Goal: Task Accomplishment & Management: Manage account settings

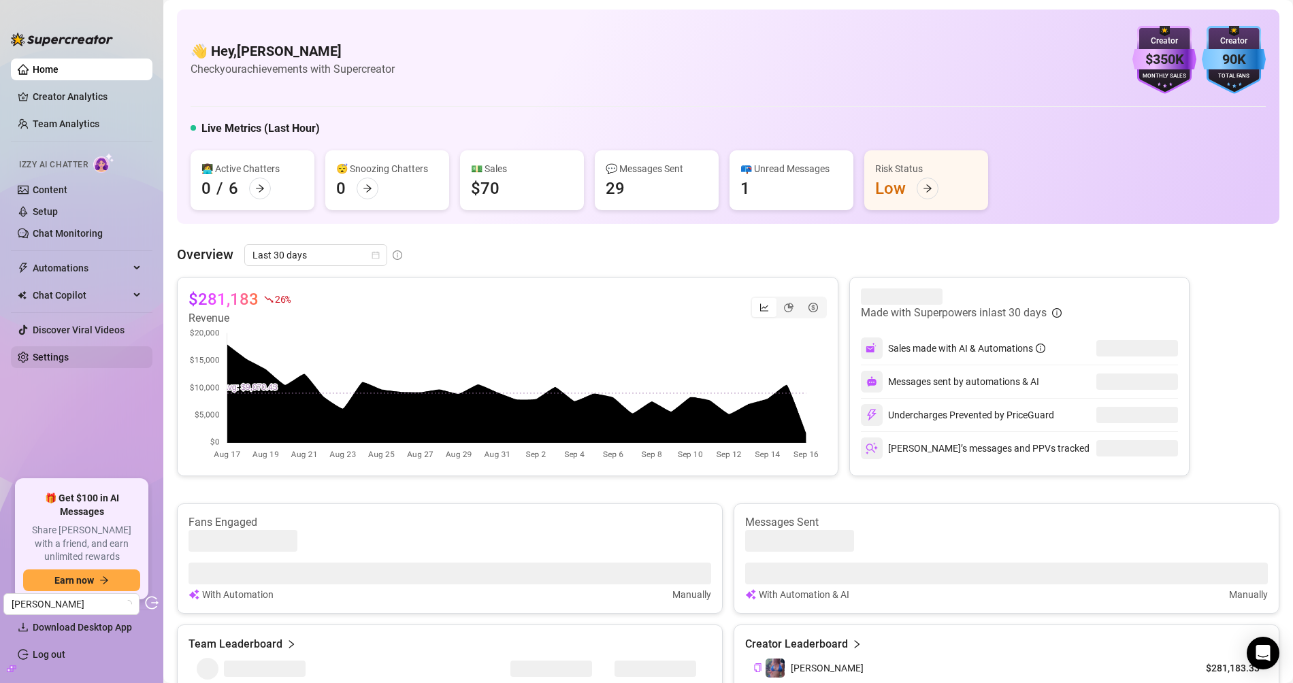
click at [69, 355] on link "Settings" at bounding box center [51, 357] width 36 height 11
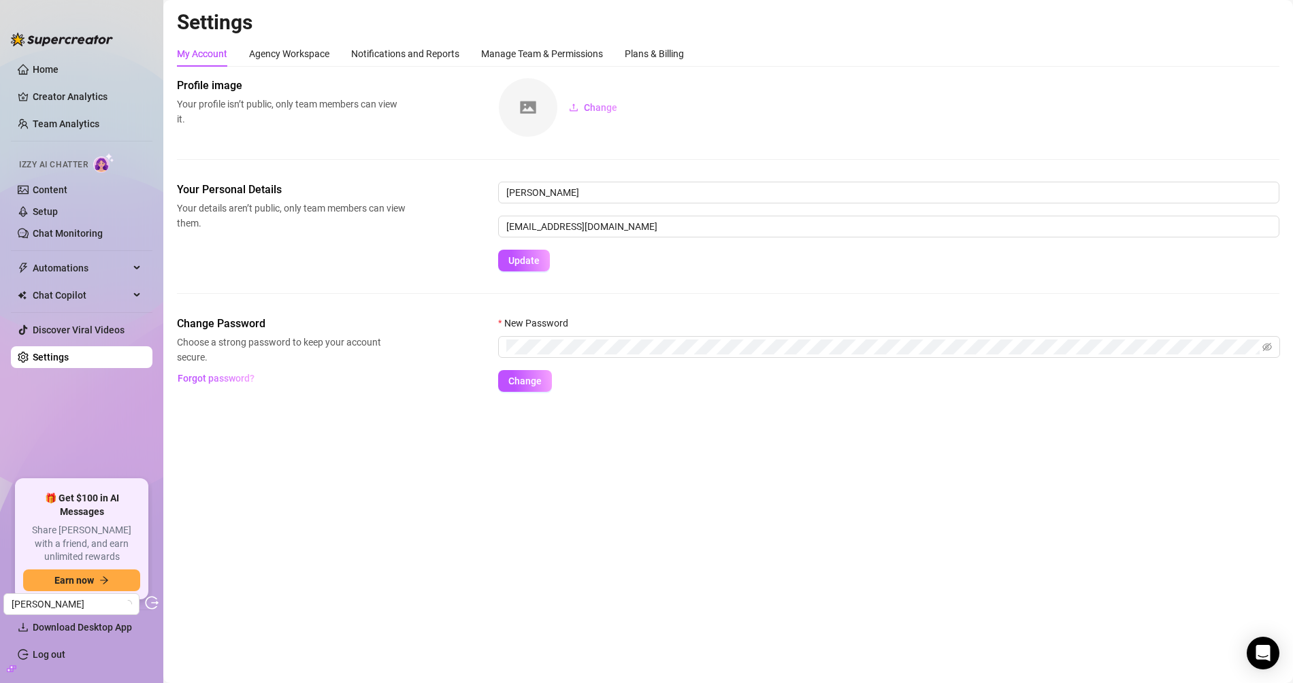
click at [674, 67] on div "My Account Agency Workspace Notifications and Reports Manage Team & Permissions…" at bounding box center [728, 216] width 1102 height 351
click at [674, 61] on div "Plans & Billing" at bounding box center [654, 53] width 59 height 15
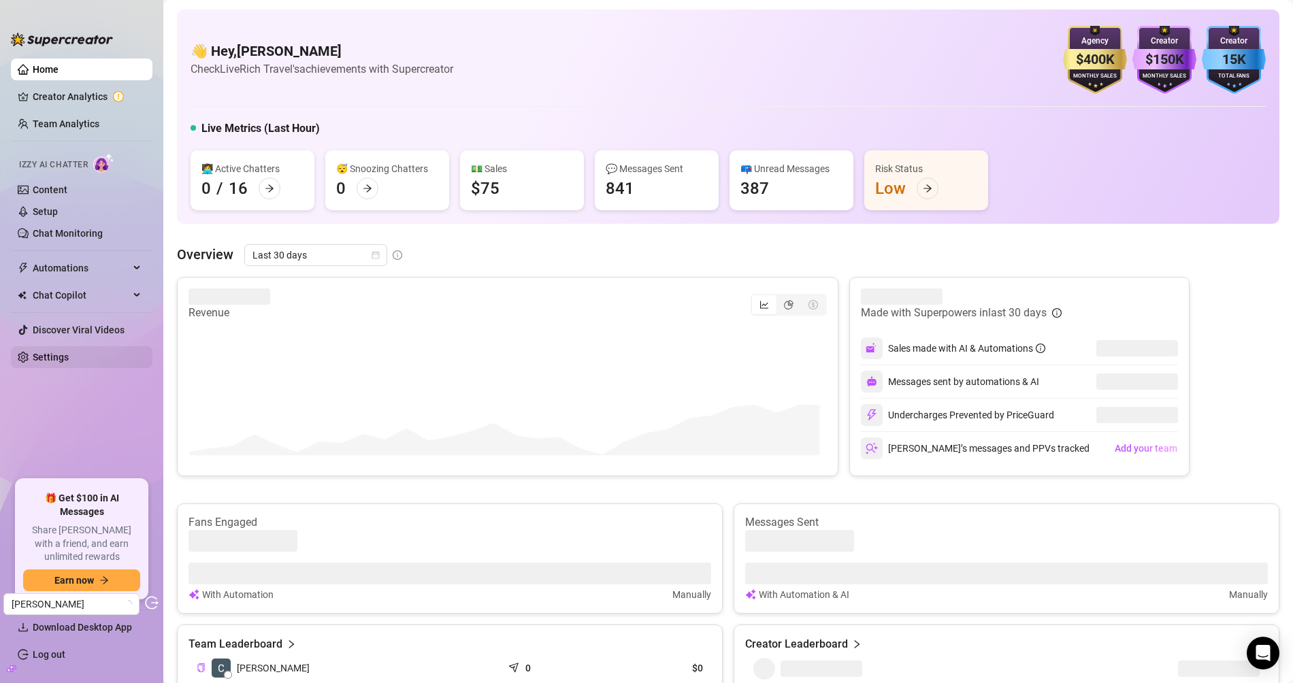
click at [69, 352] on link "Settings" at bounding box center [51, 357] width 36 height 11
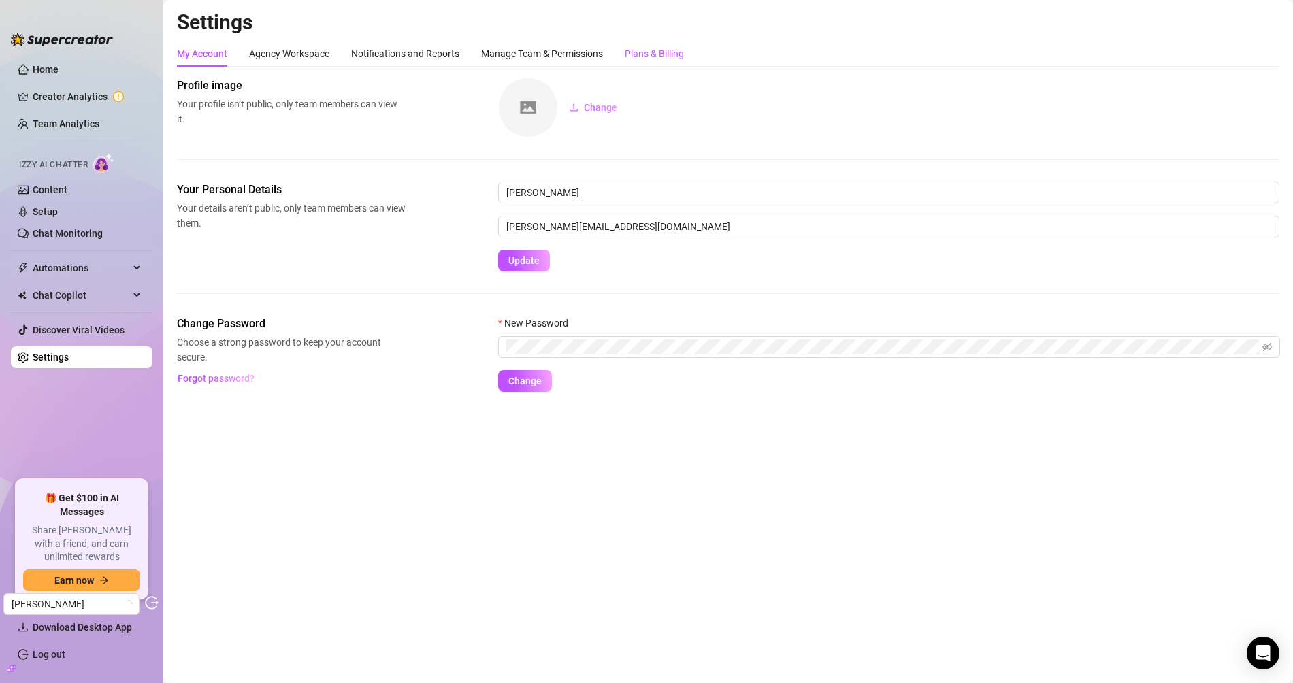
click at [655, 61] on div "Plans & Billing" at bounding box center [654, 53] width 59 height 15
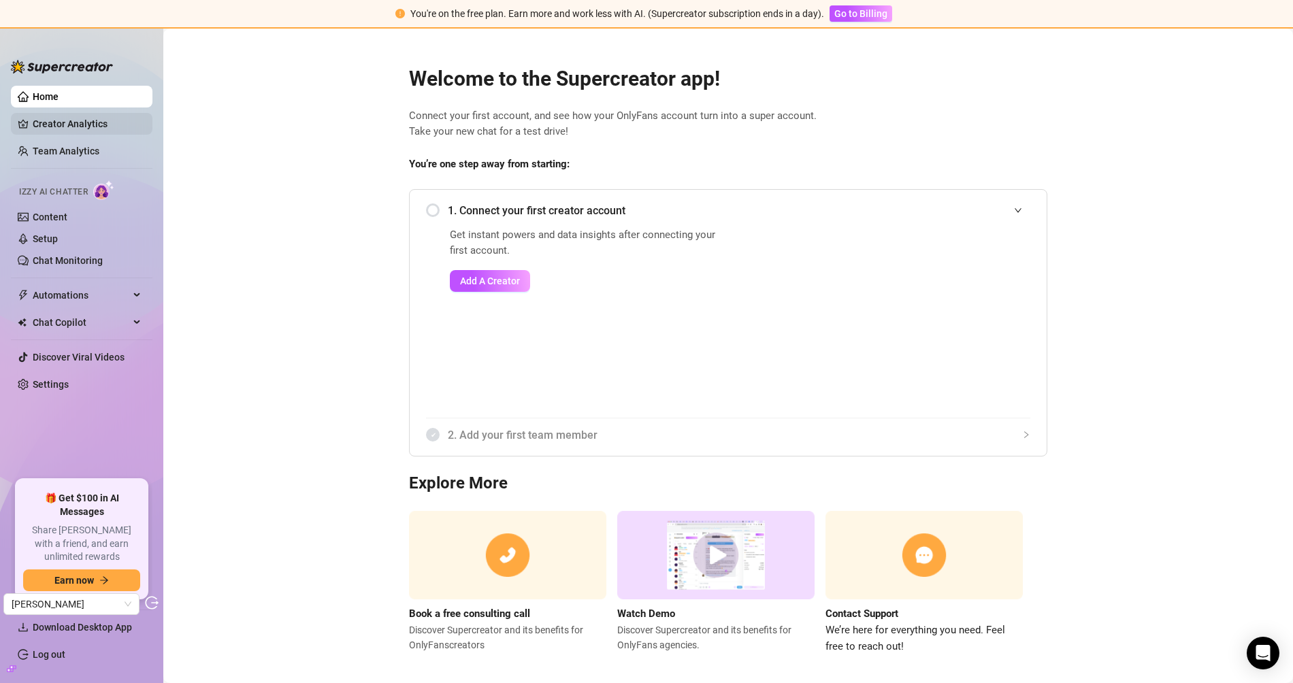
click at [93, 131] on link "Creator Analytics" at bounding box center [87, 124] width 109 height 22
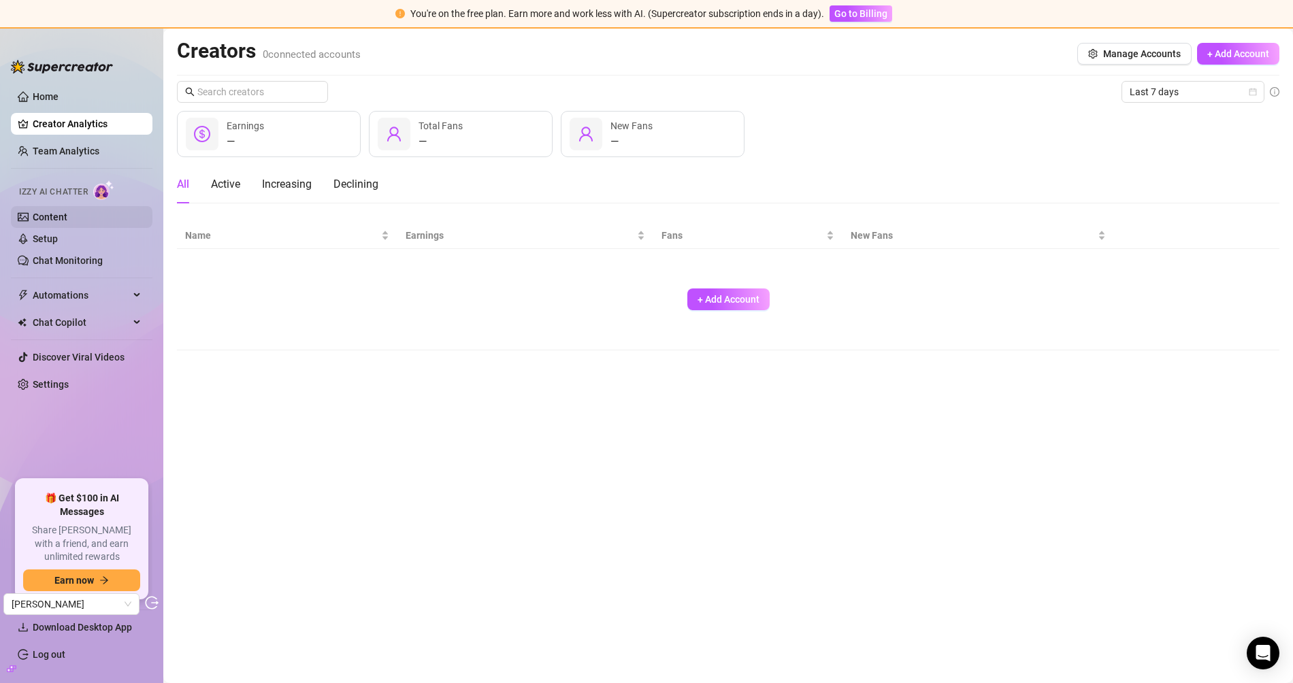
click at [38, 215] on link "Content" at bounding box center [50, 217] width 35 height 11
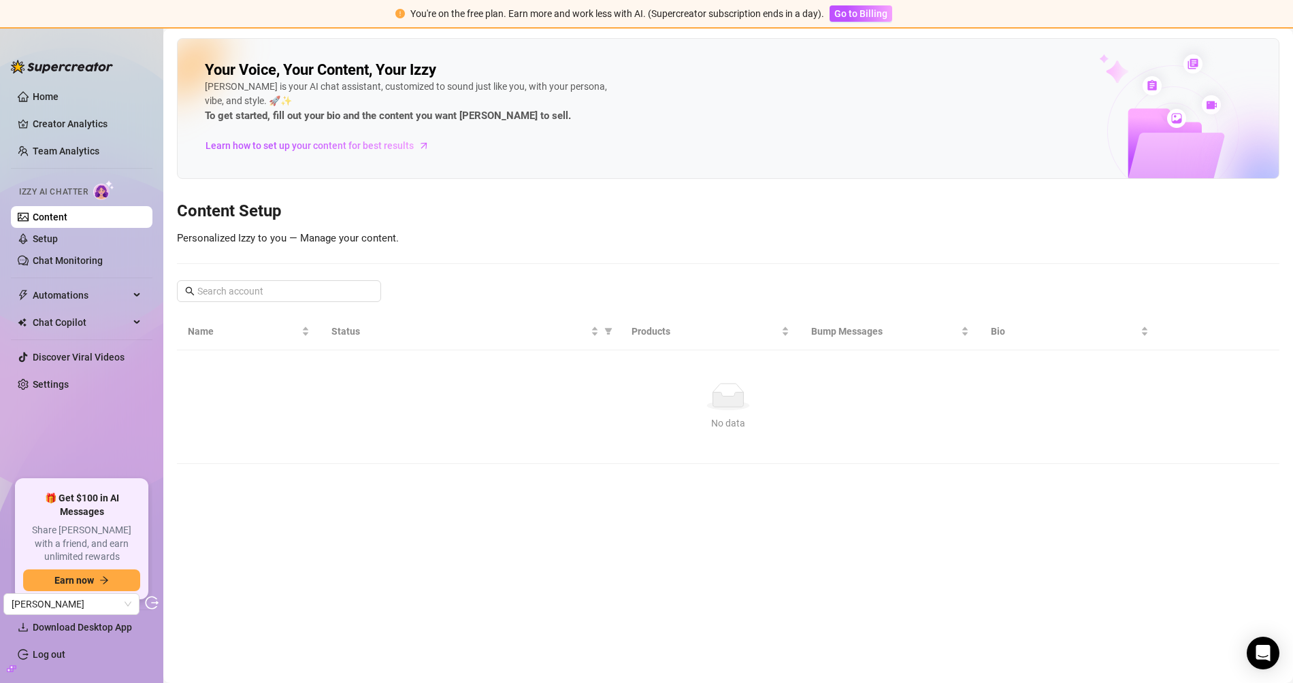
click at [91, 265] on link "Chat Monitoring" at bounding box center [68, 260] width 70 height 11
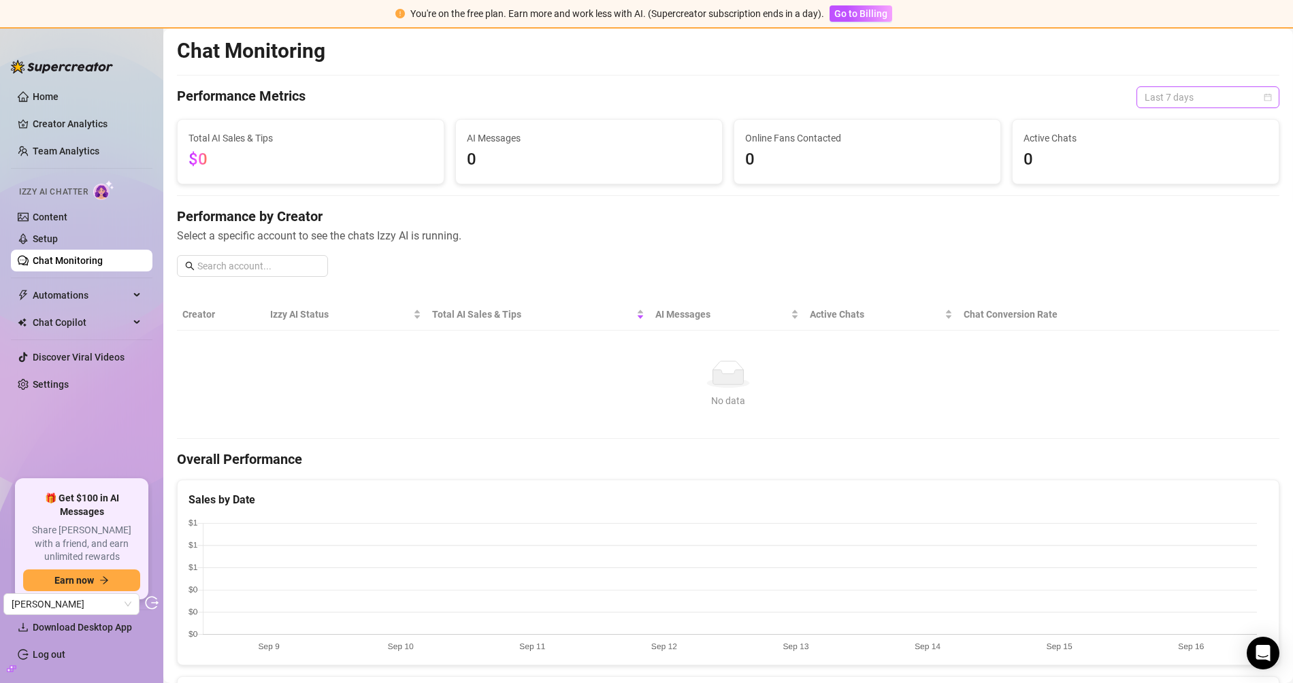
click at [1167, 95] on span "Last 7 days" at bounding box center [1207, 97] width 127 height 20
click at [1157, 185] on div "Last 90 days" at bounding box center [1196, 189] width 121 height 15
click at [69, 379] on link "Settings" at bounding box center [51, 384] width 36 height 11
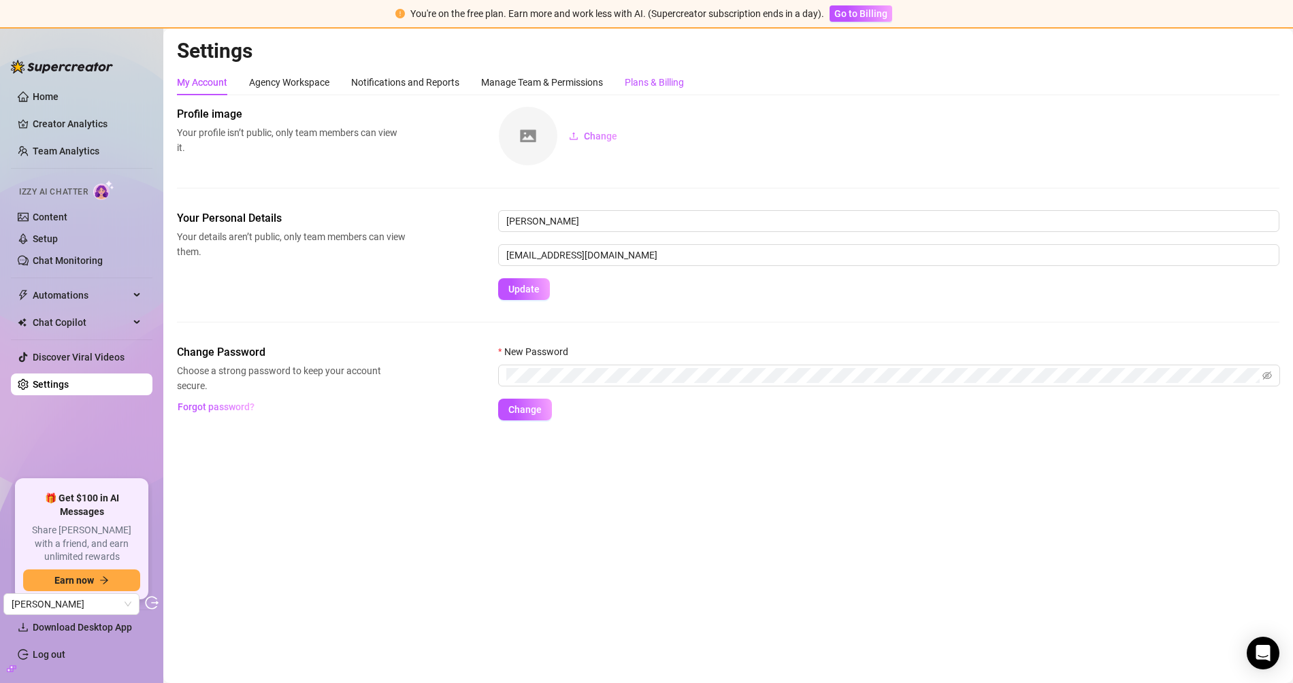
click at [664, 75] on div "Plans & Billing" at bounding box center [654, 82] width 59 height 15
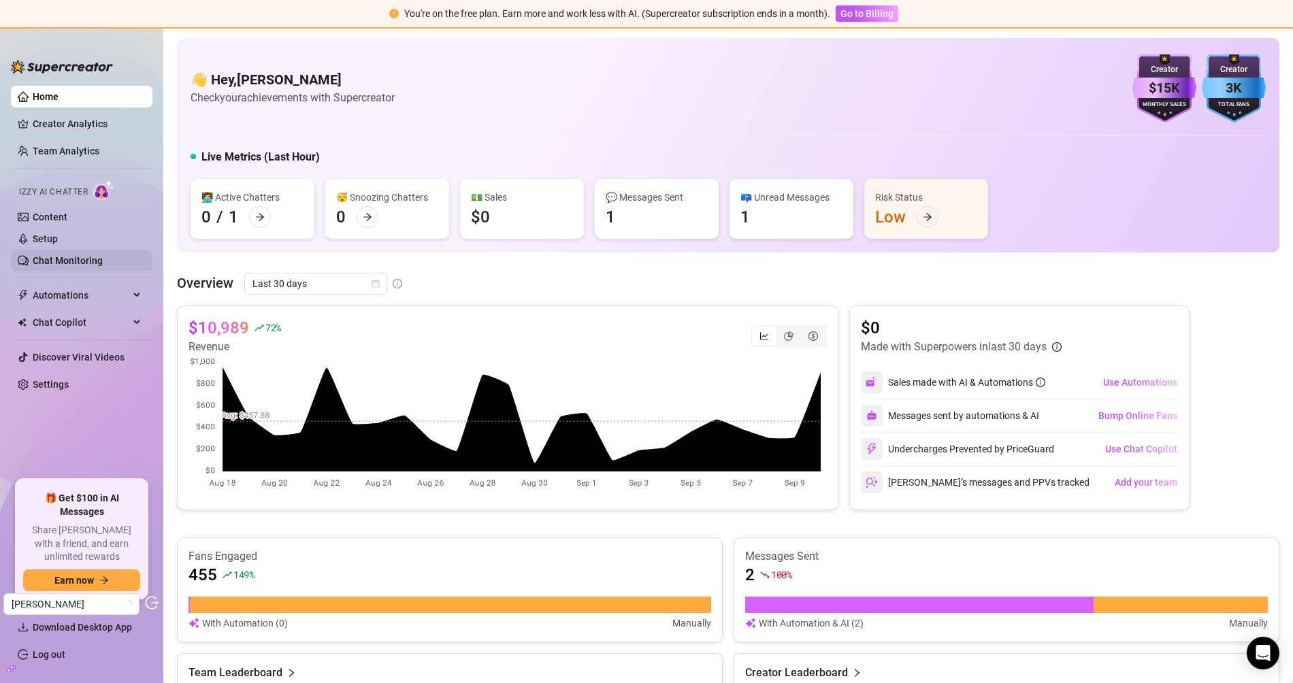
click at [54, 265] on link "Chat Monitoring" at bounding box center [68, 260] width 70 height 11
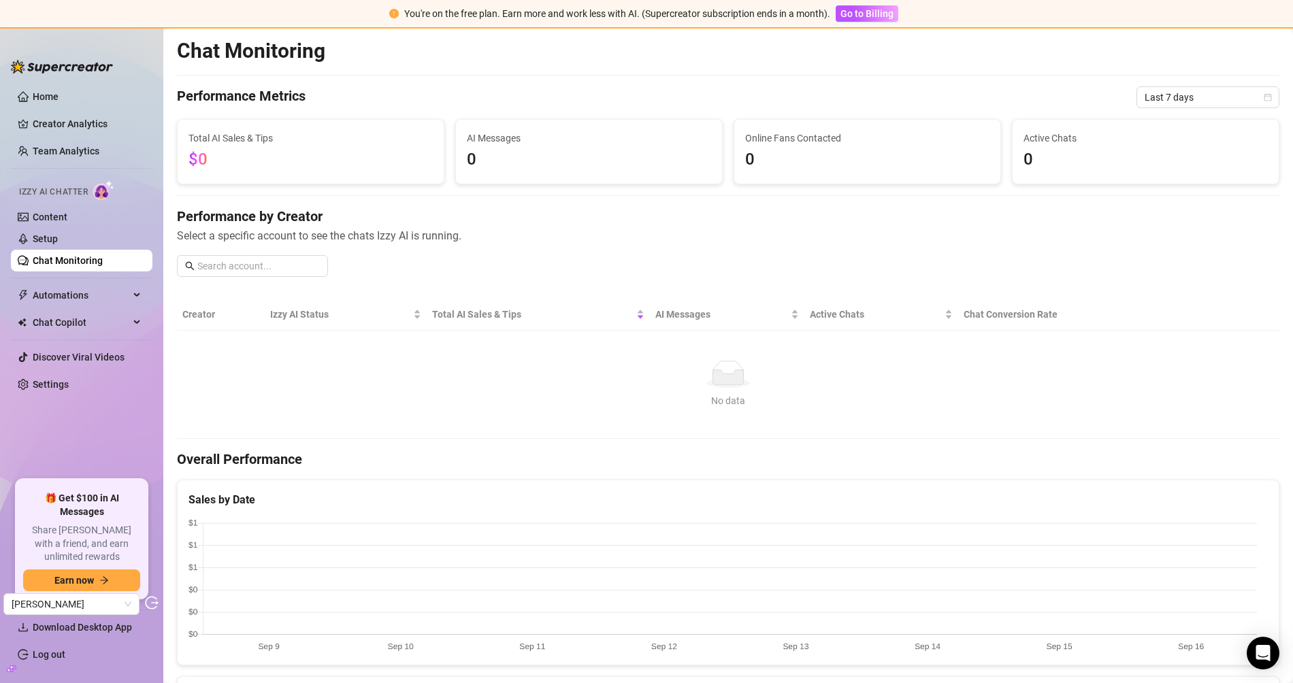
click at [1157, 108] on div "Chat Monitoring Performance Metrics Last 7 days Total AI Sales & Tips $0 AI Mes…" at bounding box center [728, 526] width 1102 height 976
click at [1161, 103] on span "Last 7 days" at bounding box center [1207, 97] width 127 height 20
click at [1163, 197] on div "Last 90 days" at bounding box center [1195, 189] width 137 height 22
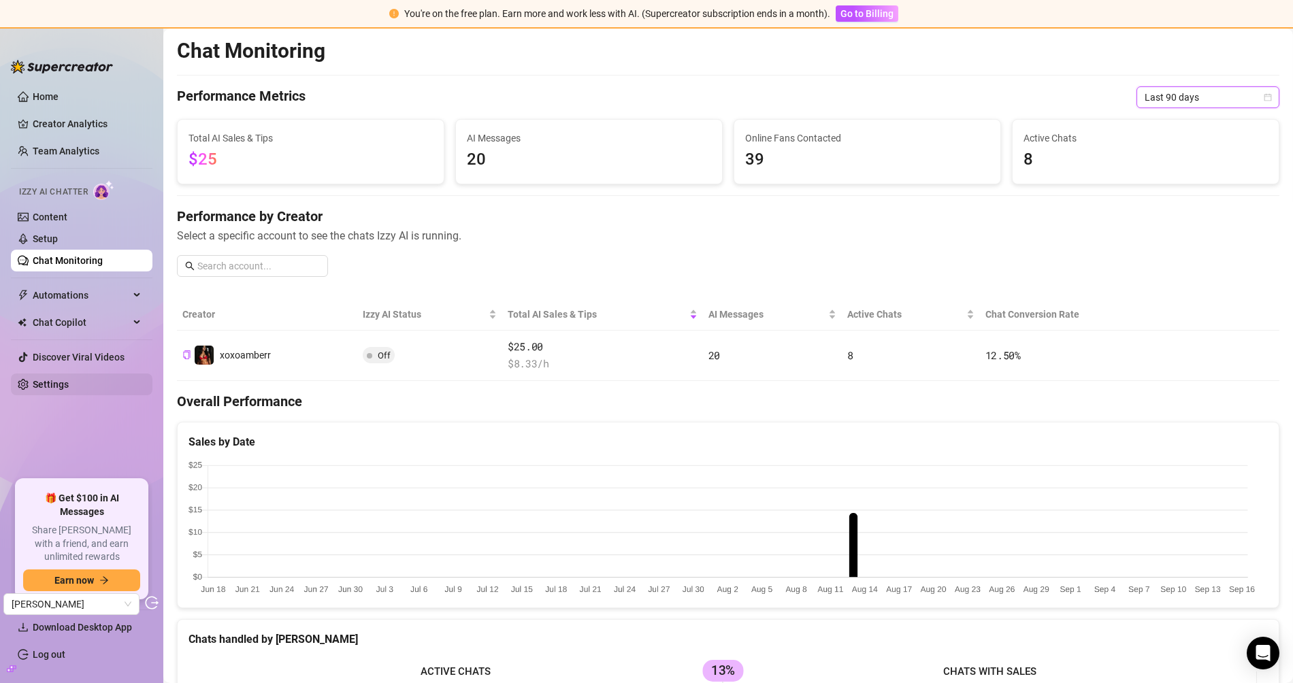
click at [55, 382] on link "Settings" at bounding box center [51, 384] width 36 height 11
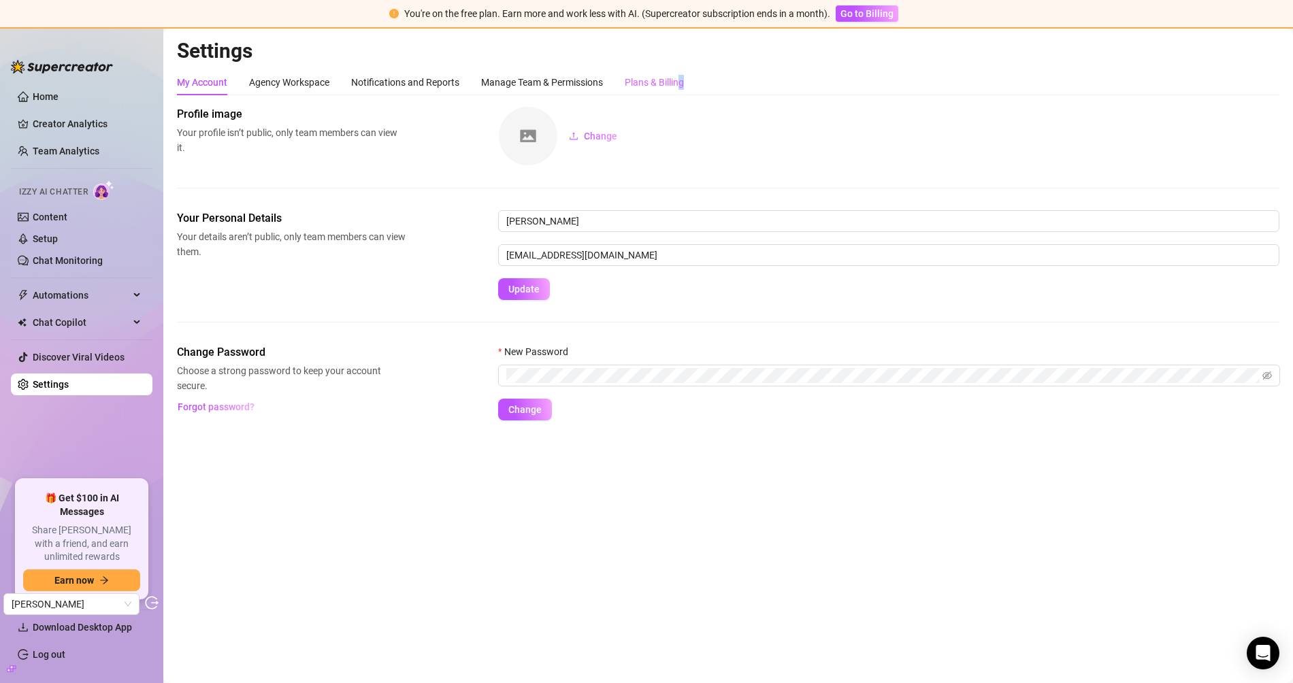
click at [683, 82] on div "My Account Agency Workspace Notifications and Reports Manage Team & Permissions…" at bounding box center [728, 82] width 1102 height 26
click at [683, 82] on div "Plans & Billing" at bounding box center [654, 82] width 59 height 15
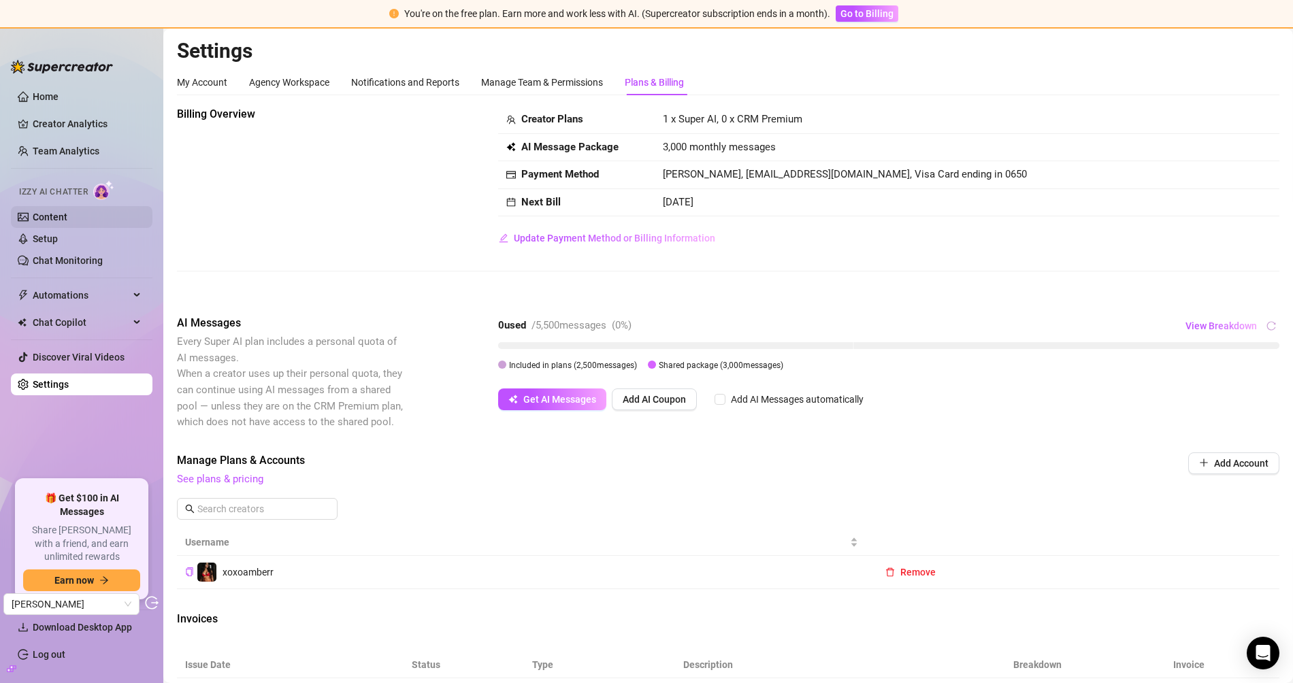
click at [67, 218] on link "Content" at bounding box center [50, 217] width 35 height 11
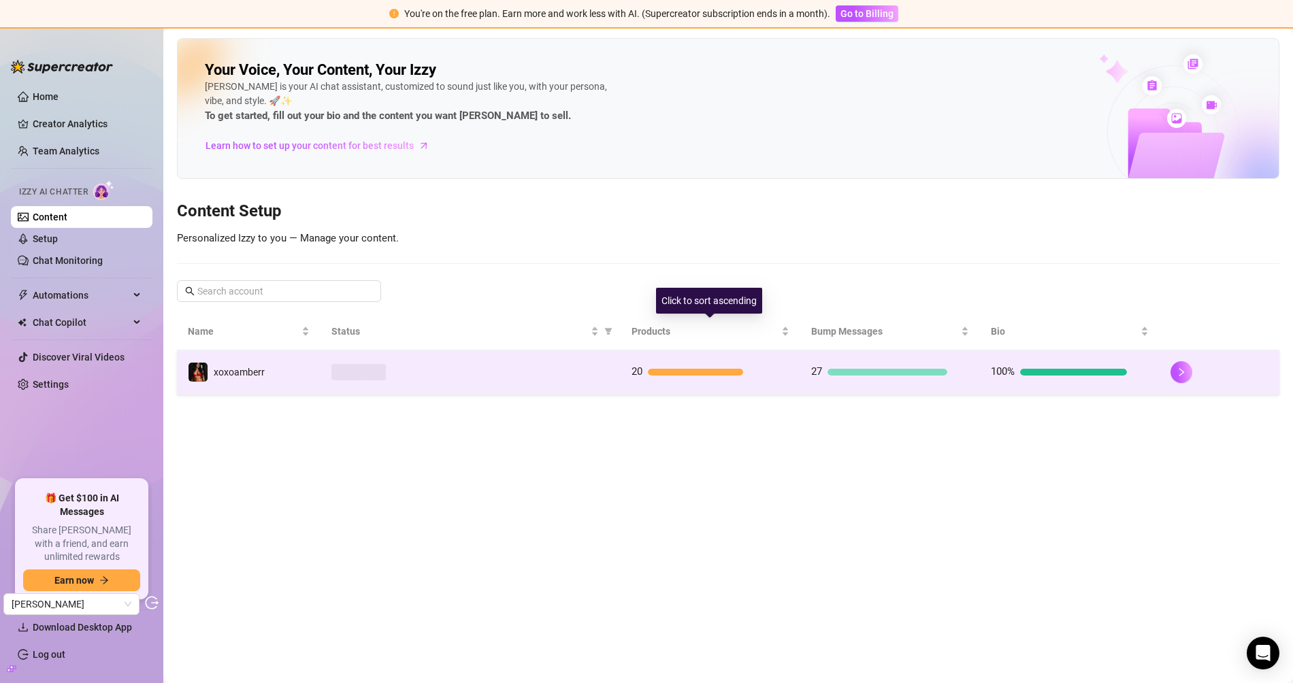
click at [505, 364] on div at bounding box center [470, 372] width 278 height 16
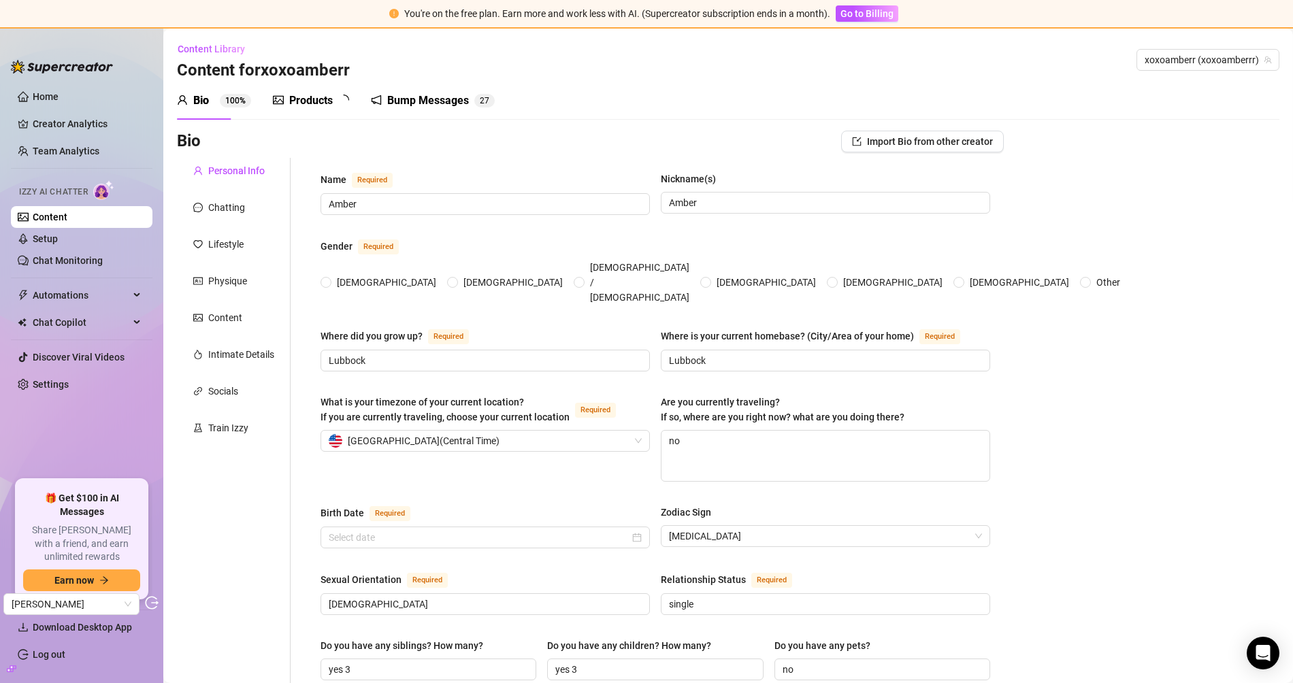
radio input "true"
type input "July 26th, 1993"
click at [295, 103] on div "Products" at bounding box center [311, 101] width 44 height 16
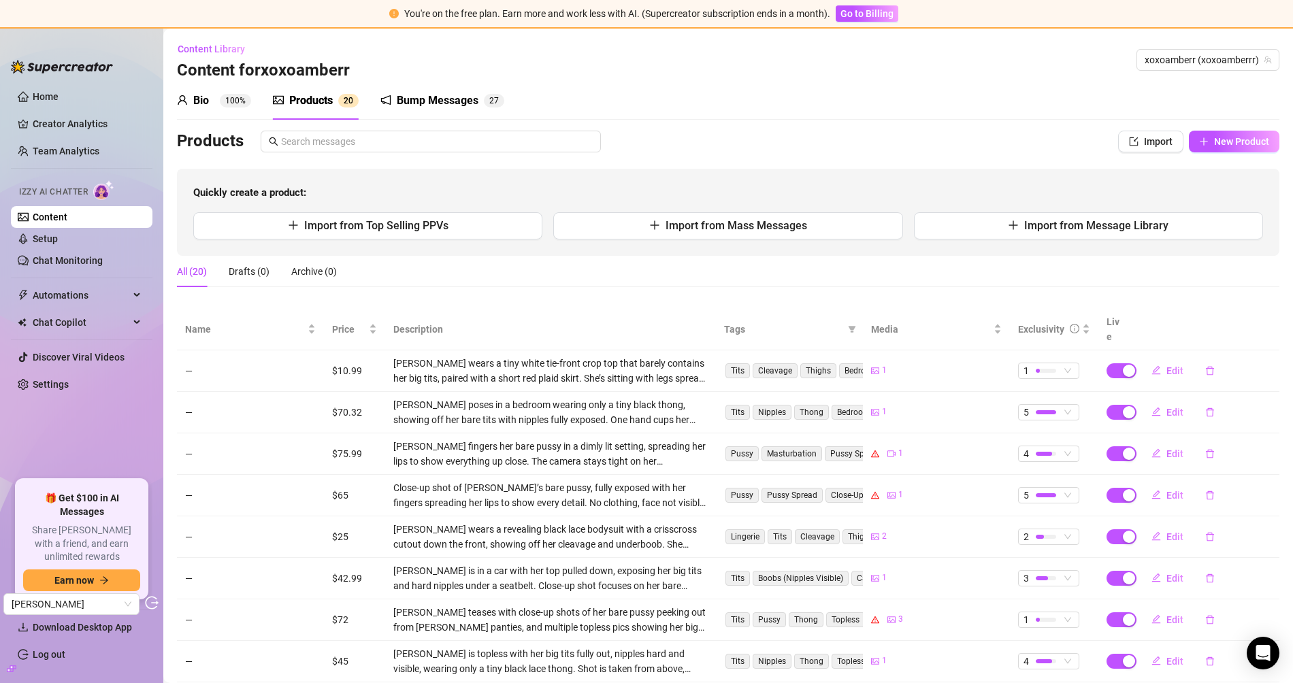
click at [1003, 303] on div "Products Import New Product Quickly create a product: Import from Top Selling P…" at bounding box center [728, 467] width 1102 height 673
click at [1031, 322] on div "Exclusivity" at bounding box center [1054, 329] width 72 height 15
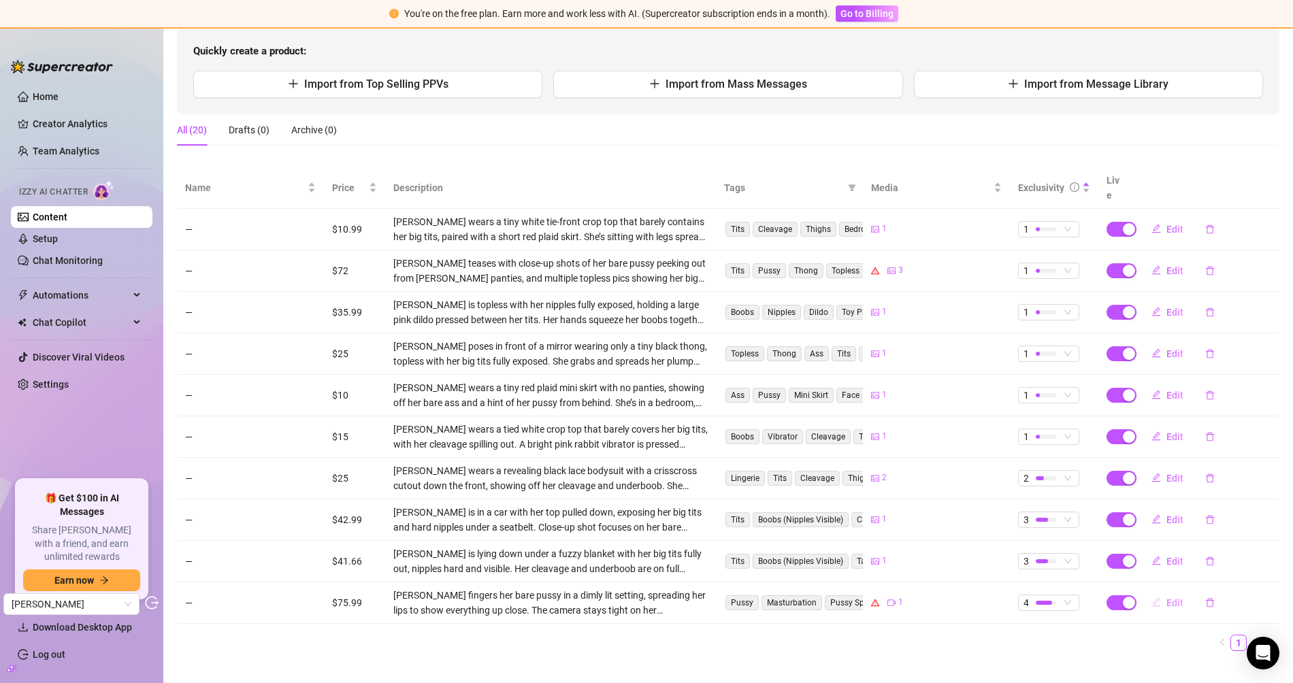
click at [1163, 597] on span "Edit" at bounding box center [1174, 602] width 17 height 11
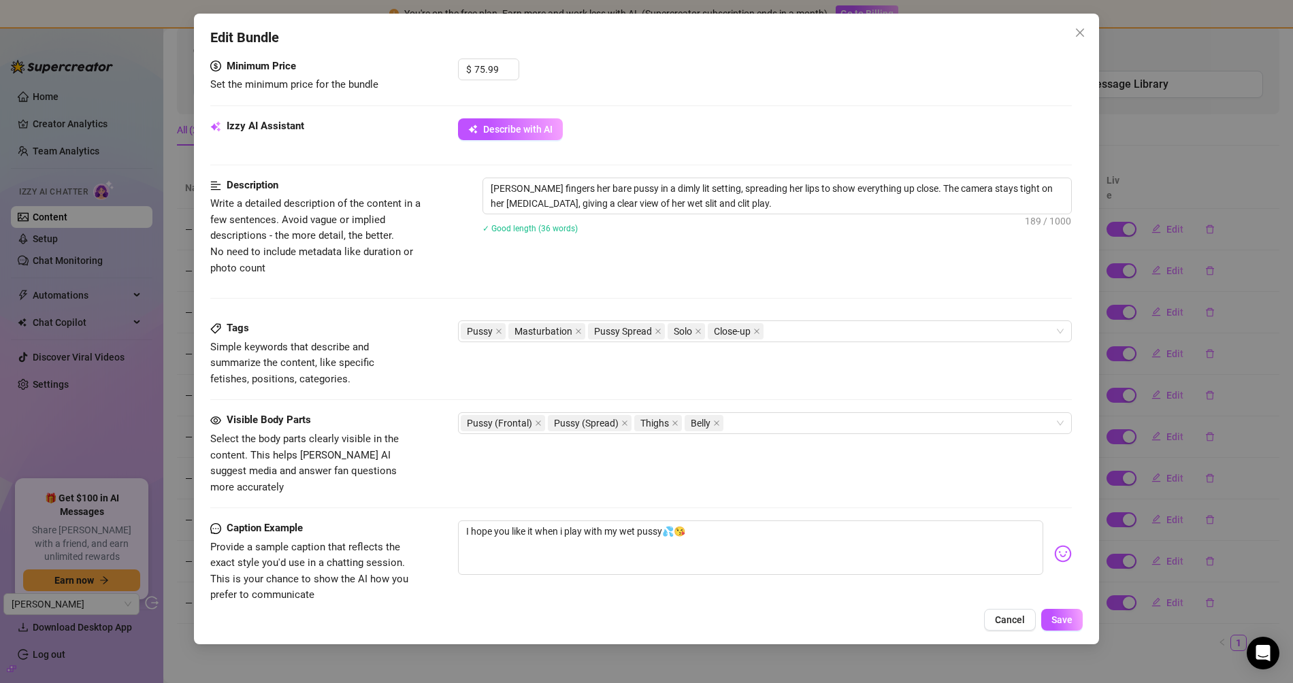
scroll to position [442, 0]
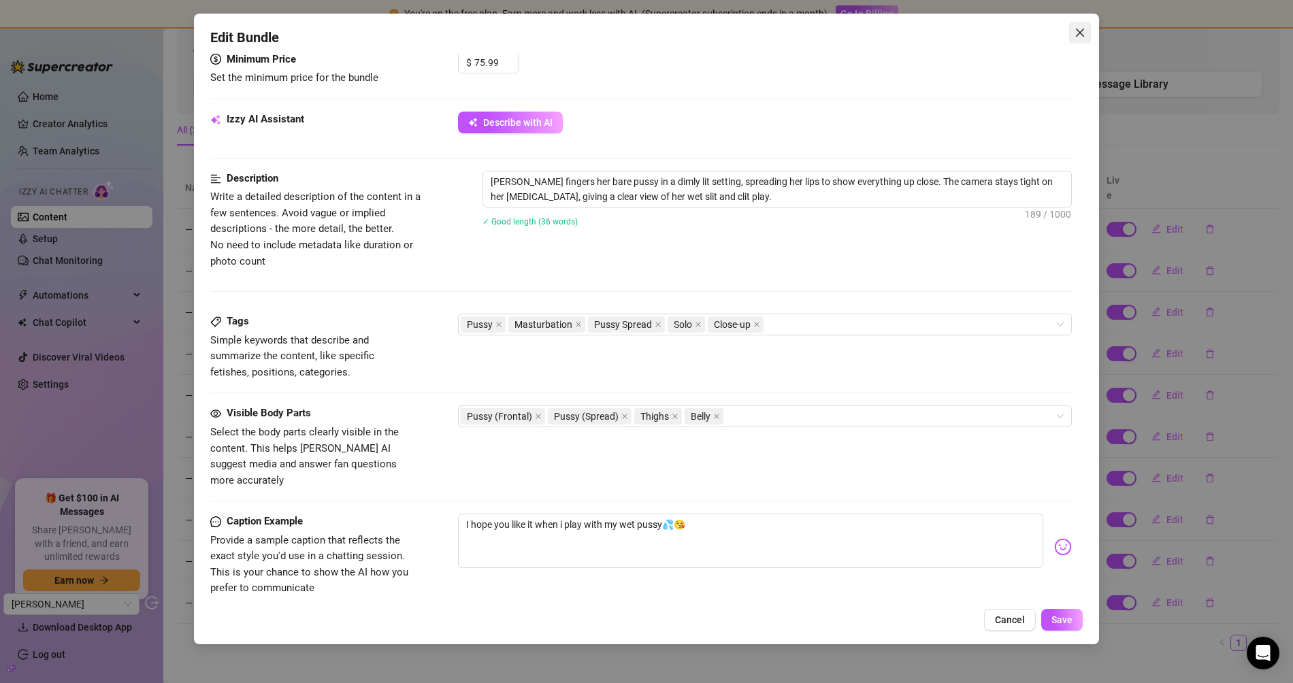
click at [1074, 39] on button "Close" at bounding box center [1080, 33] width 22 height 22
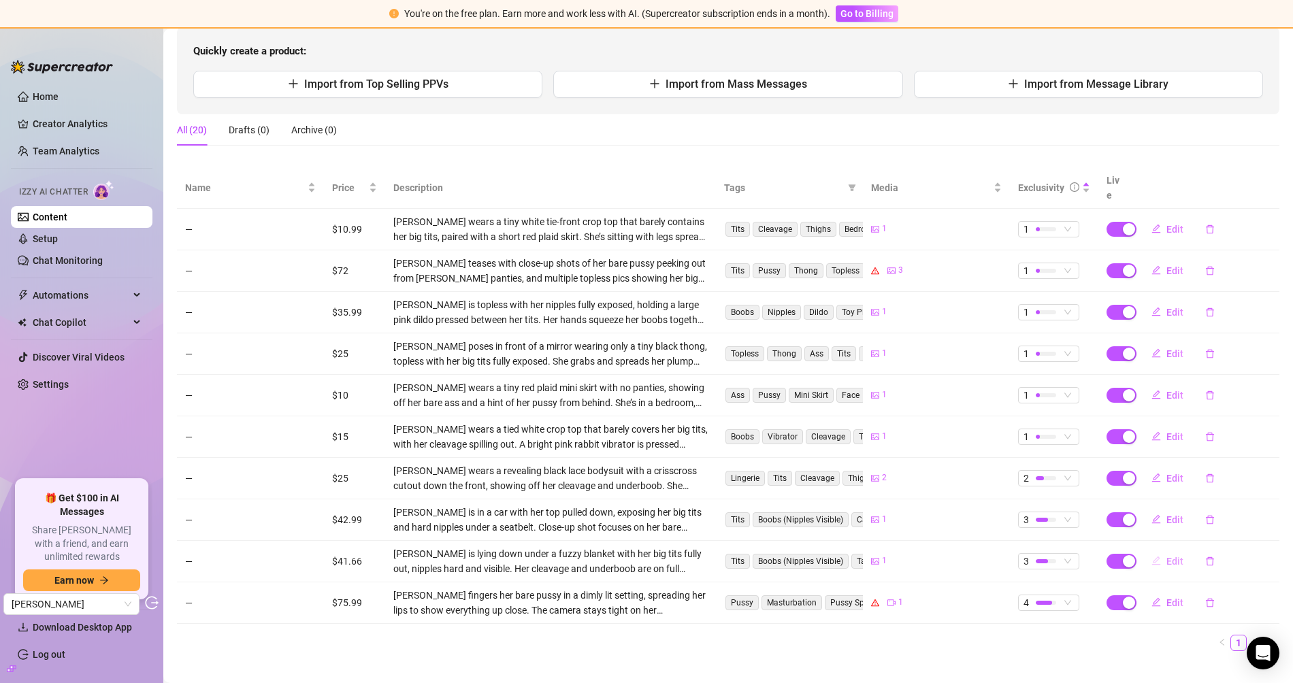
click at [1156, 550] on button "Edit" at bounding box center [1167, 561] width 54 height 22
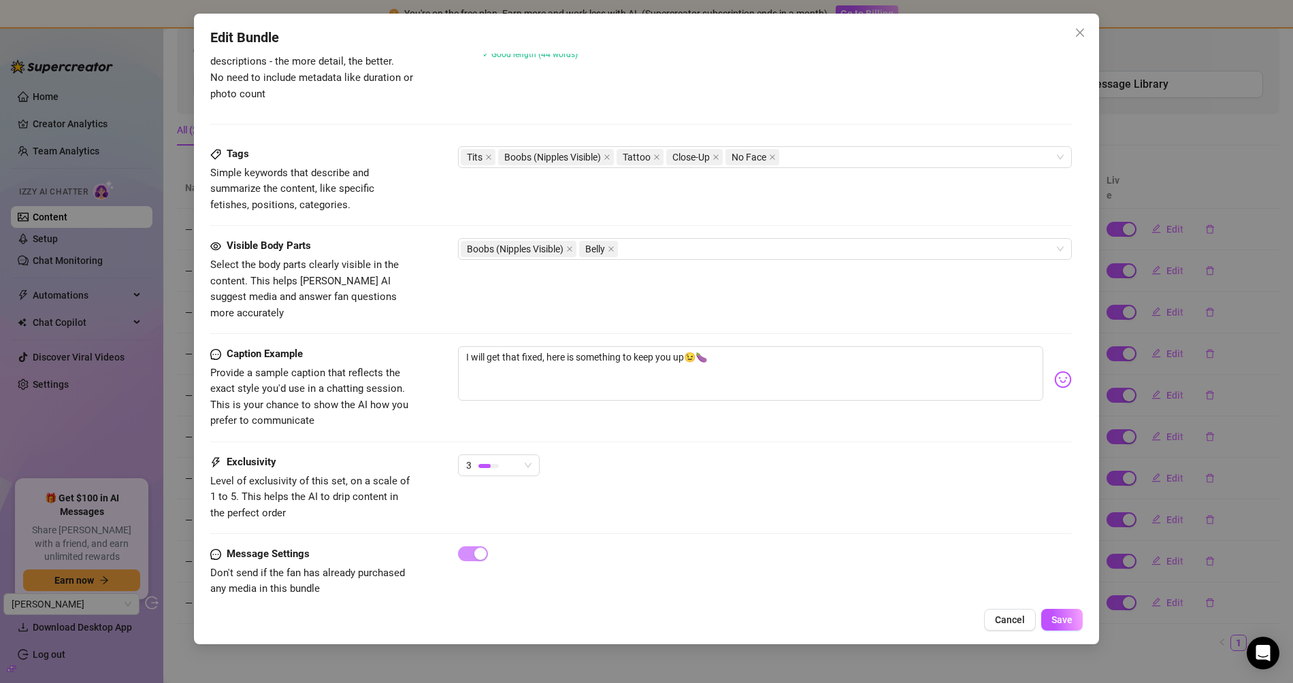
scroll to position [461, 0]
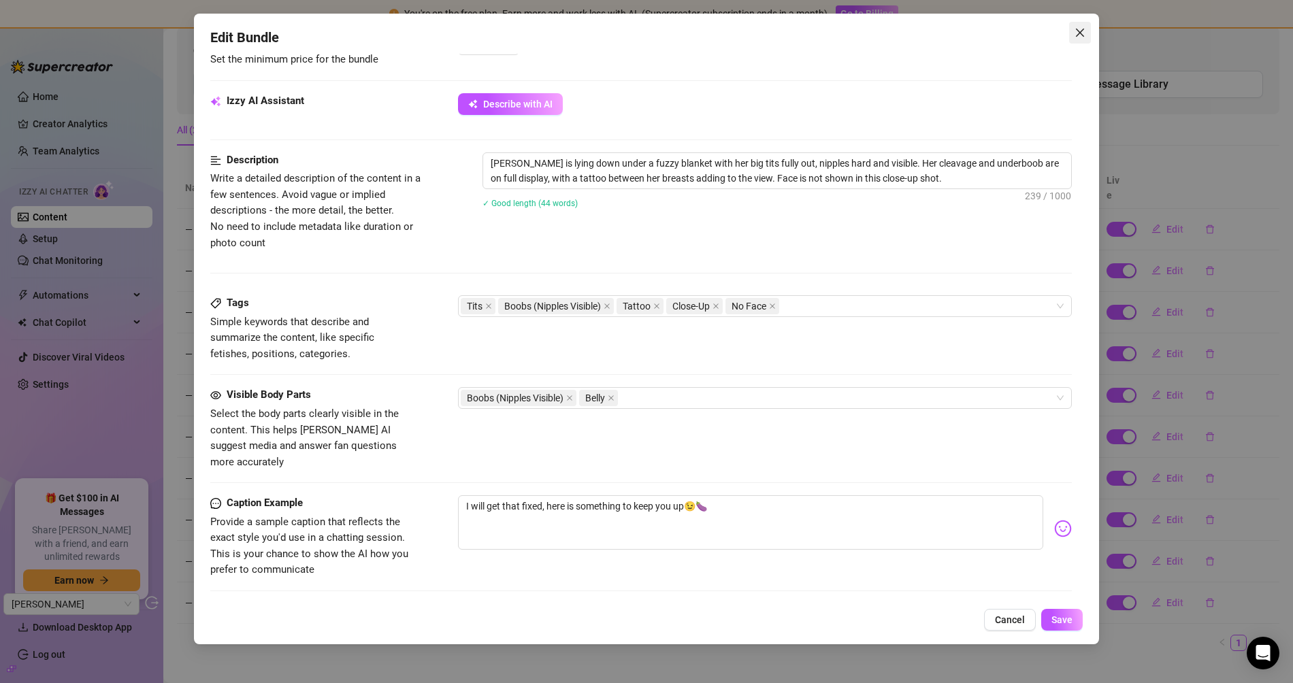
click at [1073, 37] on span "Close" at bounding box center [1080, 32] width 22 height 11
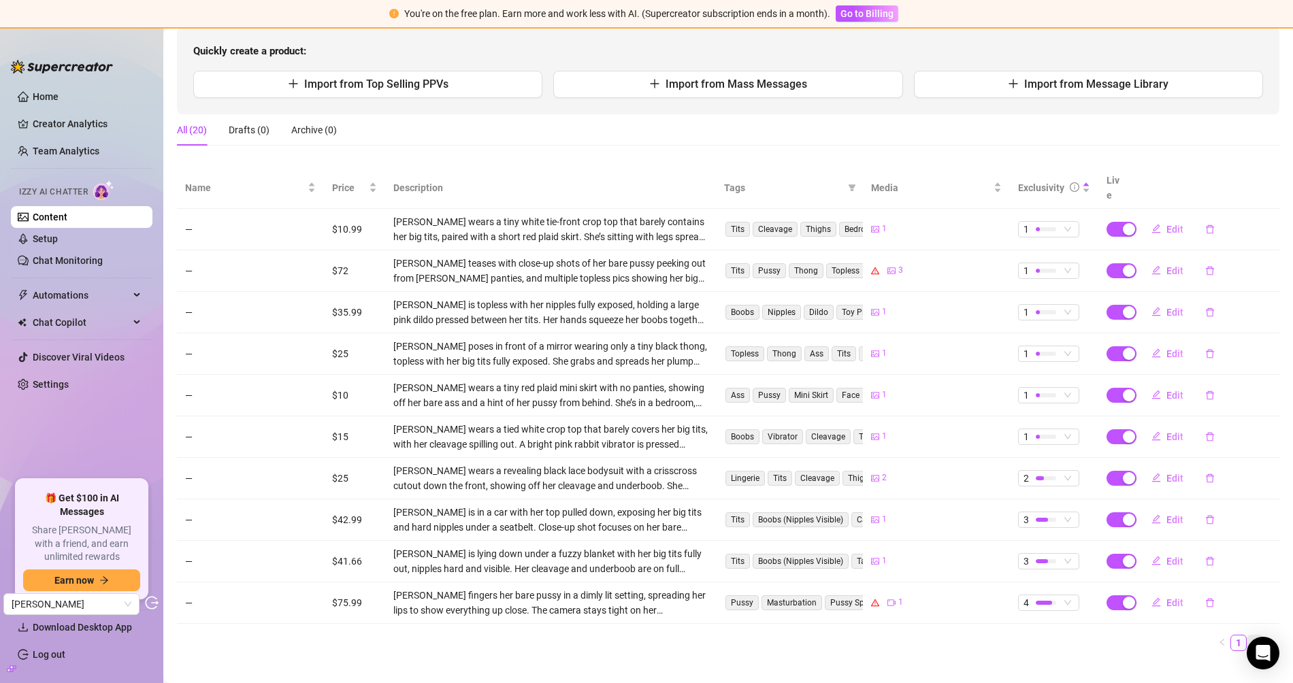
click at [1163, 614] on link "2" at bounding box center [1254, 642] width 15 height 15
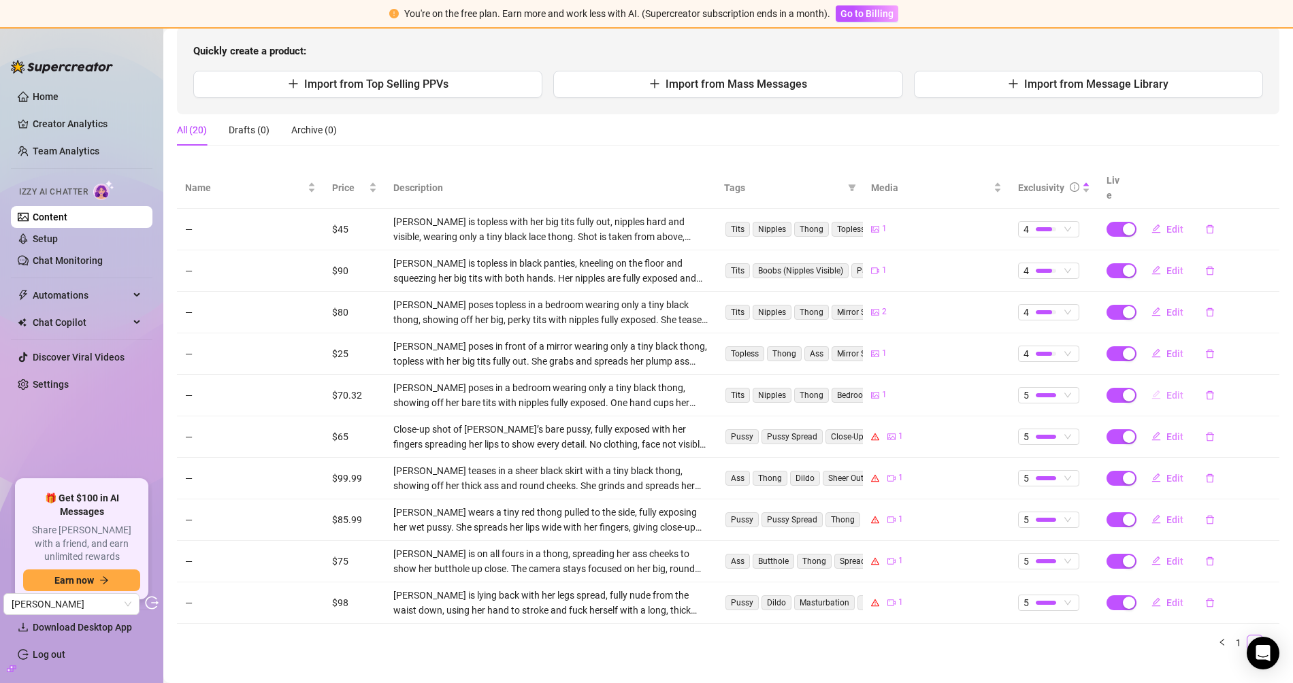
click at [1154, 384] on button "Edit" at bounding box center [1167, 395] width 54 height 22
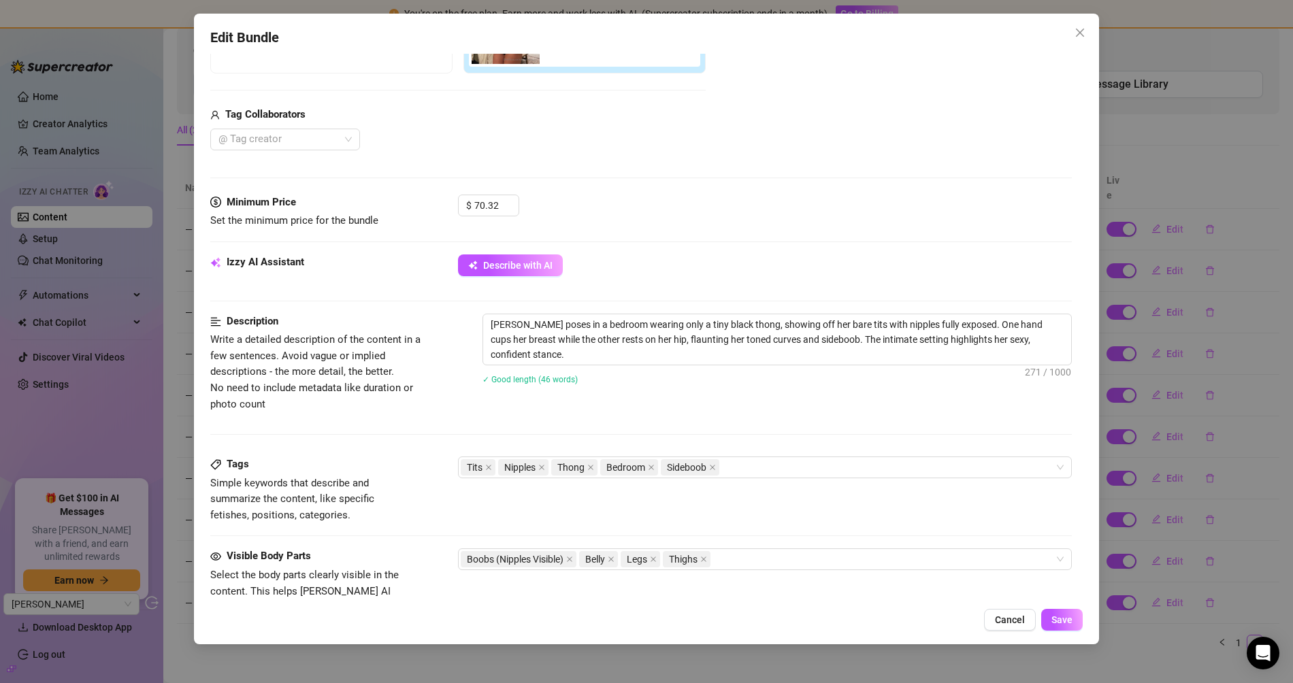
scroll to position [0, 0]
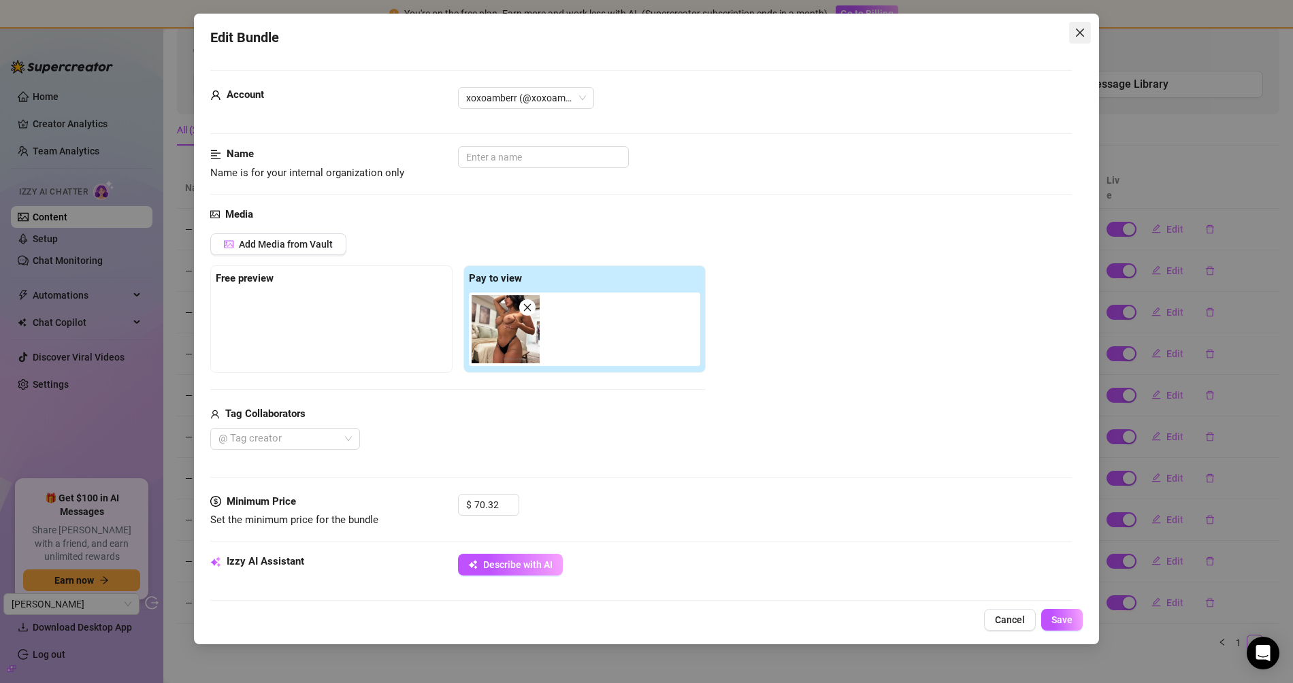
click at [1078, 27] on icon "close" at bounding box center [1079, 32] width 11 height 11
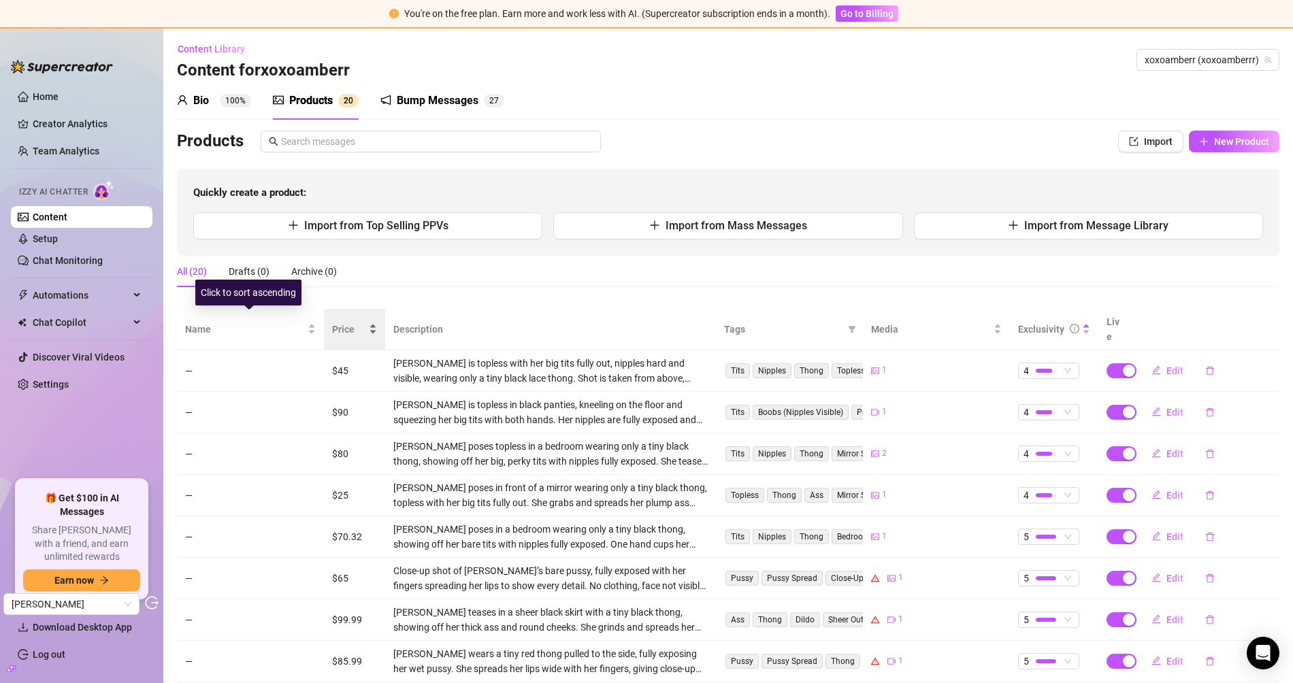
click at [338, 322] on span "Price" at bounding box center [349, 329] width 34 height 15
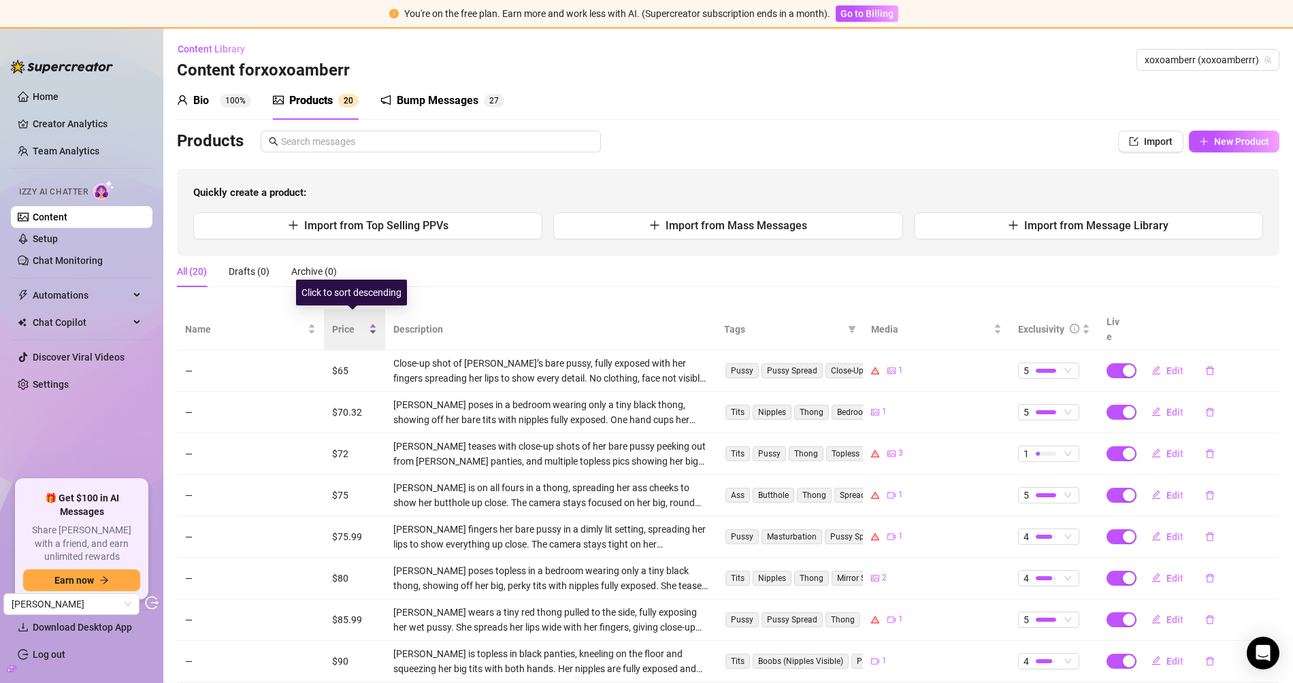
click at [341, 322] on span "Price" at bounding box center [349, 329] width 34 height 15
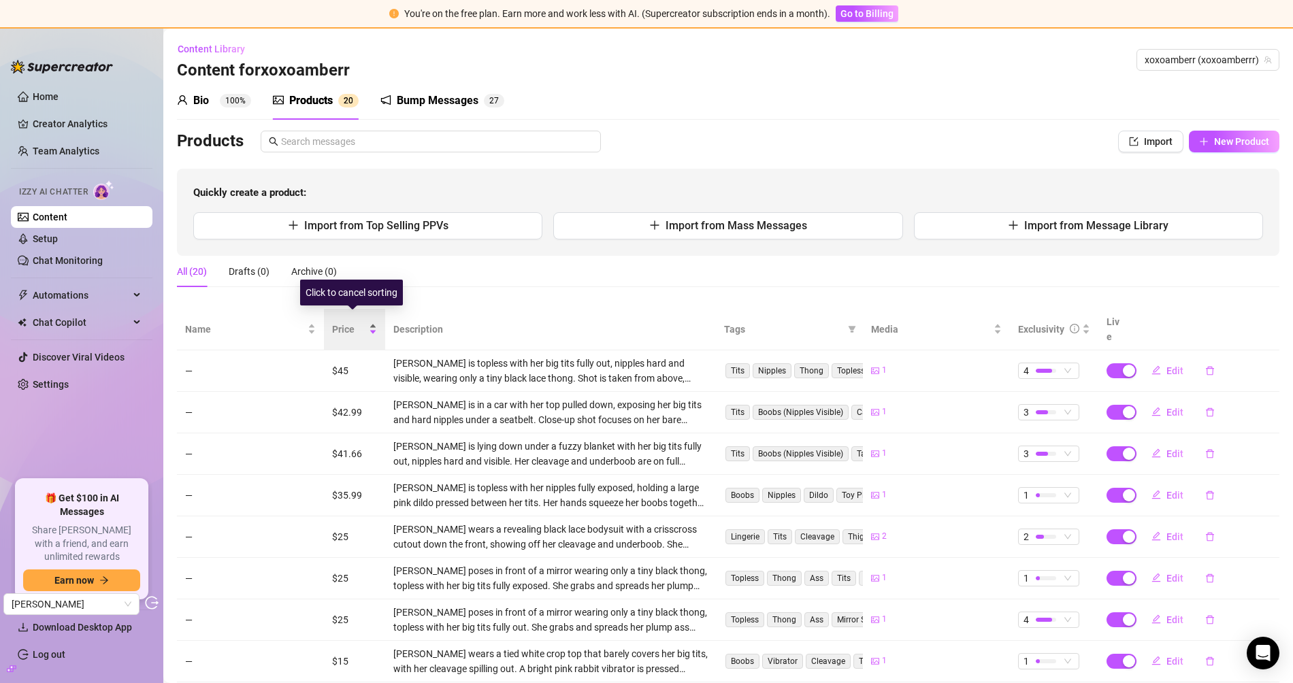
click at [341, 322] on span "Price" at bounding box center [349, 329] width 34 height 15
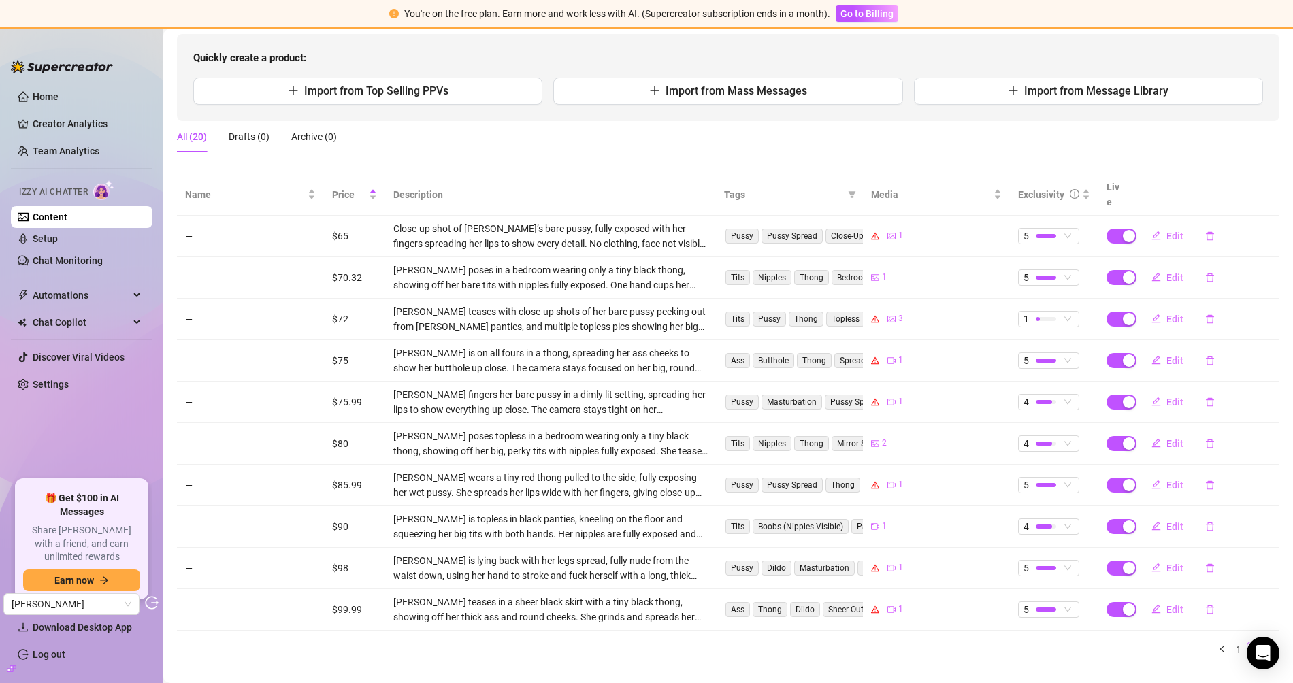
scroll to position [142, 0]
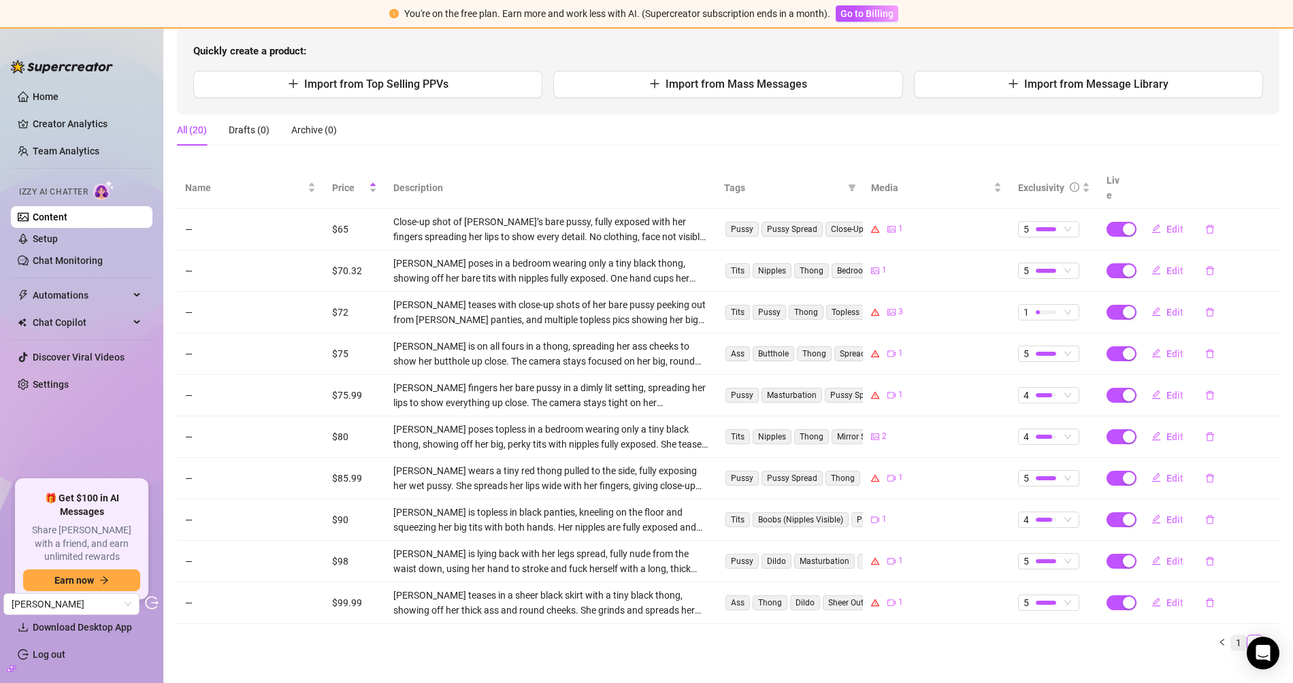
click at [1163, 614] on link "1" at bounding box center [1238, 642] width 15 height 15
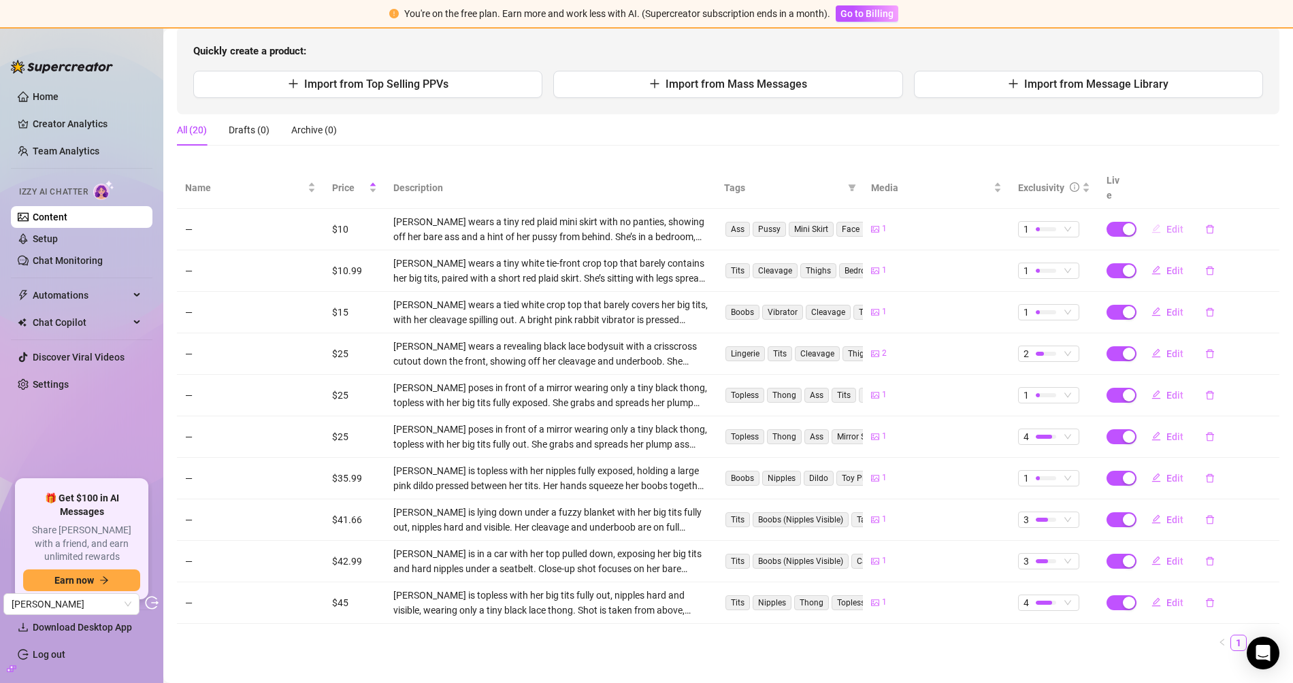
click at [1155, 218] on button "Edit" at bounding box center [1167, 229] width 54 height 22
type textarea "I hope you like it when i spread my cheeks open just for you!💦"
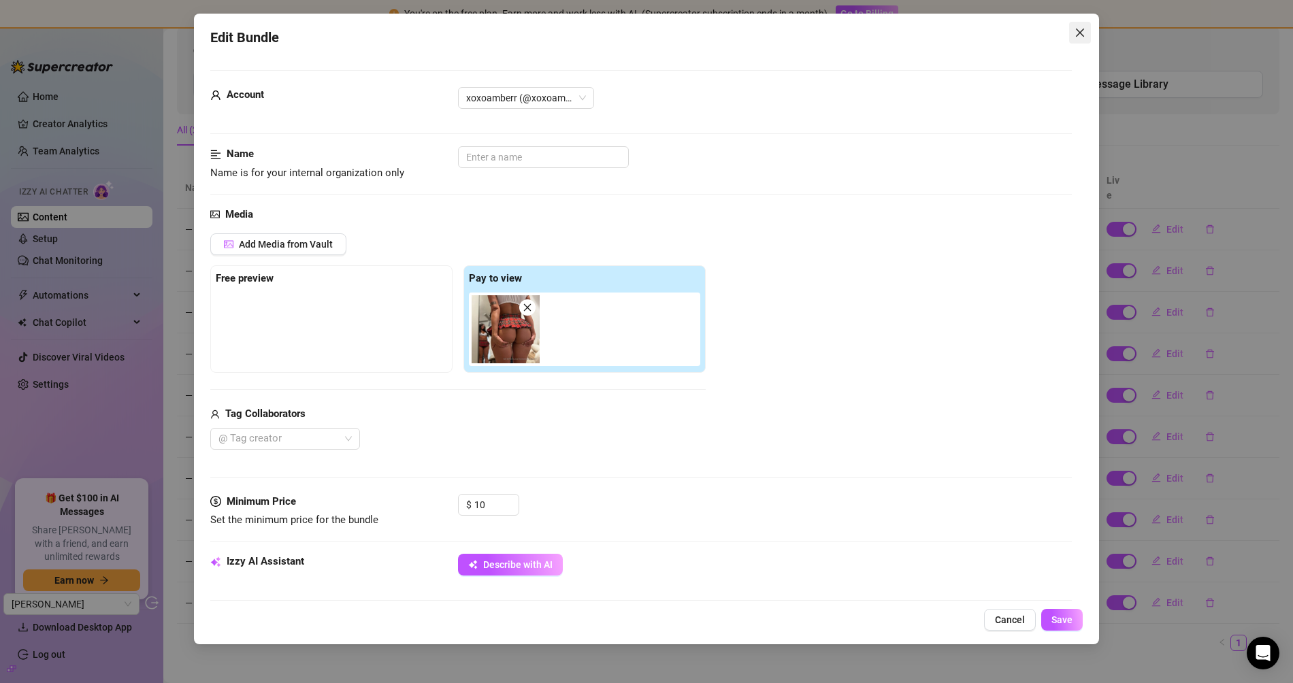
click at [1084, 30] on icon "close" at bounding box center [1079, 32] width 11 height 11
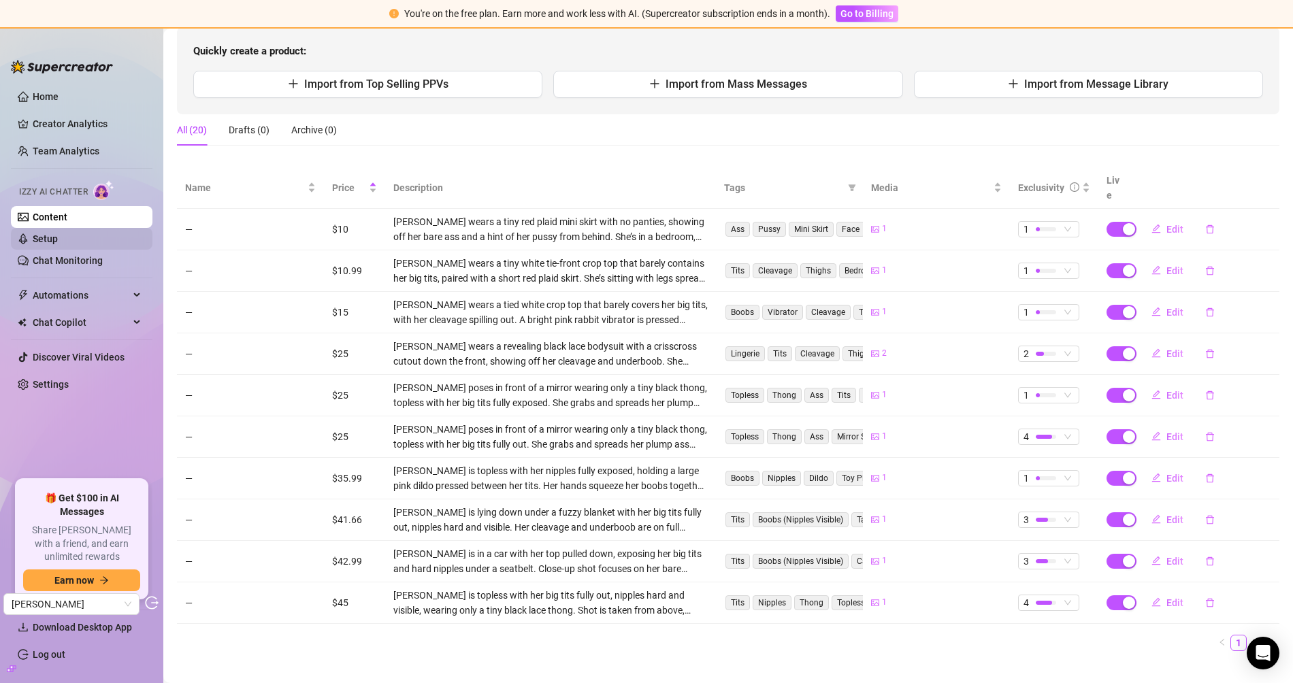
click at [58, 239] on link "Setup" at bounding box center [45, 238] width 25 height 11
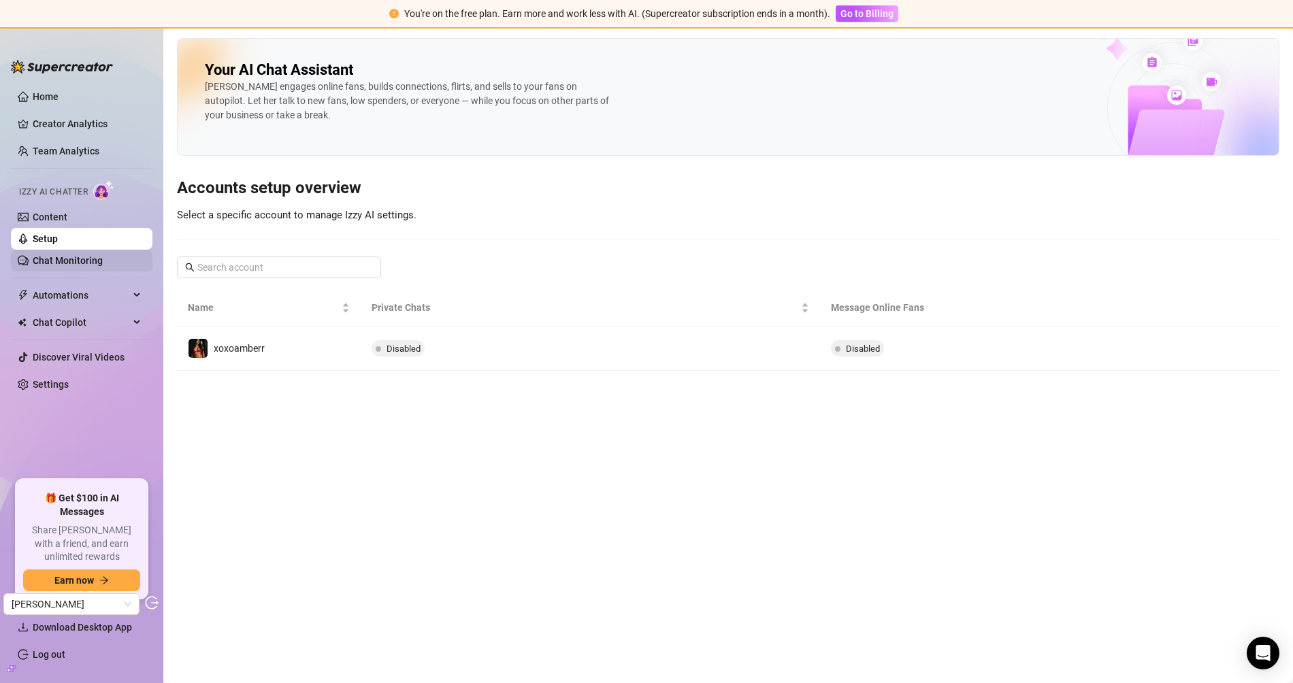
click at [78, 261] on link "Chat Monitoring" at bounding box center [68, 260] width 70 height 11
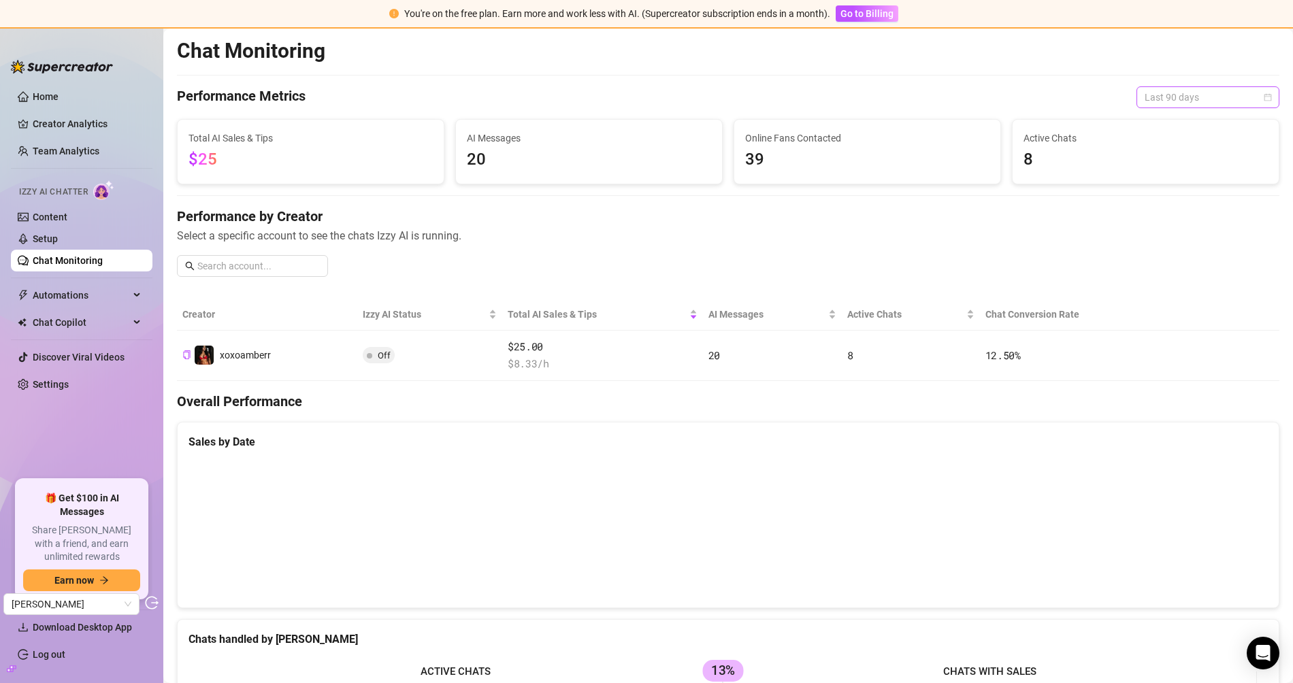
click at [1163, 104] on span "Last 90 days" at bounding box center [1207, 97] width 127 height 20
click at [1163, 100] on span "Last 90 days" at bounding box center [1207, 97] width 127 height 20
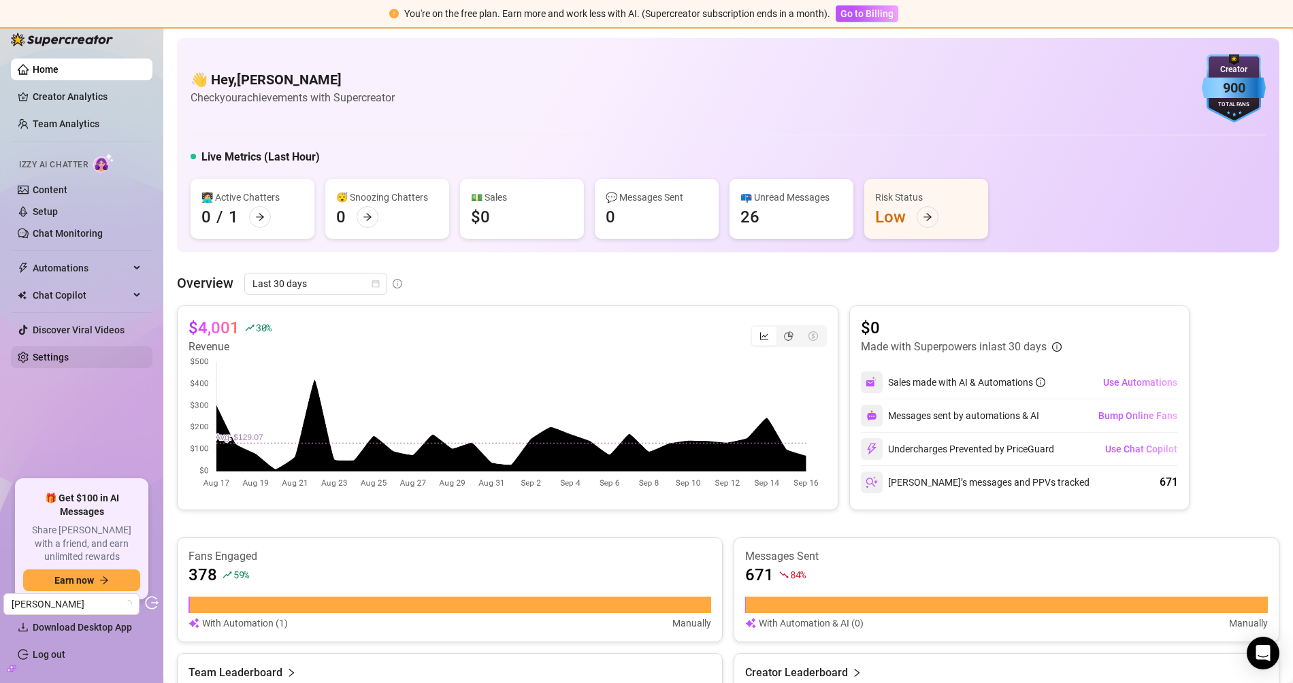
click at [65, 363] on link "Settings" at bounding box center [51, 357] width 36 height 11
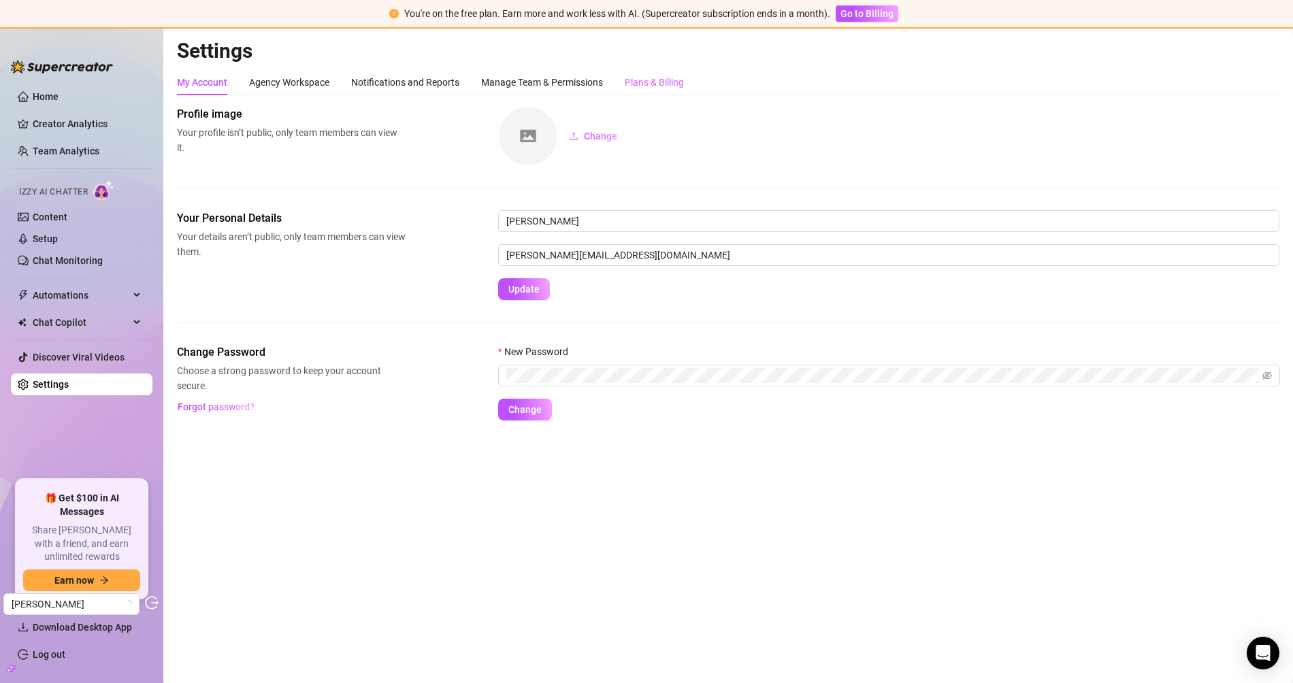
click at [669, 90] on div "Plans & Billing" at bounding box center [654, 82] width 59 height 26
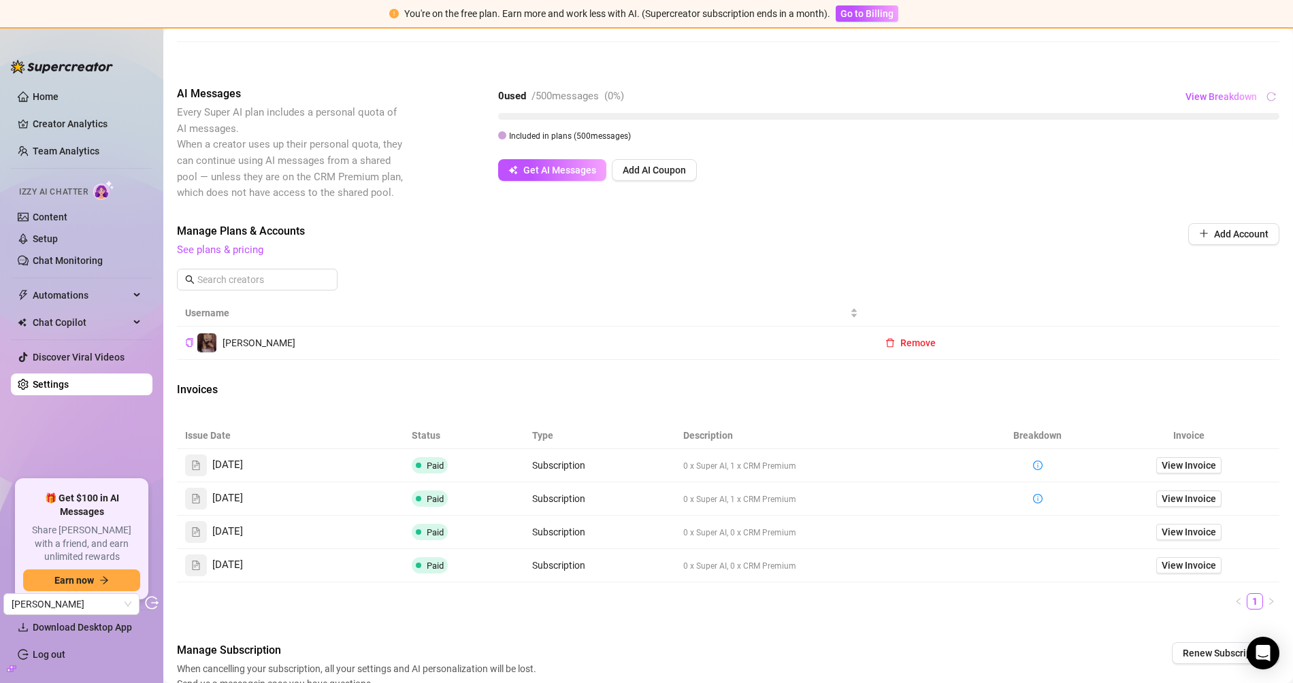
scroll to position [290, 0]
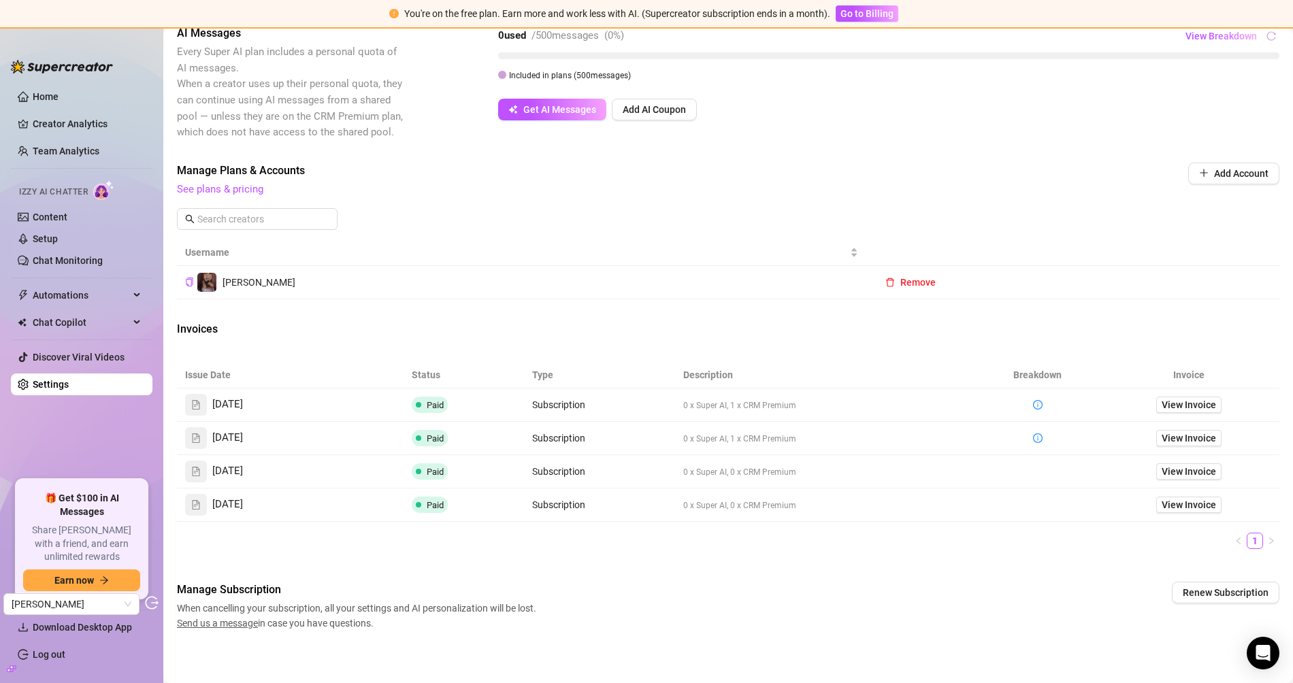
click at [1163, 410] on td "View Invoice" at bounding box center [1188, 404] width 181 height 33
click at [1163, 406] on span "View Invoice" at bounding box center [1188, 404] width 54 height 15
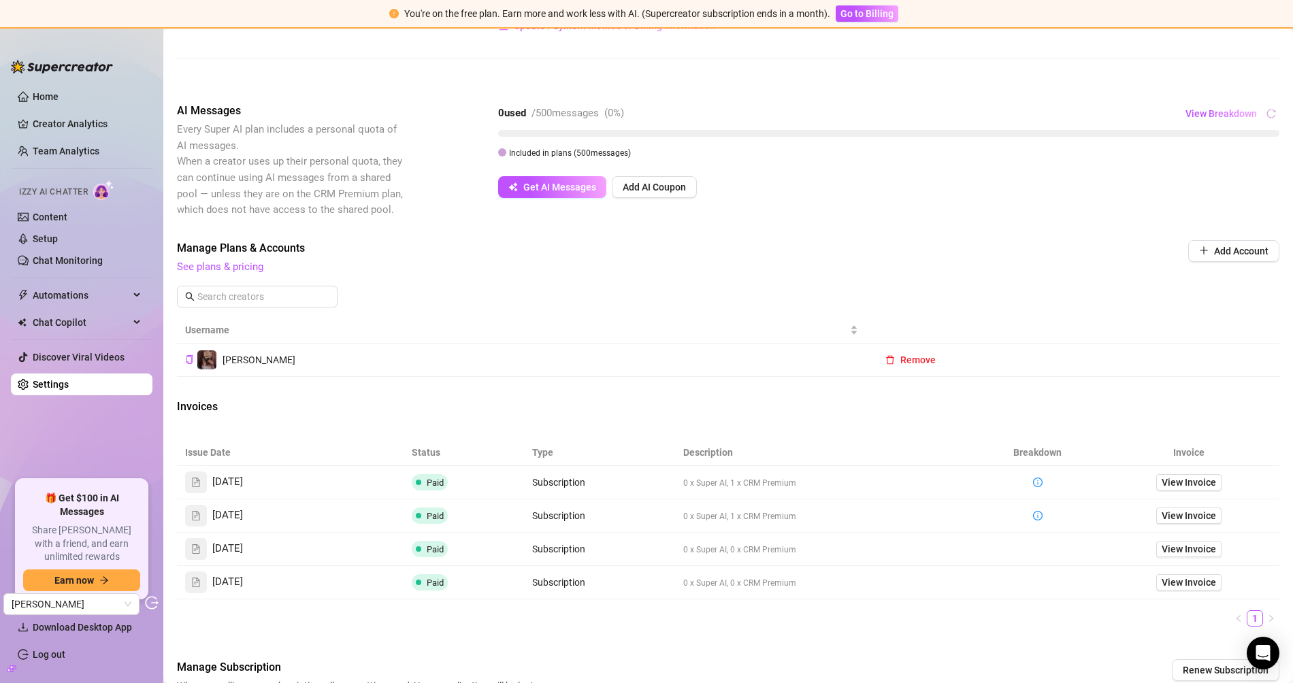
scroll to position [205, 0]
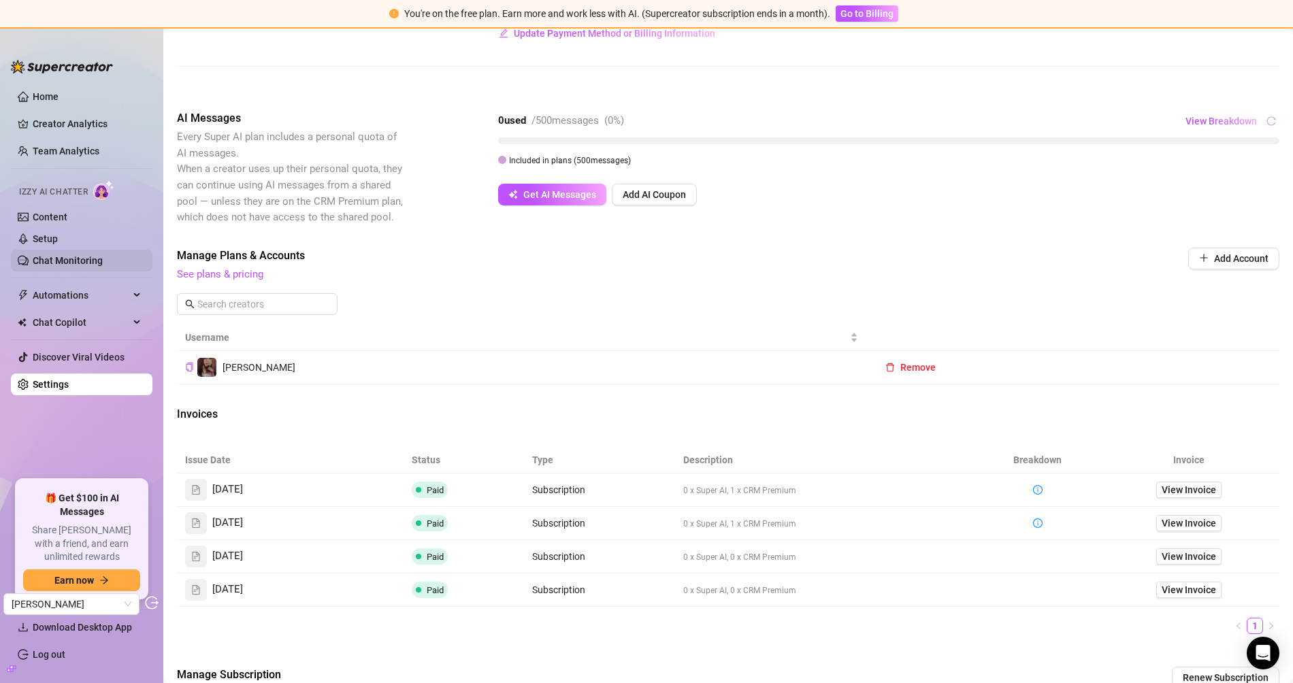
click at [95, 256] on link "Chat Monitoring" at bounding box center [68, 260] width 70 height 11
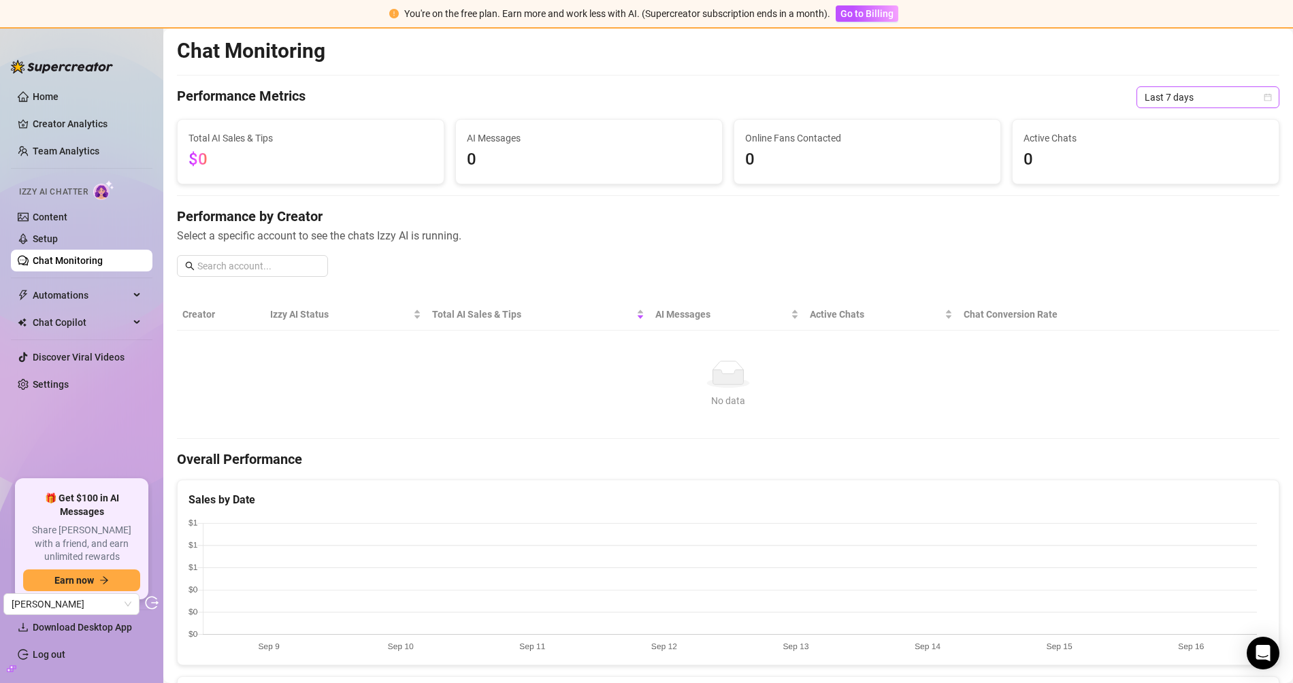
click at [1163, 105] on span "Last 7 days" at bounding box center [1207, 97] width 127 height 20
click at [1163, 186] on div "Last 90 days" at bounding box center [1196, 189] width 121 height 15
click at [62, 116] on link "Creator Analytics" at bounding box center [87, 124] width 109 height 22
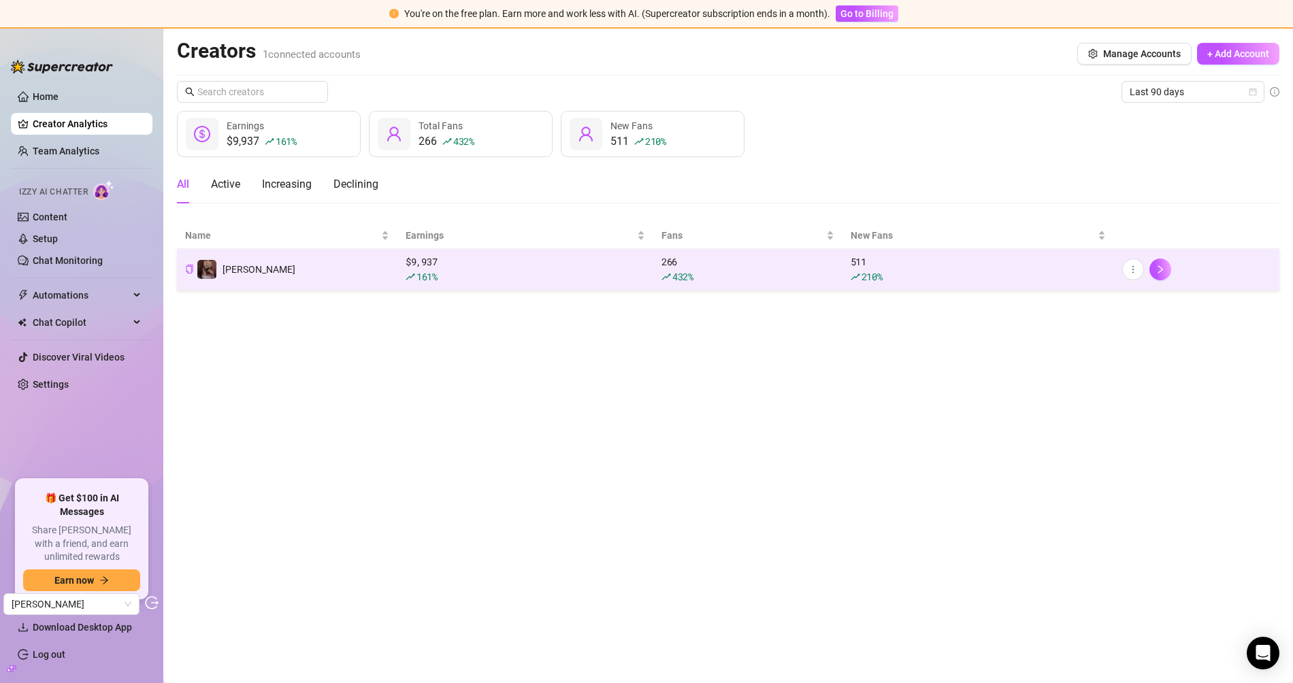
click at [295, 266] on td "Fiona" at bounding box center [287, 270] width 220 height 42
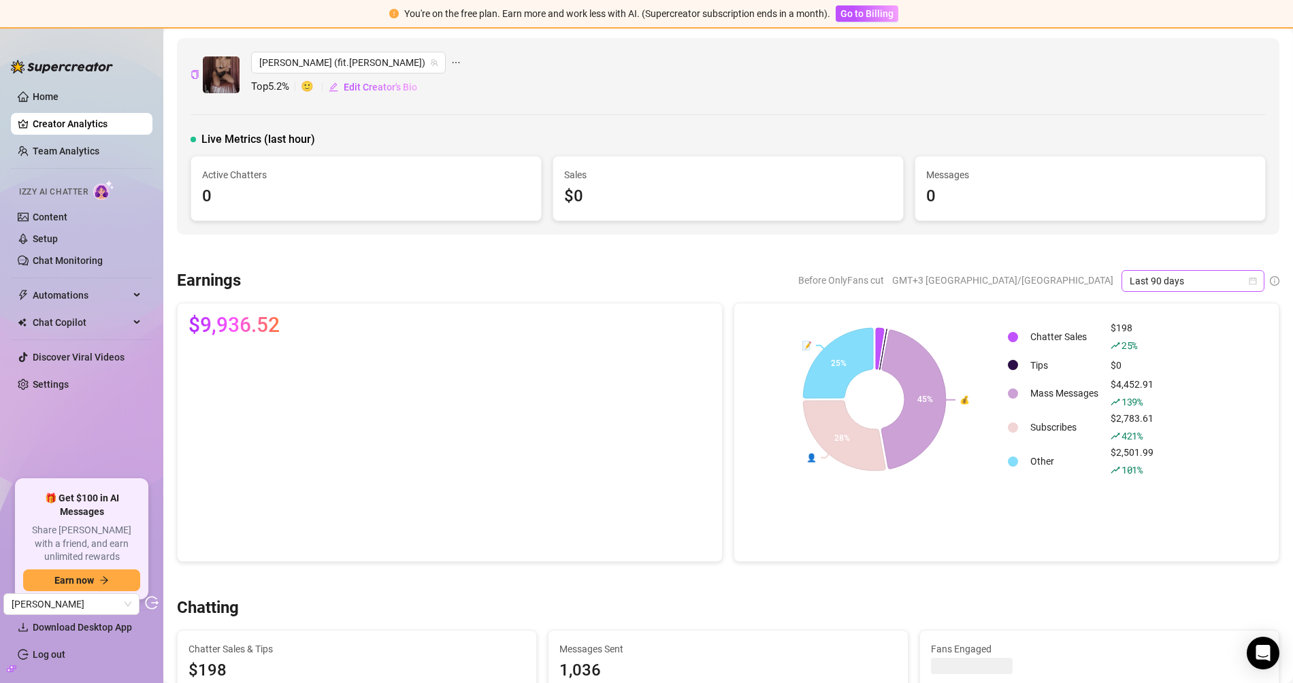
click at [1161, 281] on span "Last 90 days" at bounding box center [1192, 281] width 127 height 20
click at [1138, 399] on div "Custom date" at bounding box center [1181, 393] width 121 height 15
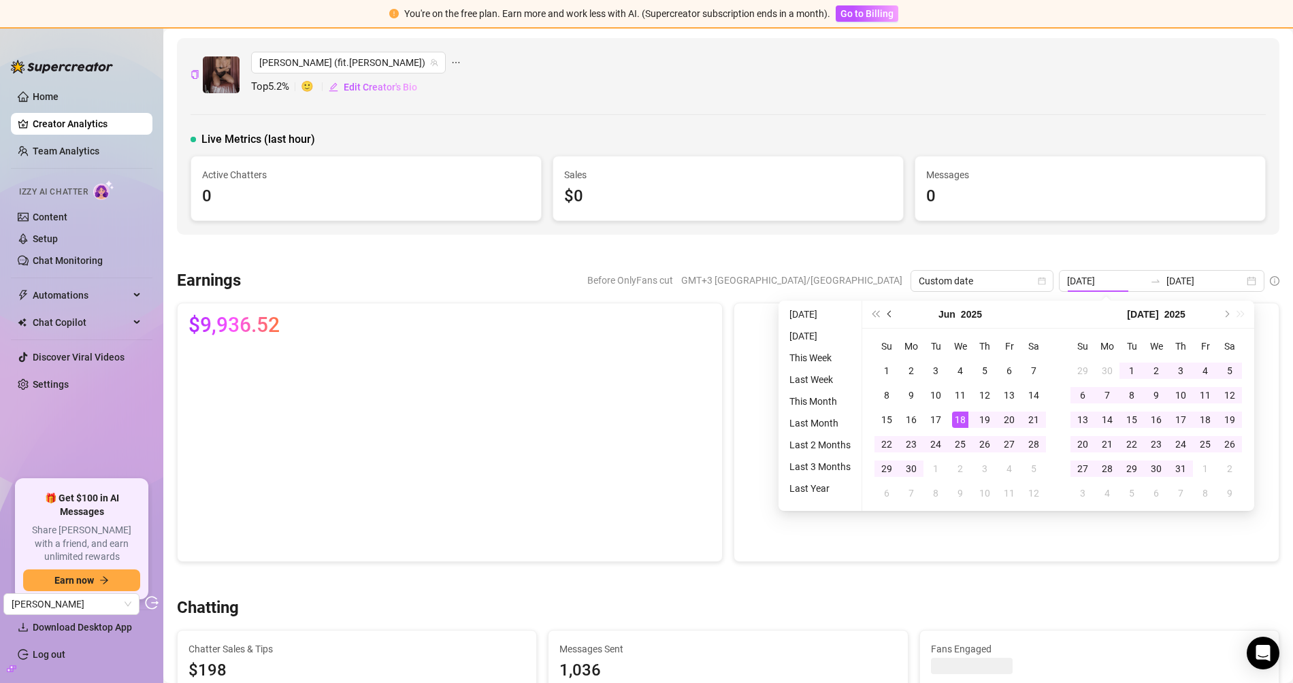
click at [889, 317] on span "Previous month (PageUp)" at bounding box center [890, 314] width 7 height 7
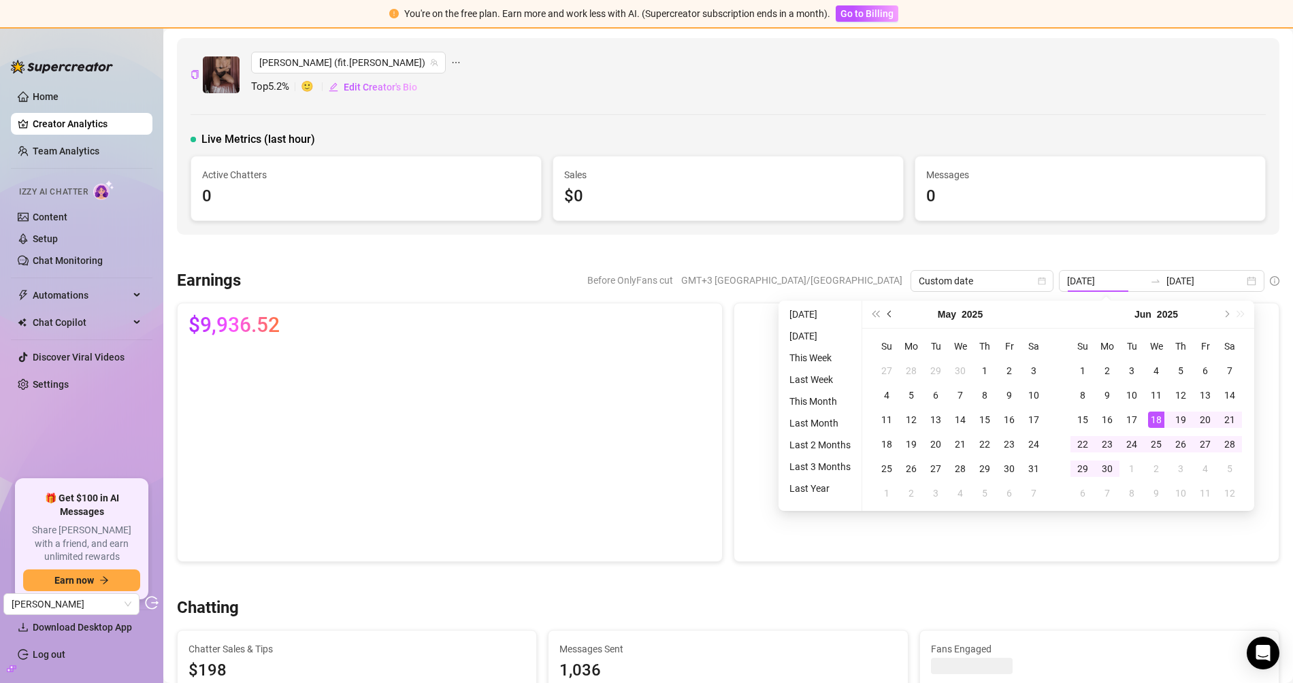
click at [889, 317] on span "Previous month (PageUp)" at bounding box center [890, 314] width 7 height 7
click at [887, 321] on button "Previous month (PageUp)" at bounding box center [889, 314] width 15 height 27
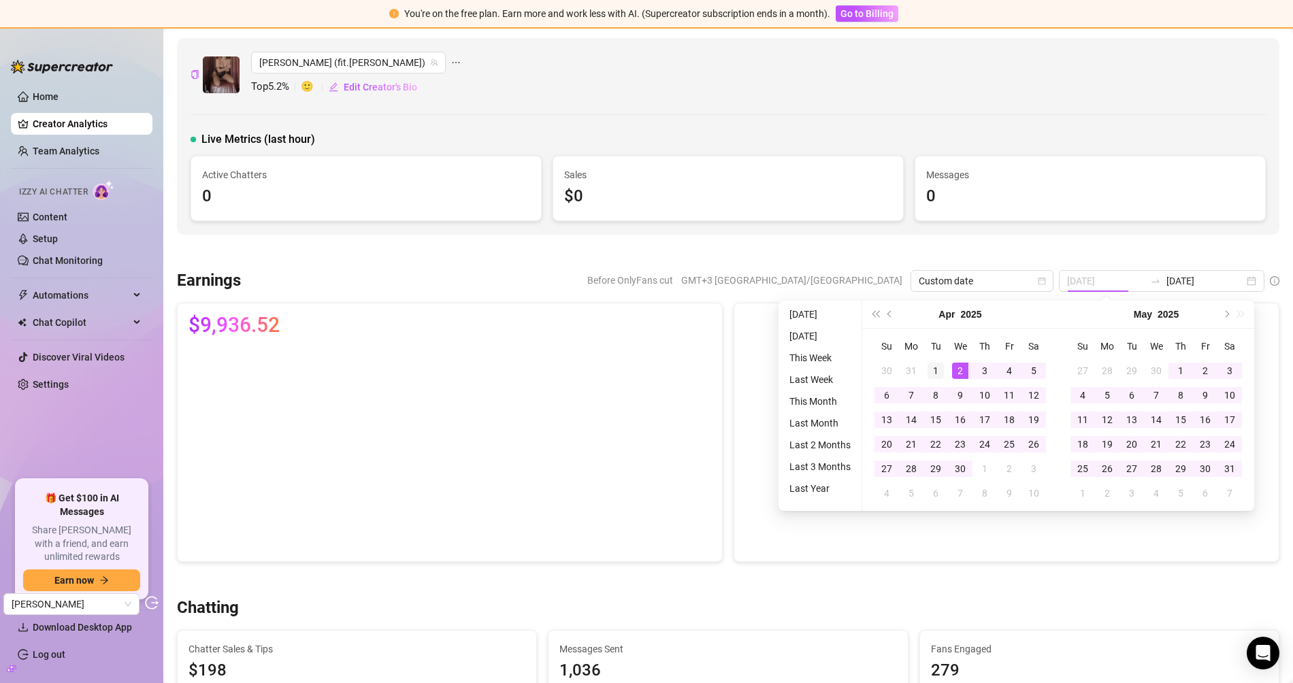
type input "2025-04-01"
click at [942, 368] on div "1" at bounding box center [935, 371] width 16 height 16
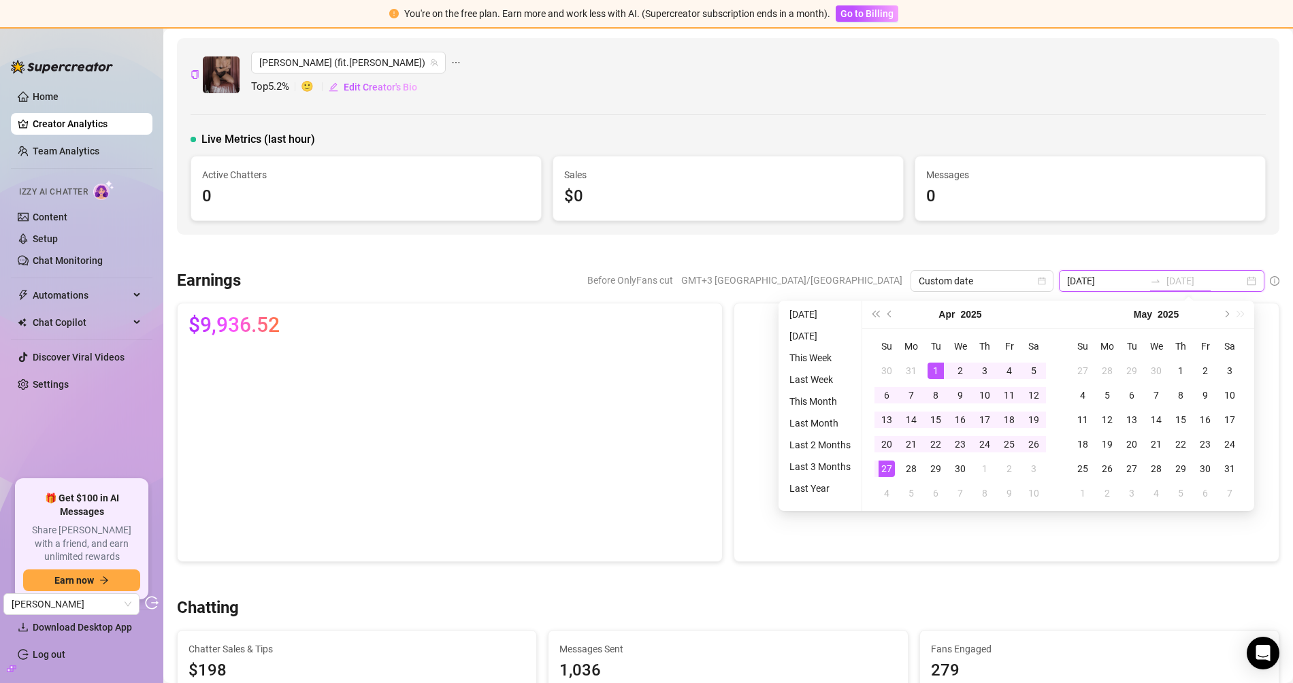
type input "2025-09-16"
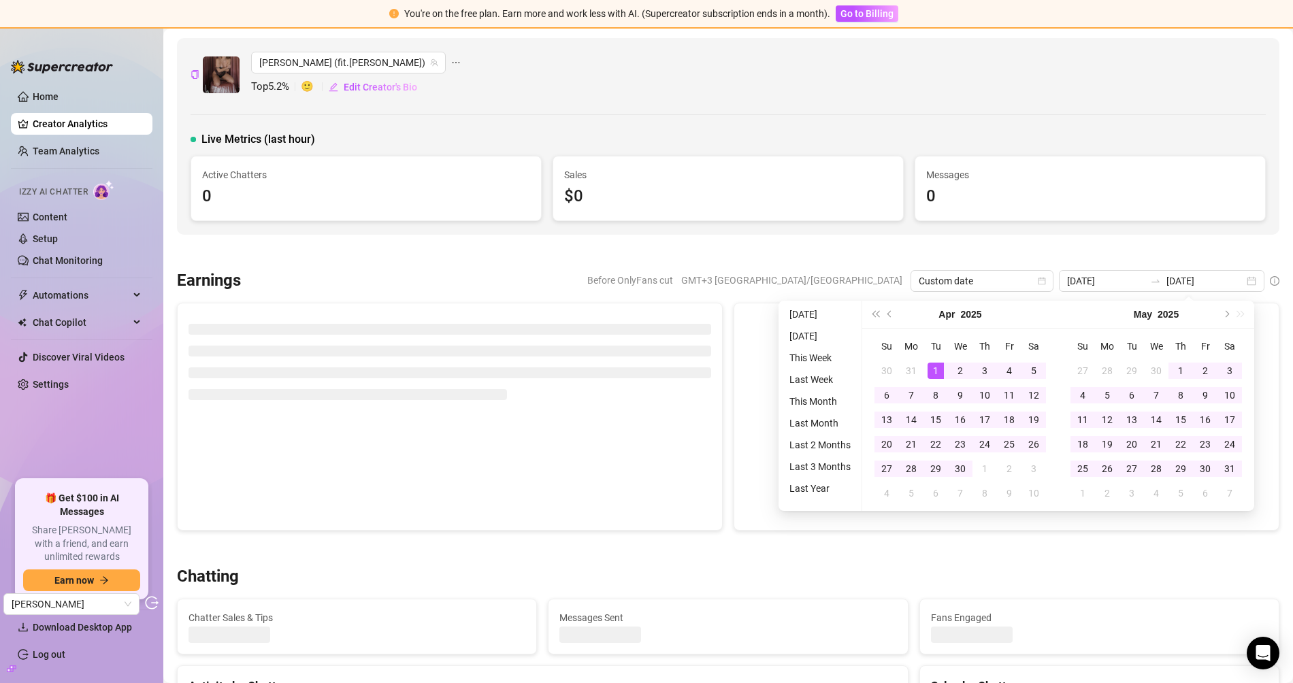
type input "2025-04-01"
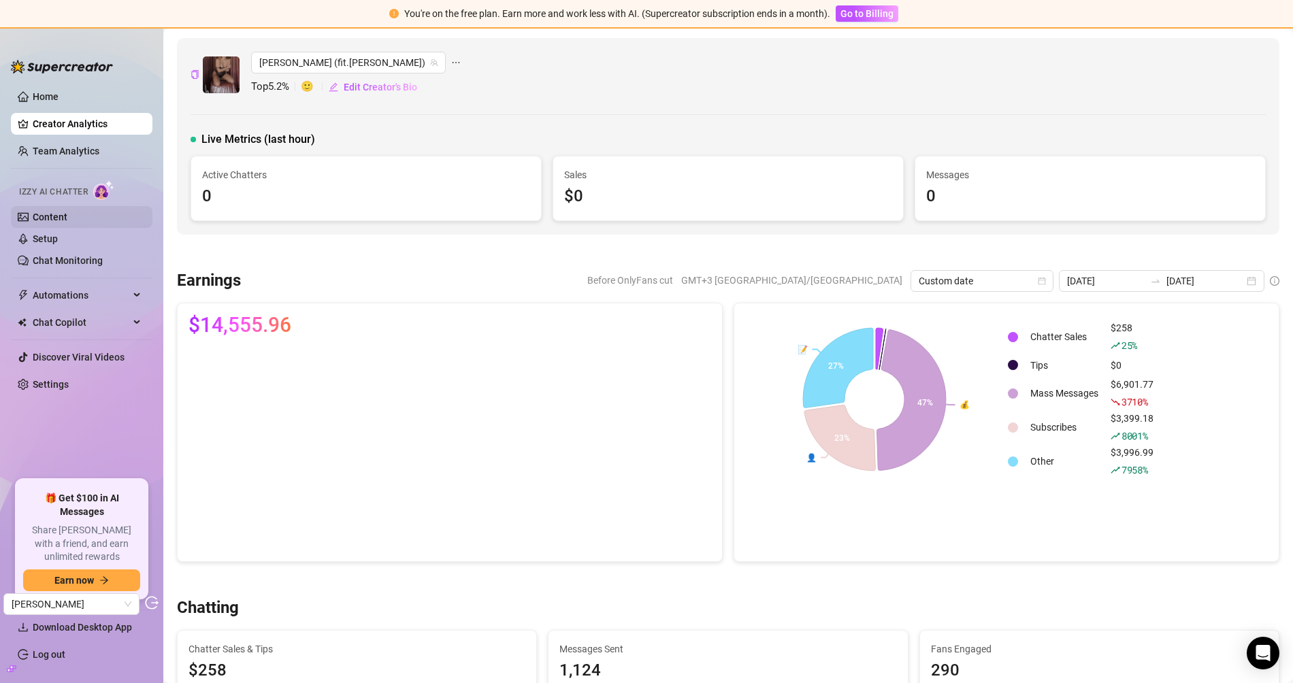
click at [54, 222] on link "Content" at bounding box center [50, 217] width 35 height 11
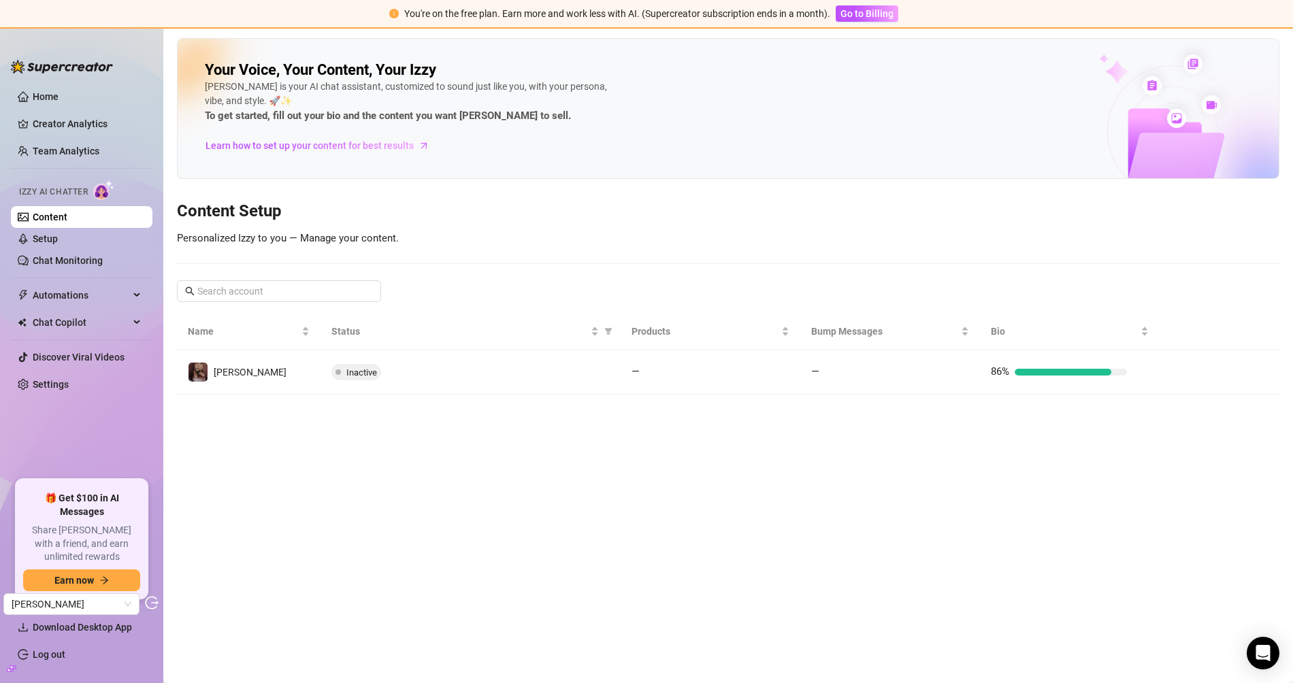
drag, startPoint x: 347, startPoint y: 368, endPoint x: 403, endPoint y: 330, distance: 67.6
click at [347, 368] on span "Inactive" at bounding box center [361, 372] width 31 height 10
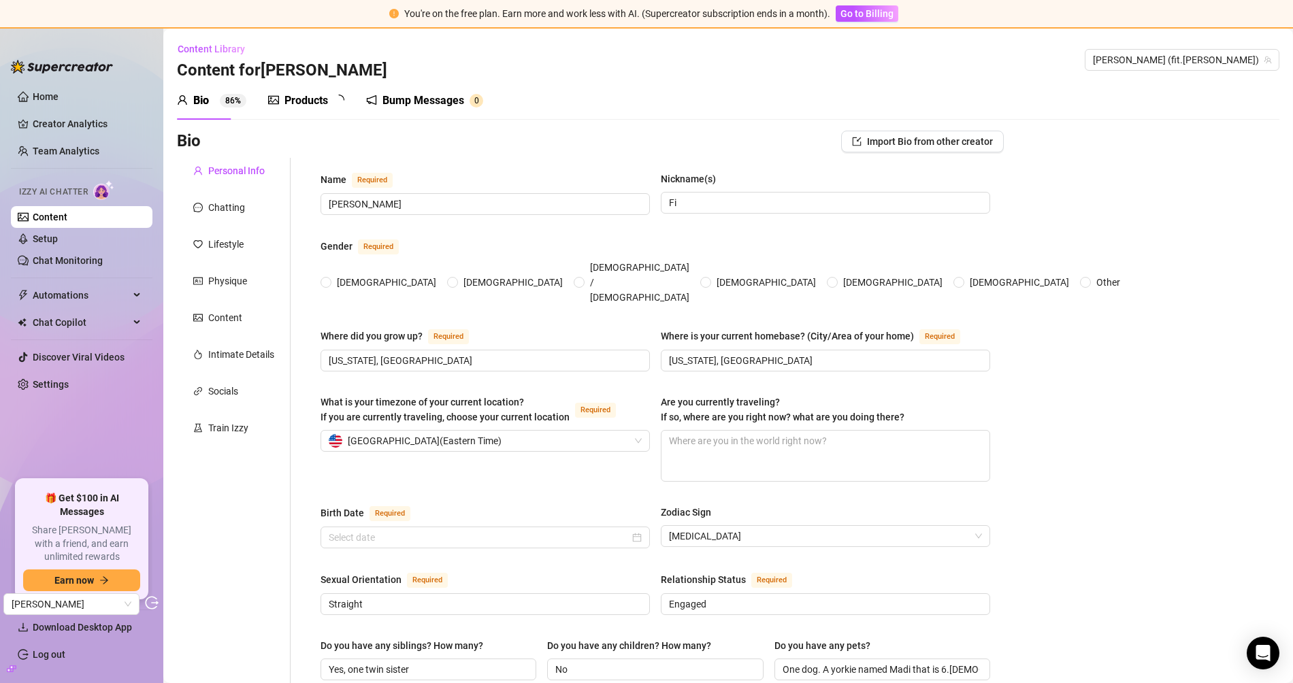
radio input "true"
type input "July 13th, 1998"
click at [291, 112] on div "Products 0" at bounding box center [307, 101] width 79 height 38
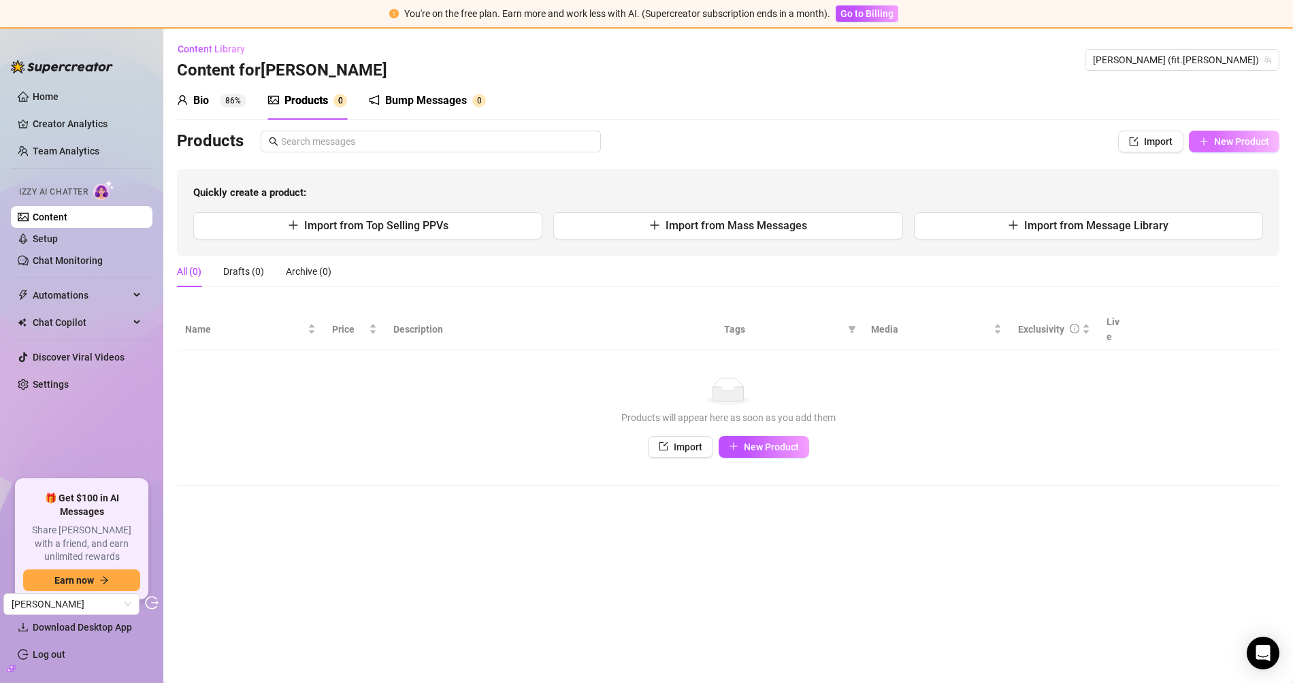
click at [1163, 144] on span "New Product" at bounding box center [1241, 141] width 55 height 11
type textarea "Type your message here..."
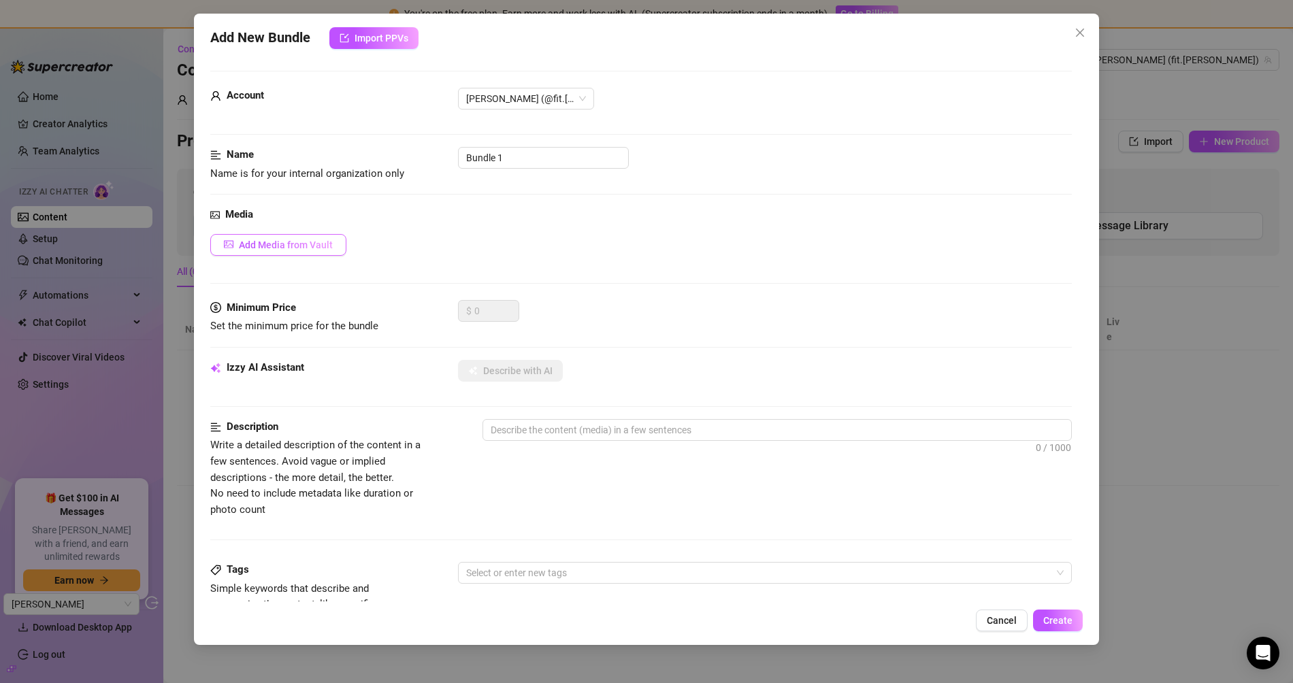
click at [318, 245] on span "Add Media from Vault" at bounding box center [286, 244] width 94 height 11
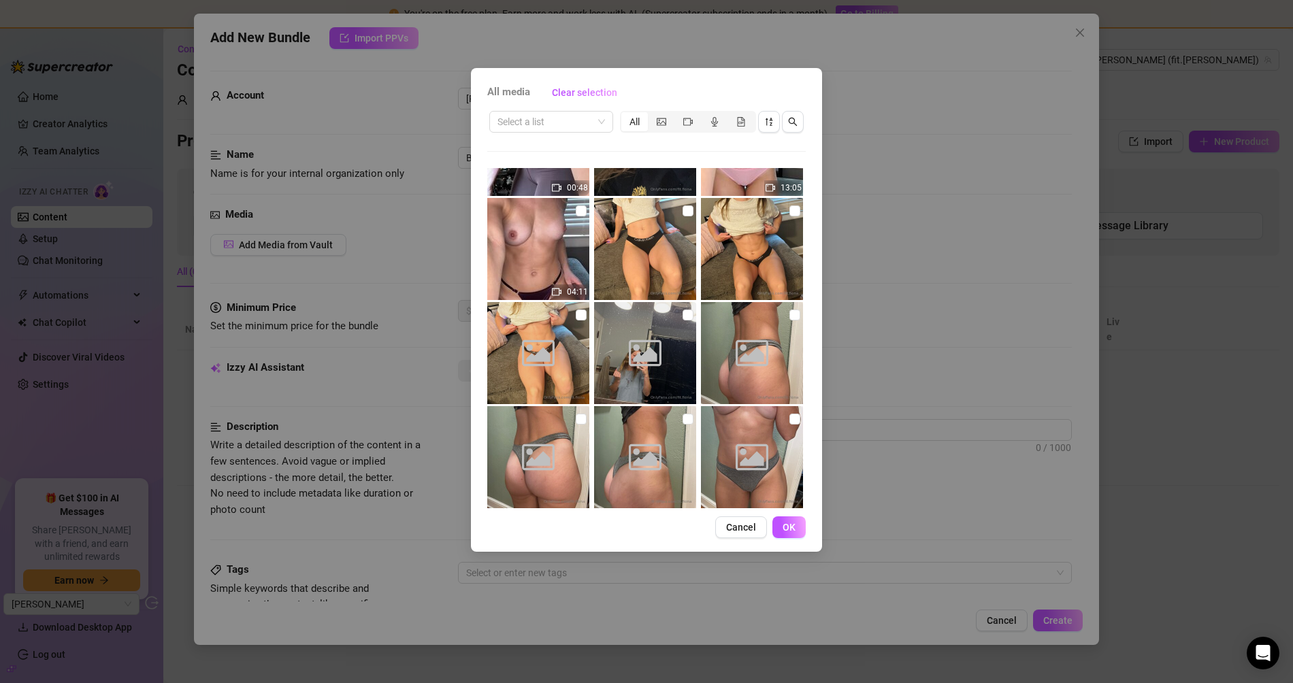
scroll to position [1200, 0]
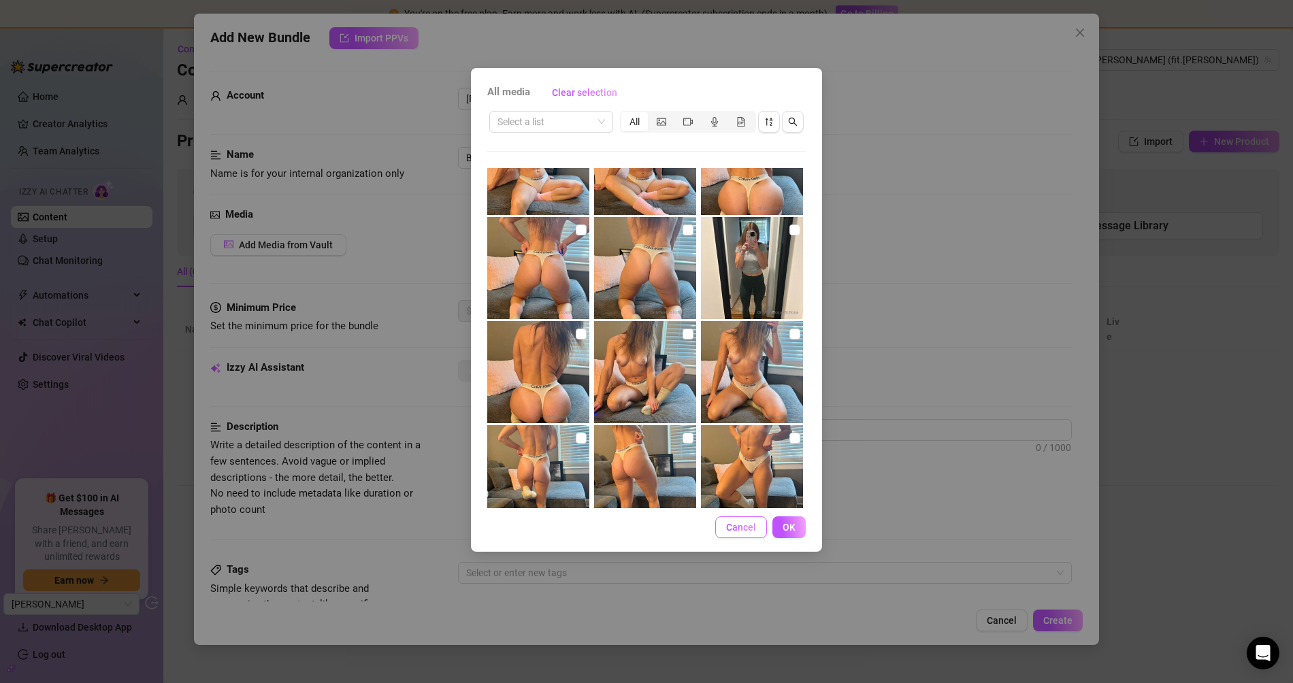
click at [746, 532] on button "Cancel" at bounding box center [741, 527] width 52 height 22
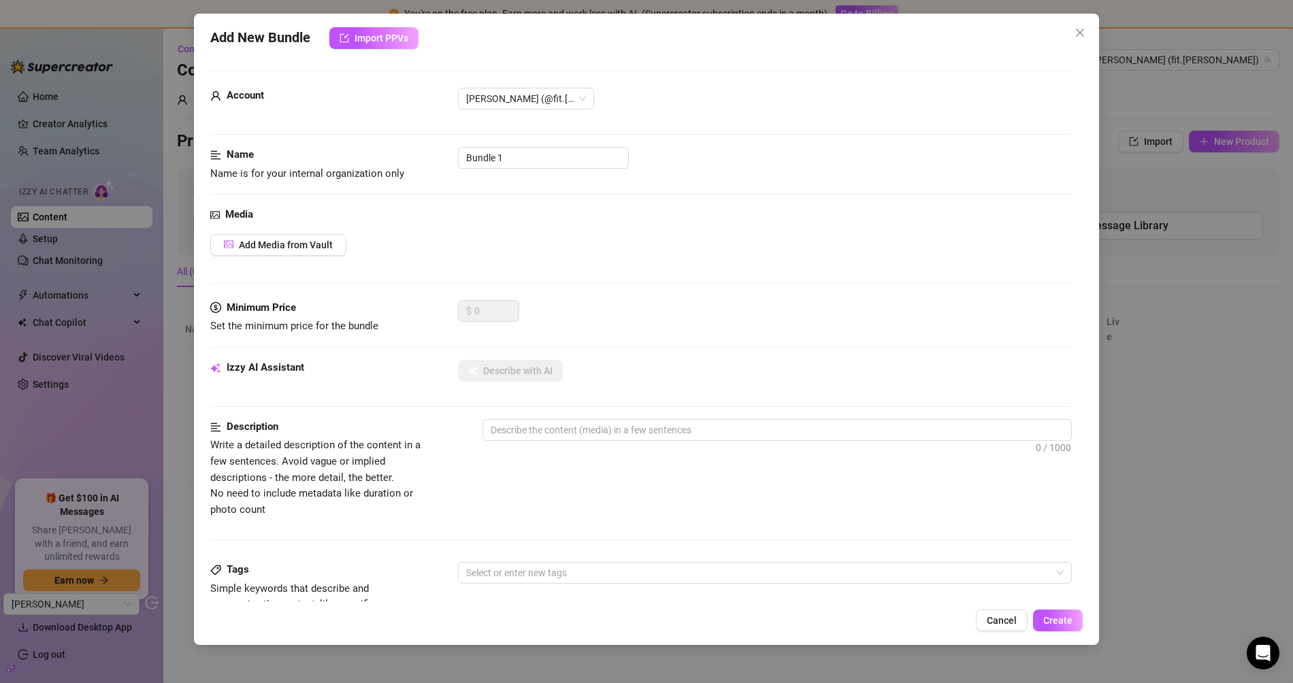
click at [1083, 51] on div "Add New Bundle Import PPVs Account Fiona (@fit.fiona) Name Name is for your int…" at bounding box center [646, 329] width 905 height 631
click at [1084, 42] on button "Close" at bounding box center [1080, 33] width 22 height 22
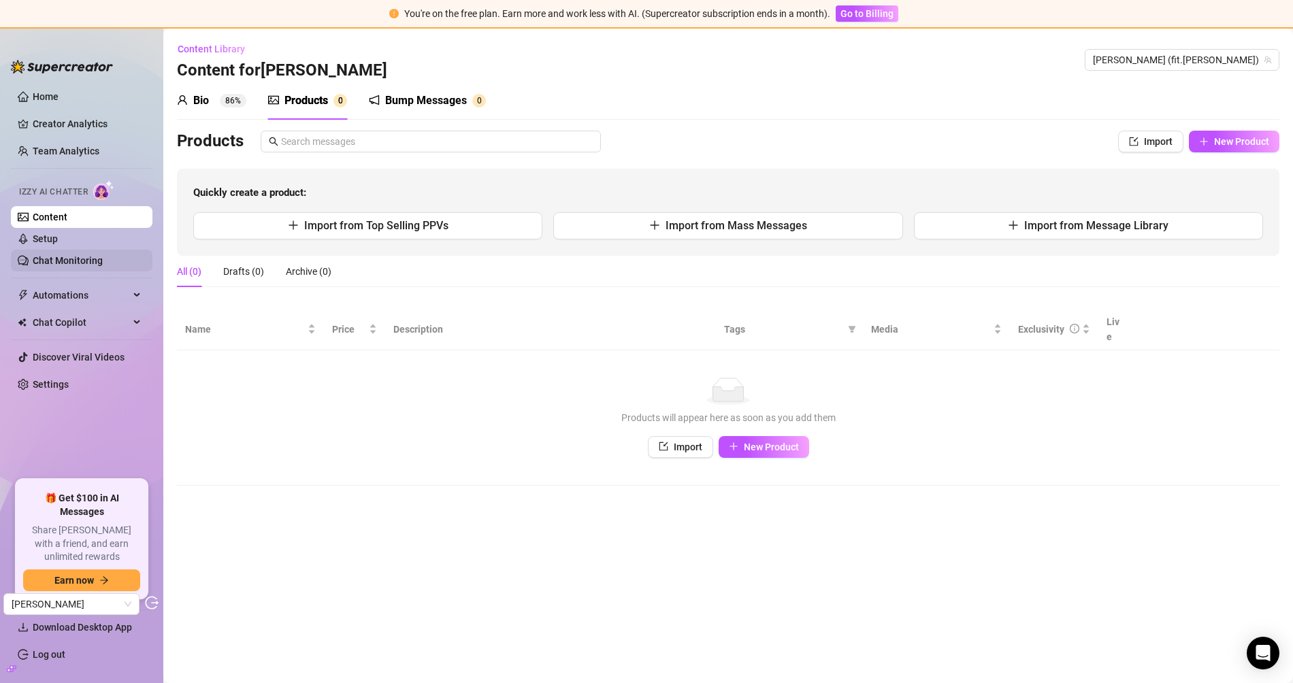
click at [78, 255] on link "Chat Monitoring" at bounding box center [68, 260] width 70 height 11
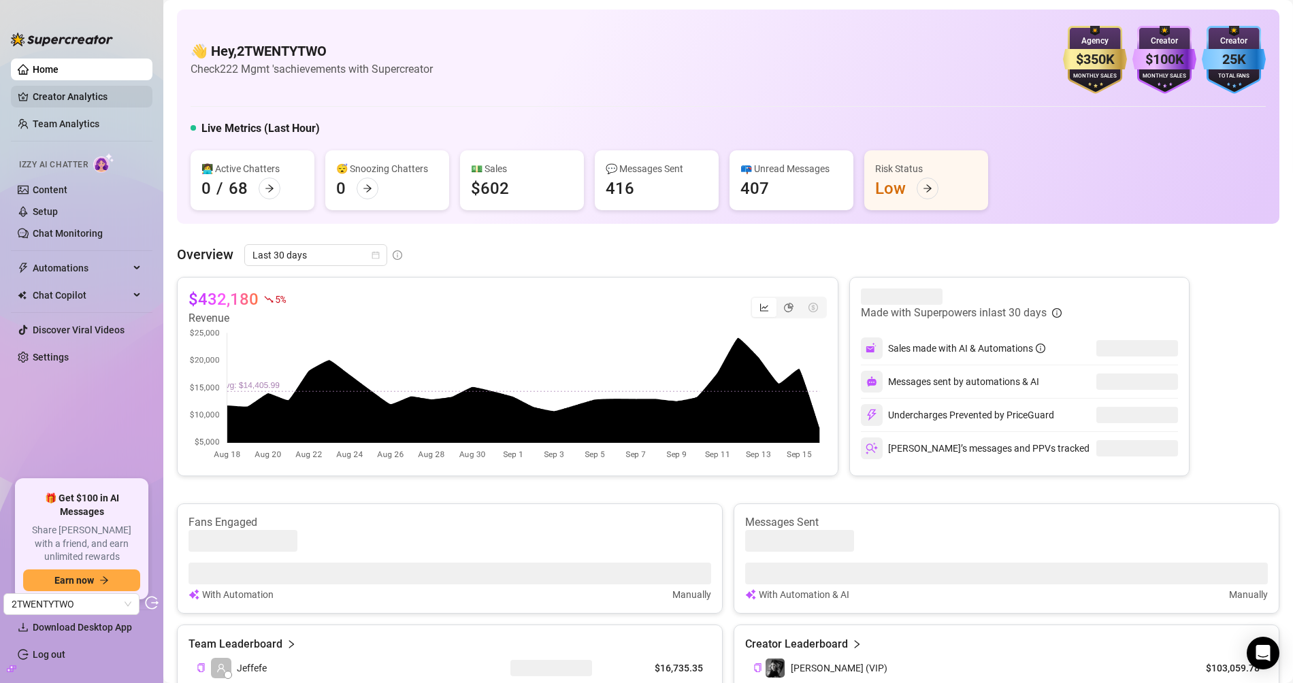
click at [92, 102] on link "Creator Analytics" at bounding box center [87, 97] width 109 height 22
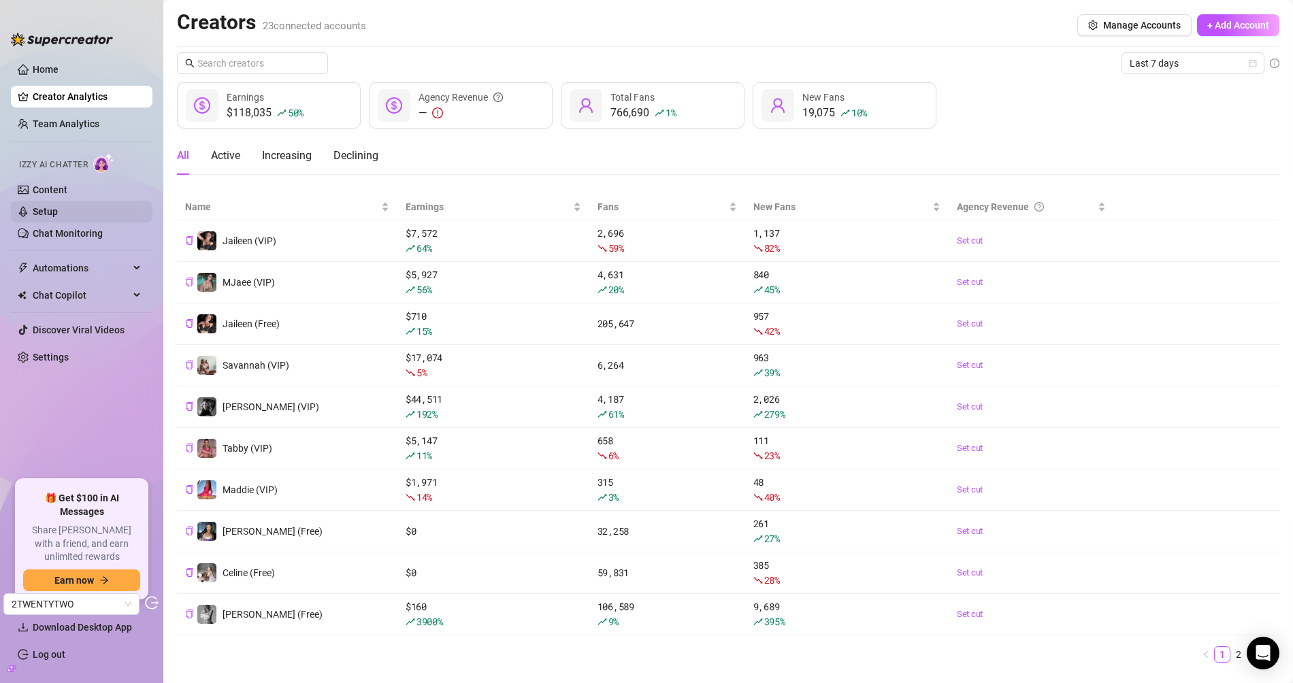
click at [58, 213] on link "Setup" at bounding box center [45, 211] width 25 height 11
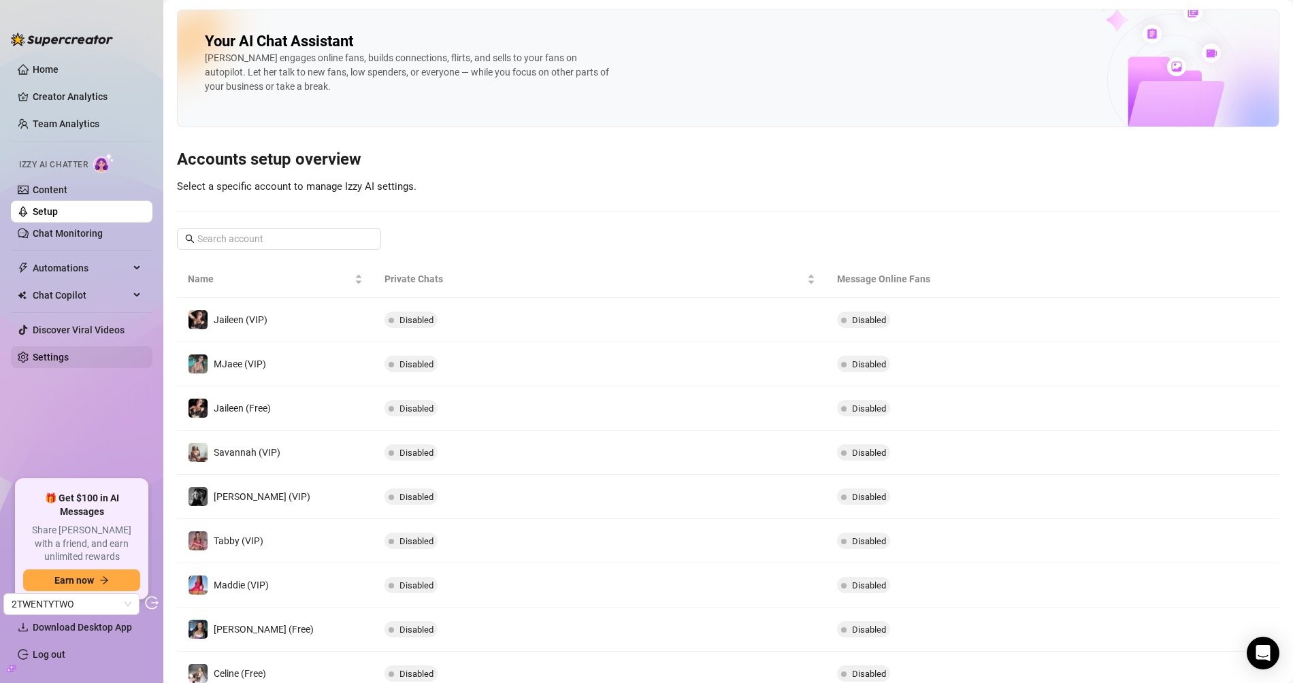
click at [63, 361] on link "Settings" at bounding box center [51, 357] width 36 height 11
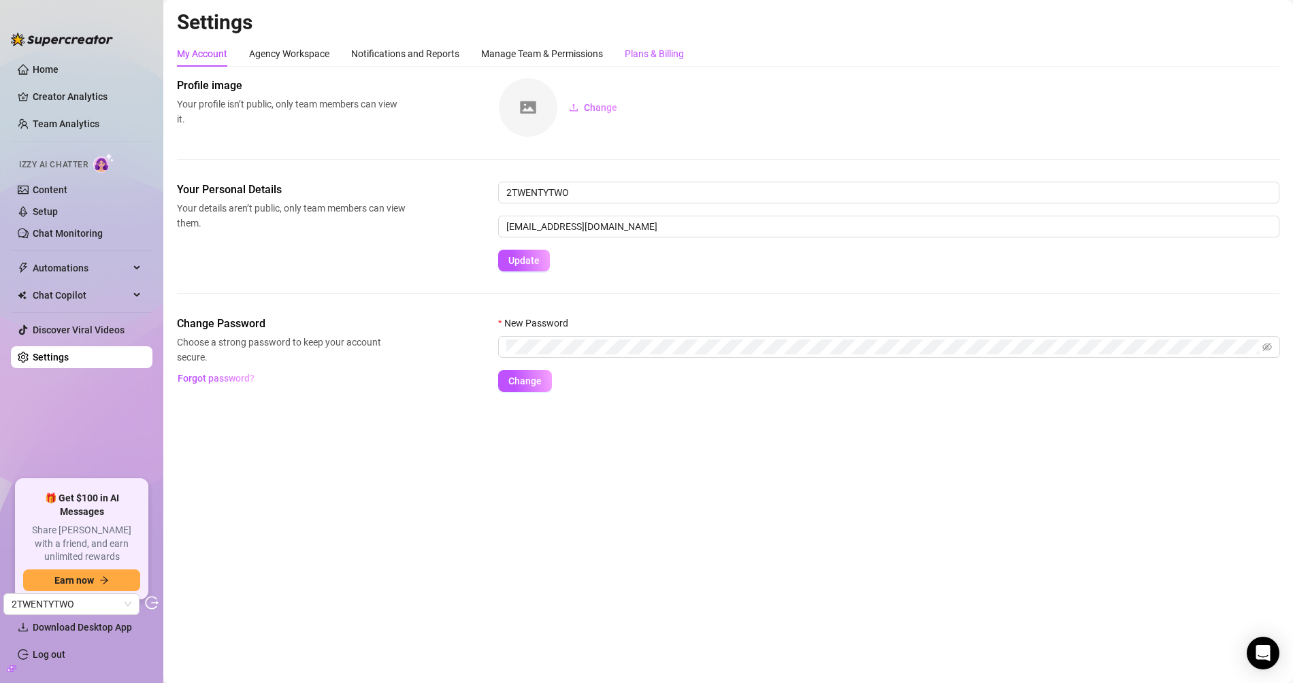
click at [634, 50] on div "Plans & Billing" at bounding box center [654, 53] width 59 height 15
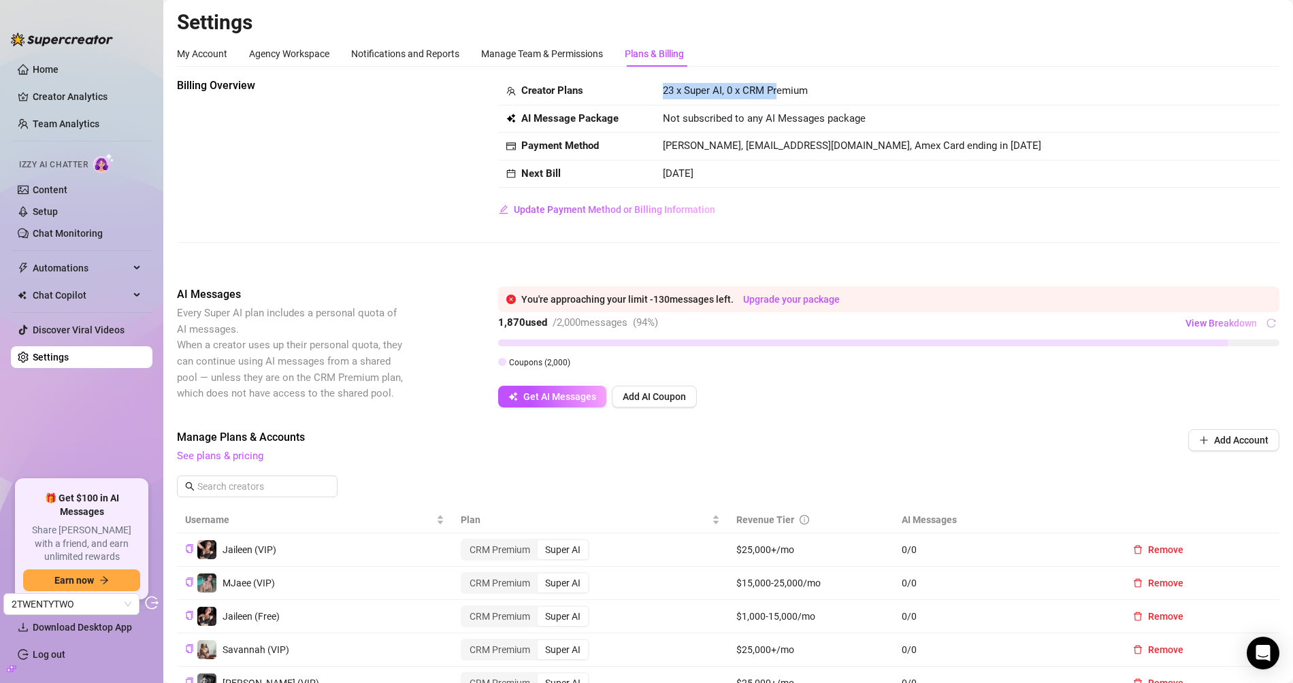
drag, startPoint x: 659, startPoint y: 91, endPoint x: 774, endPoint y: 84, distance: 115.2
click at [774, 84] on td "23 x Super AI, 0 x CRM Premium" at bounding box center [967, 92] width 625 height 28
click at [774, 84] on span "23 x Super AI, 0 x CRM Premium" at bounding box center [735, 90] width 145 height 12
click at [57, 186] on link "Content" at bounding box center [50, 189] width 35 height 11
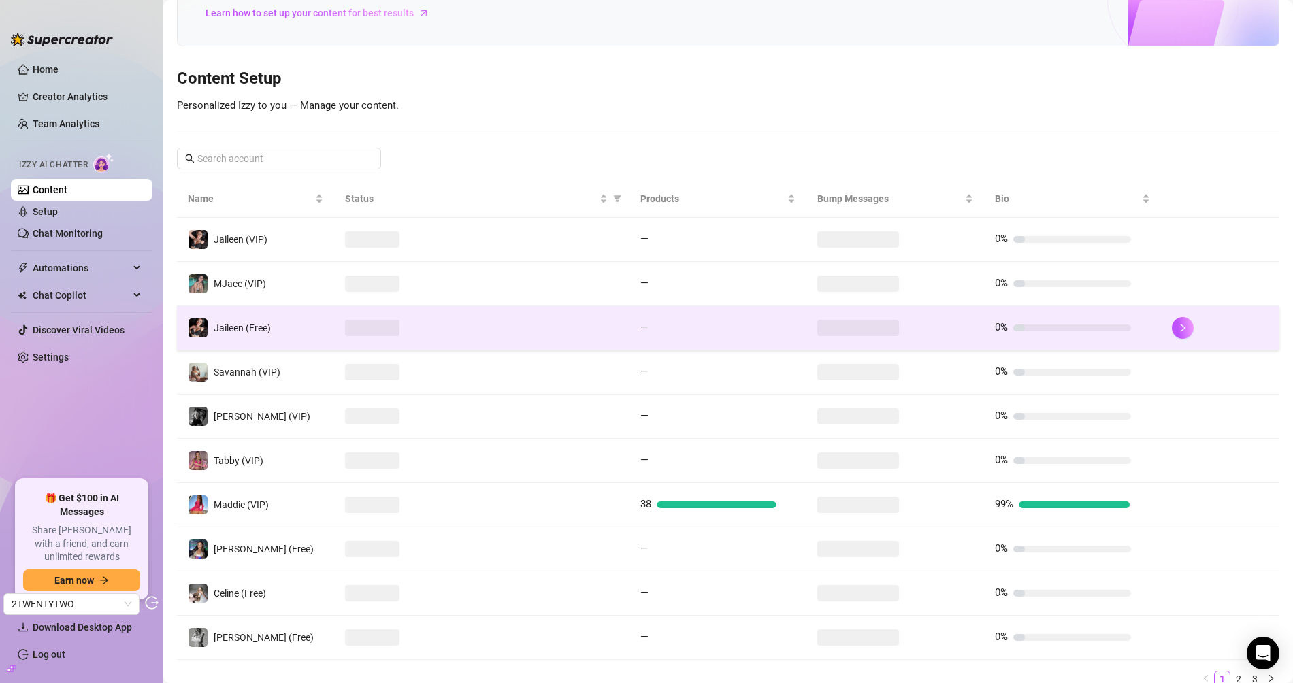
scroll to position [154, 0]
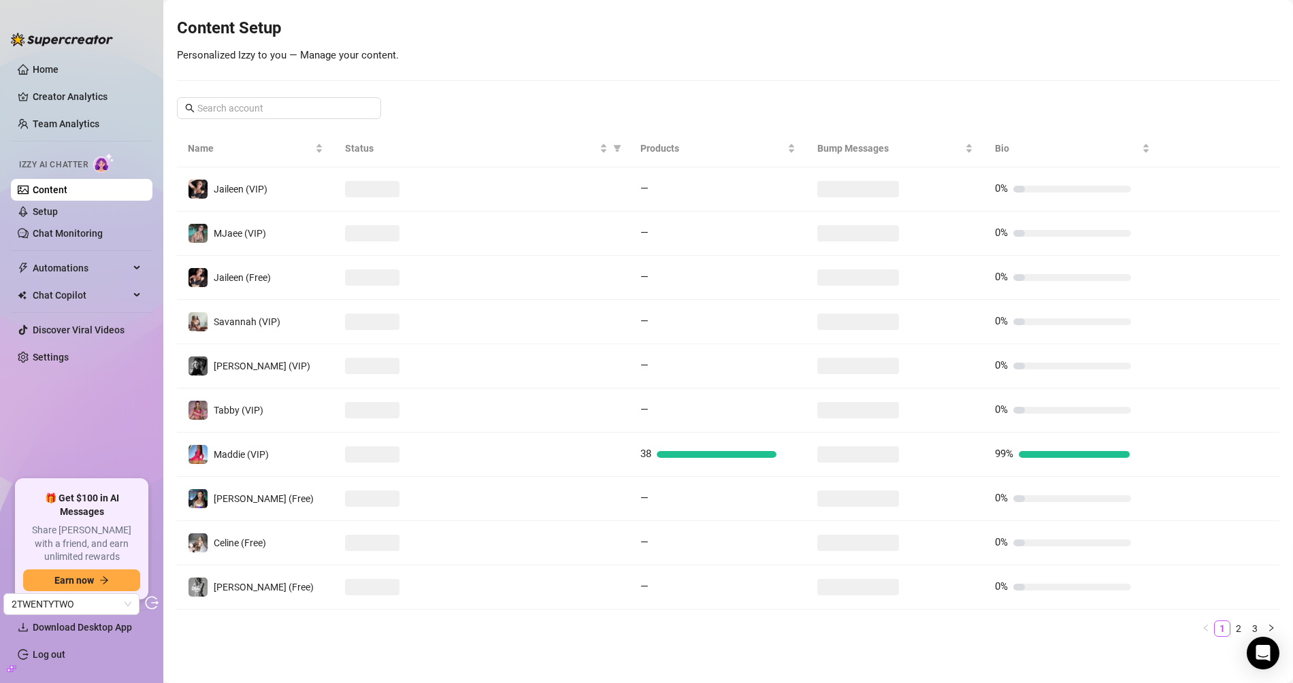
click at [323, 83] on div "Your Voice, Your Content, Your [PERSON_NAME] is your AI chat assistant, customi…" at bounding box center [728, 251] width 1102 height 793
click at [322, 93] on div "Your Voice, Your Content, Your [PERSON_NAME] is your AI chat assistant, customi…" at bounding box center [728, 251] width 1102 height 793
click at [322, 101] on input "text" at bounding box center [279, 108] width 165 height 15
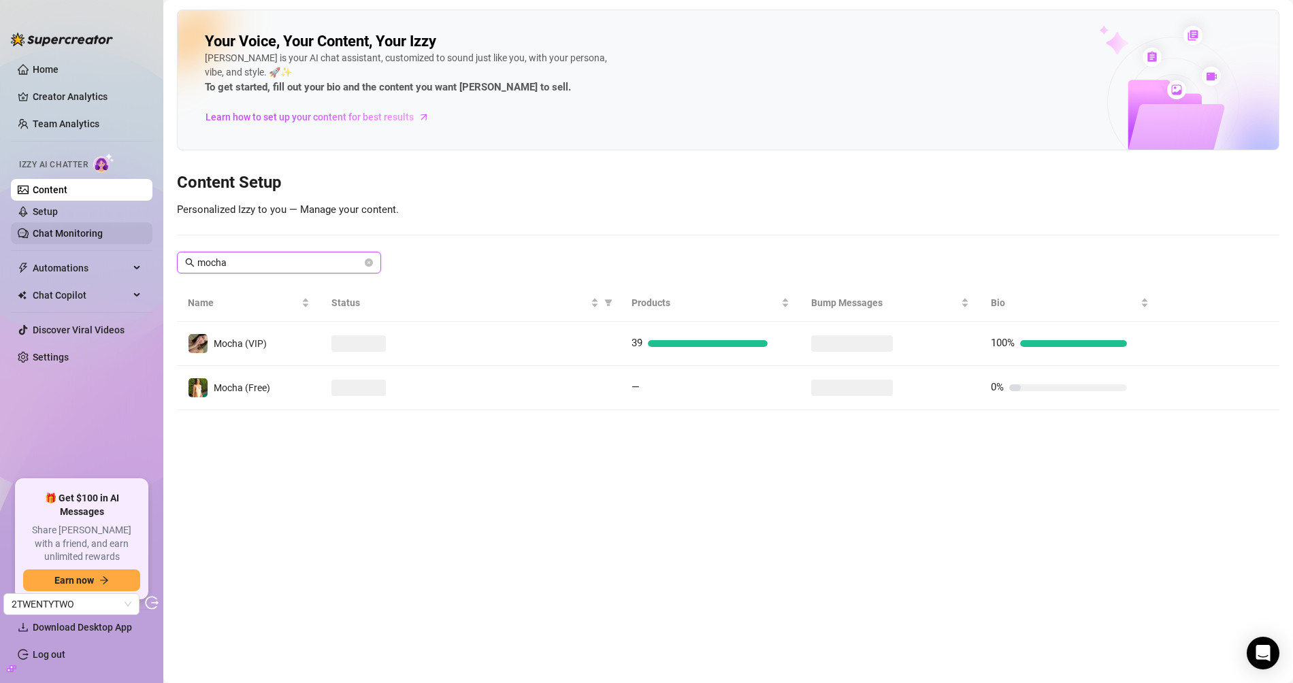
type input "mocha"
click at [80, 233] on link "Chat Monitoring" at bounding box center [68, 233] width 70 height 11
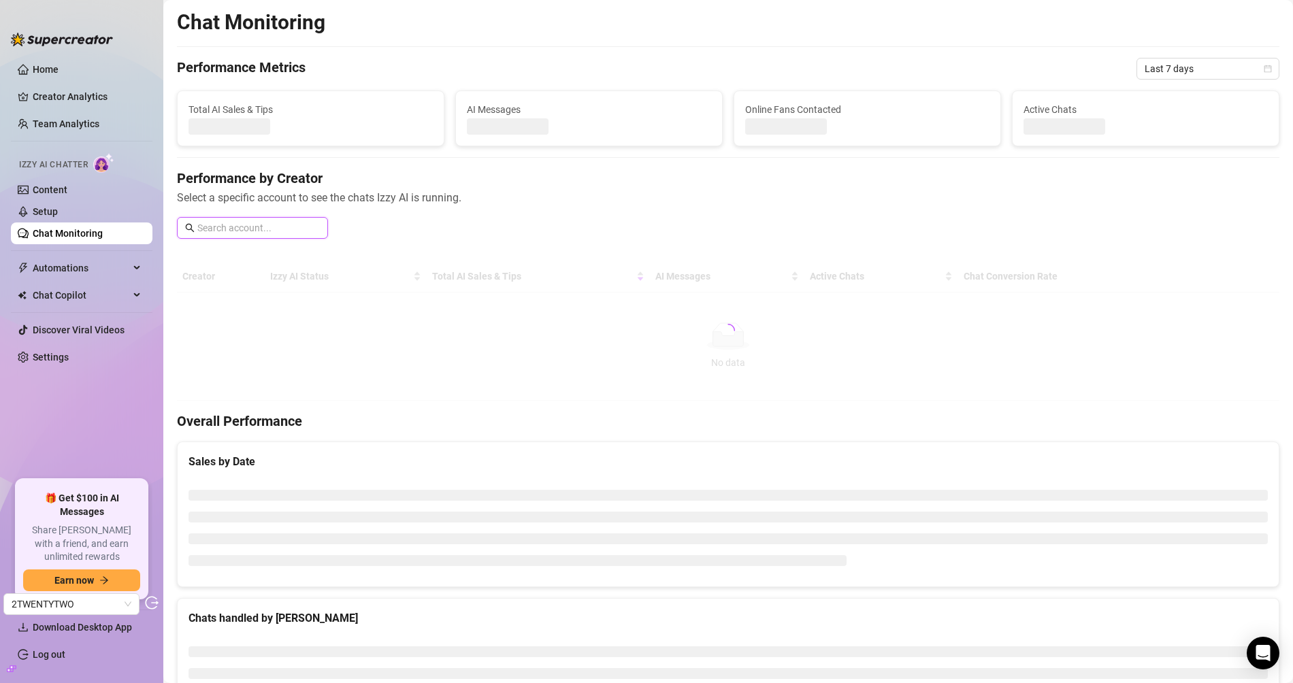
click at [270, 227] on input "text" at bounding box center [258, 227] width 122 height 15
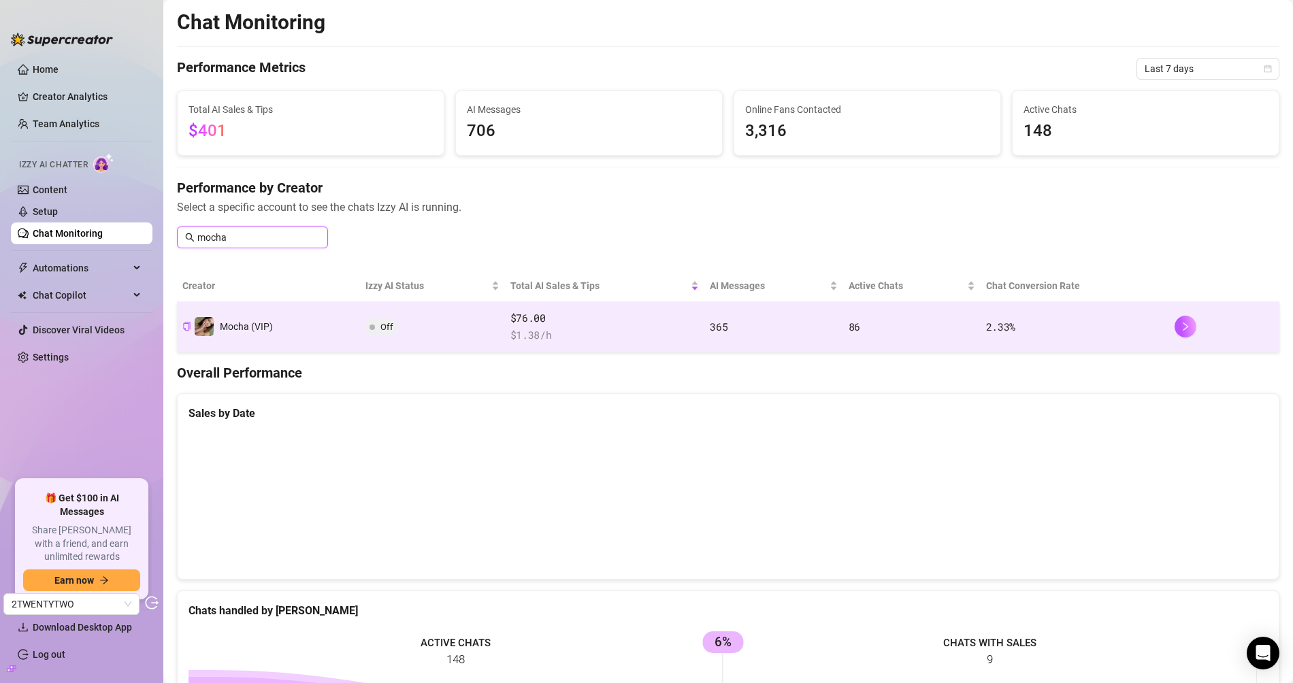
type input "mocha"
click at [575, 325] on div "$76.00 $ 1.38 /h" at bounding box center [604, 326] width 189 height 33
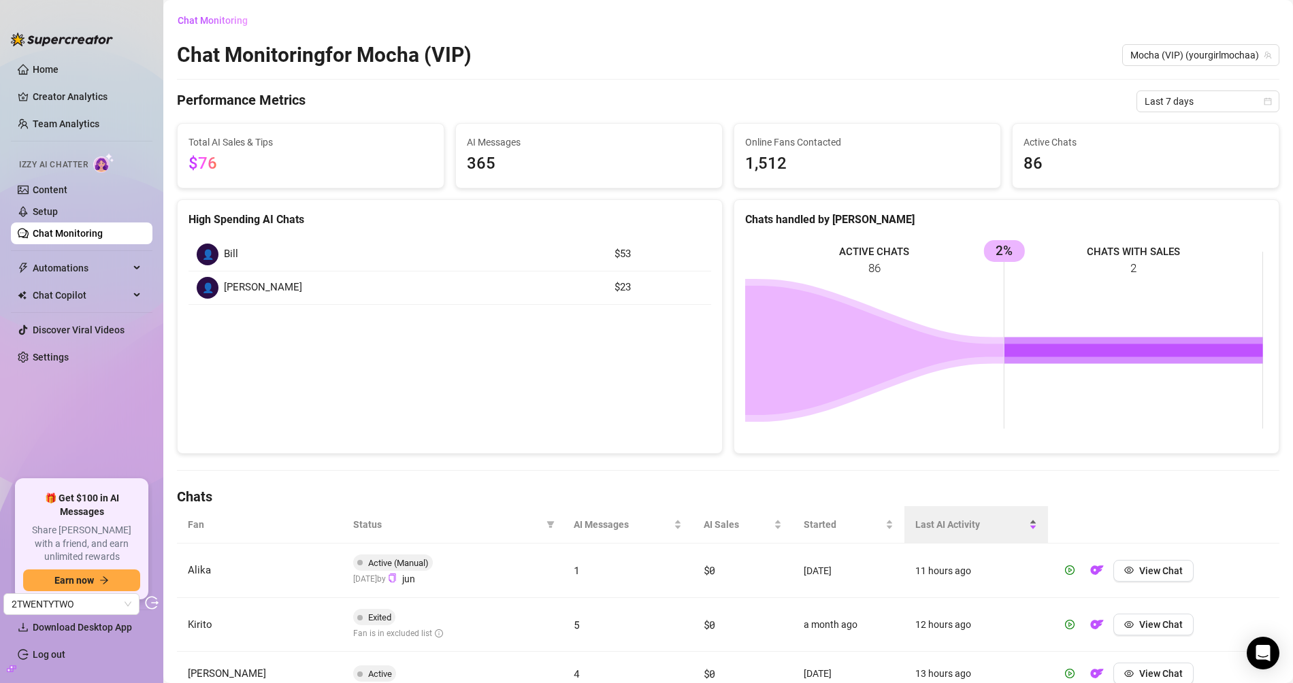
click at [967, 525] on span "Last AI Activity" at bounding box center [970, 524] width 111 height 15
click at [961, 520] on span "Last AI Activity" at bounding box center [970, 524] width 111 height 15
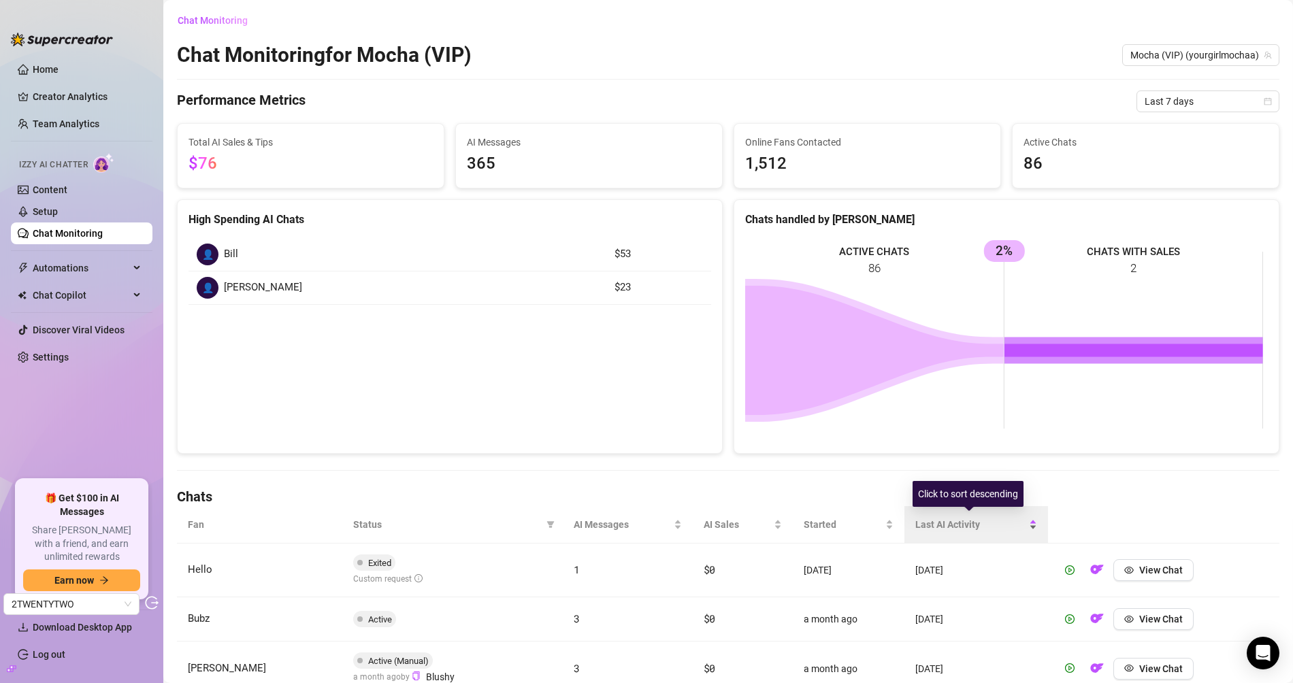
click at [964, 518] on span "Last AI Activity" at bounding box center [970, 524] width 111 height 15
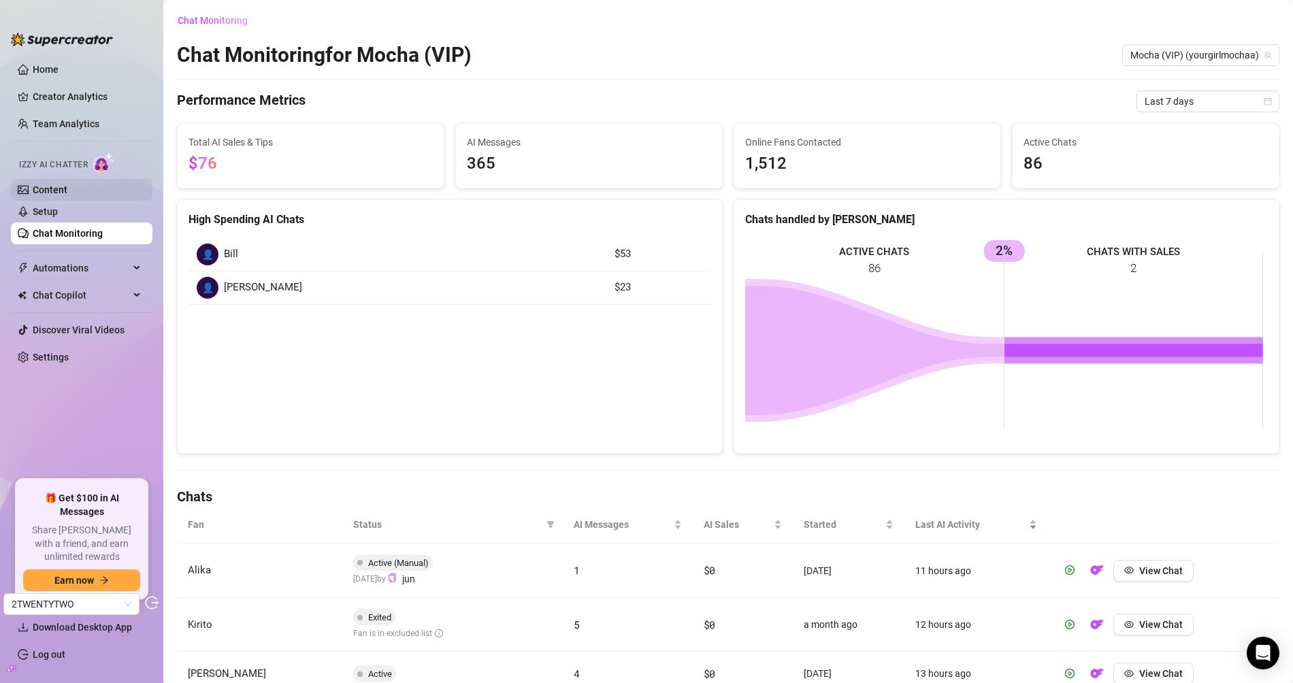
click at [67, 193] on link "Content" at bounding box center [50, 189] width 35 height 11
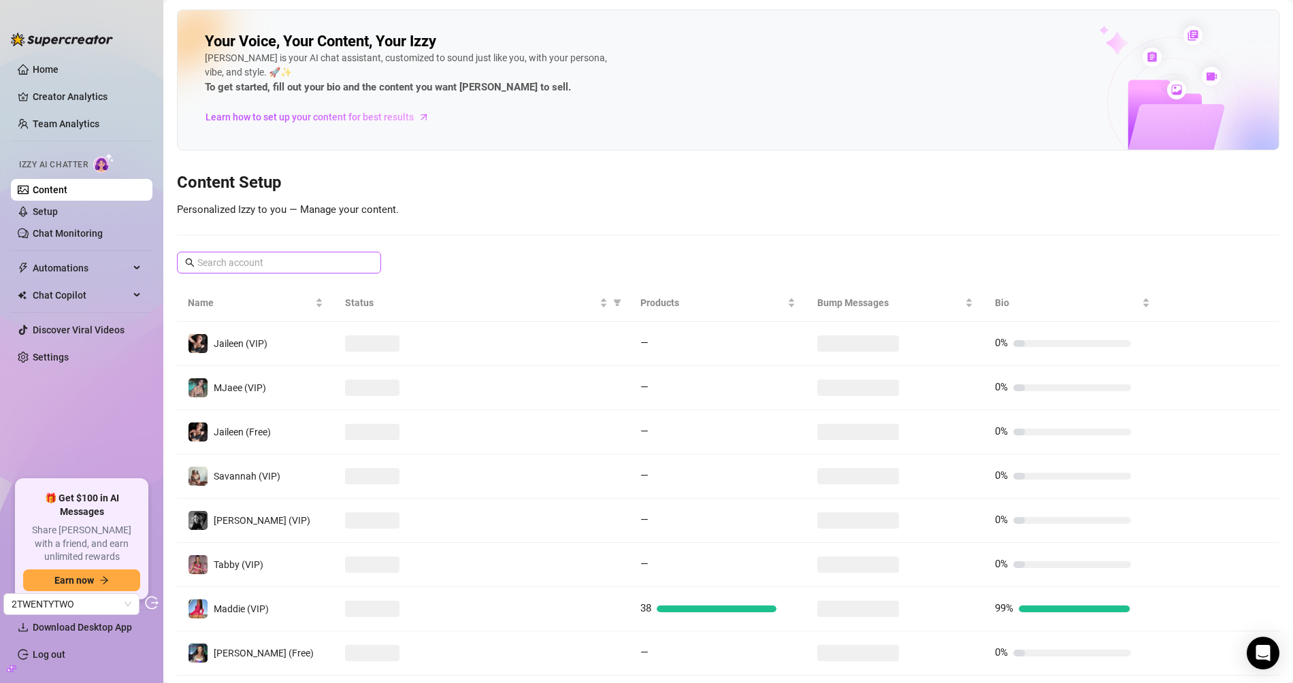
click at [327, 252] on span at bounding box center [279, 263] width 204 height 22
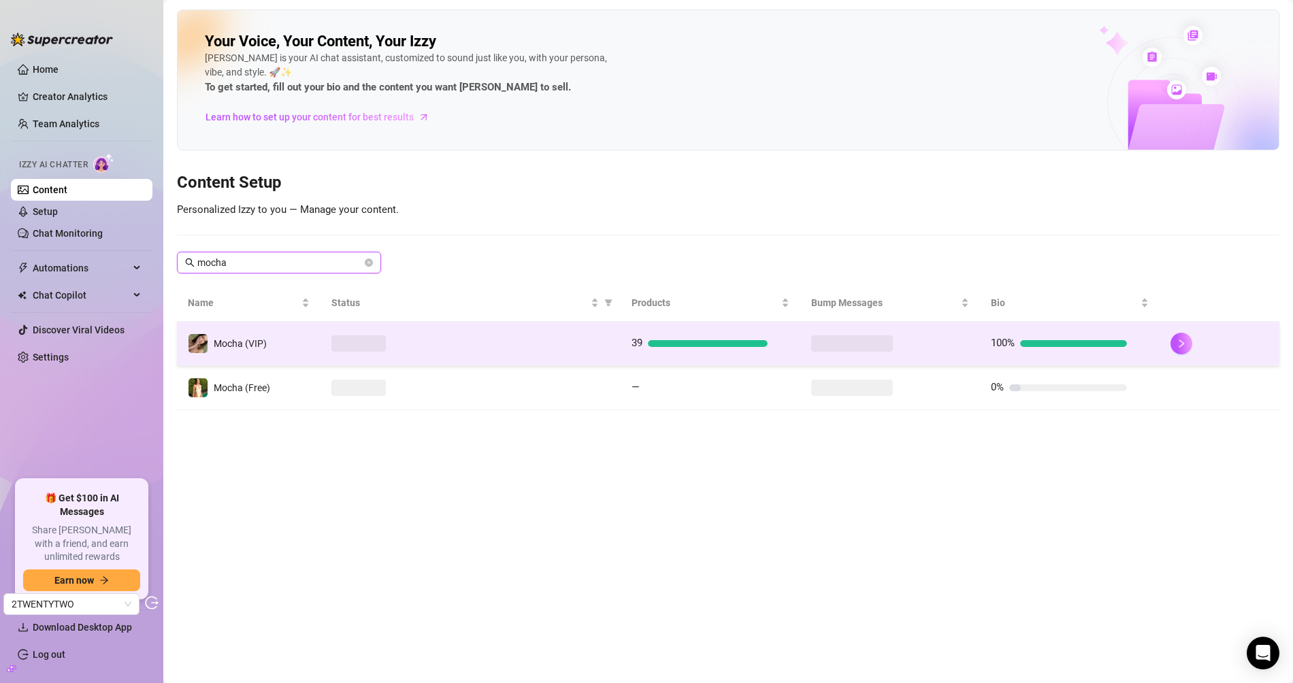
type input "mocha"
click at [468, 354] on td at bounding box center [469, 344] width 299 height 44
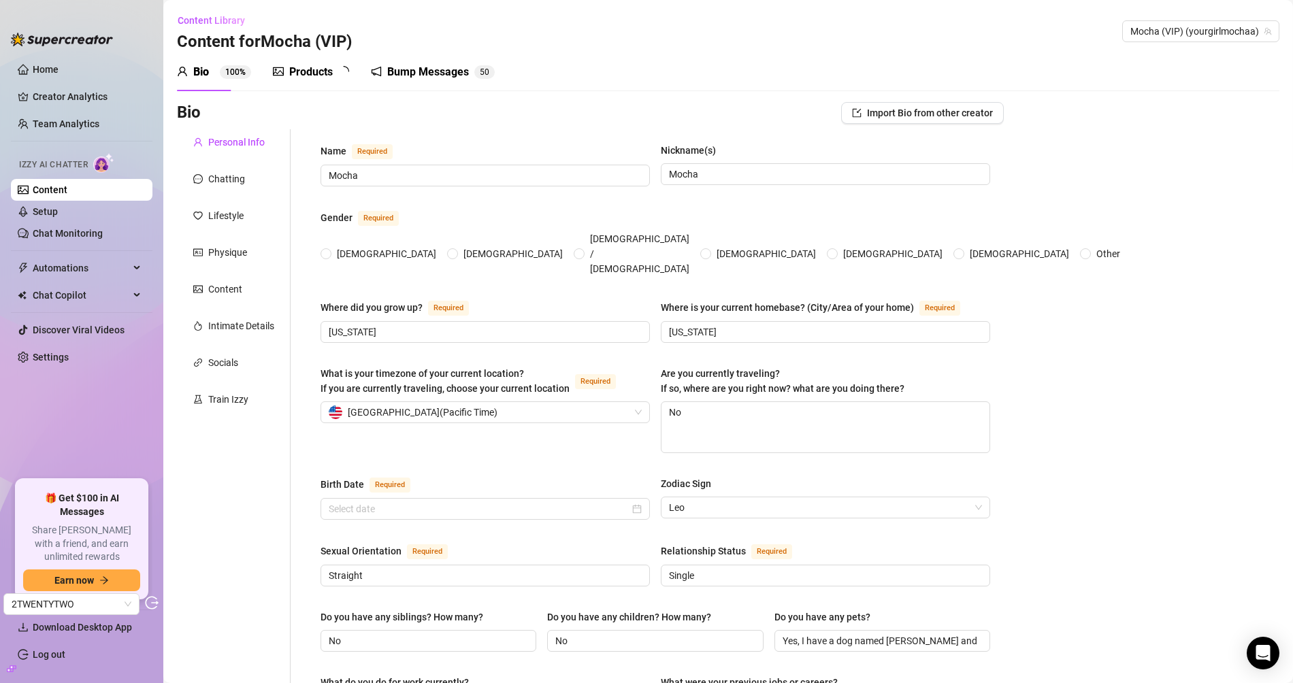
radio input "true"
type input "August 9th, 2000"
click at [293, 72] on div "Products" at bounding box center [311, 72] width 44 height 16
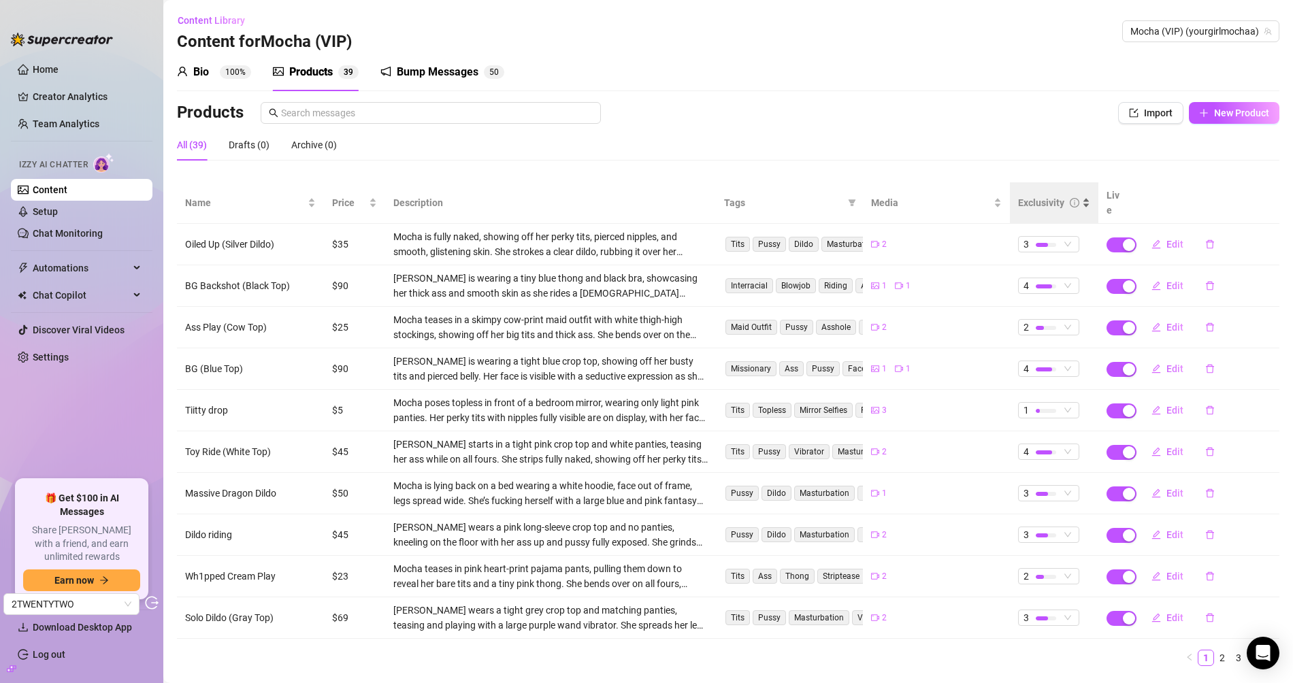
click at [1031, 195] on div "Exclusivity" at bounding box center [1041, 202] width 46 height 15
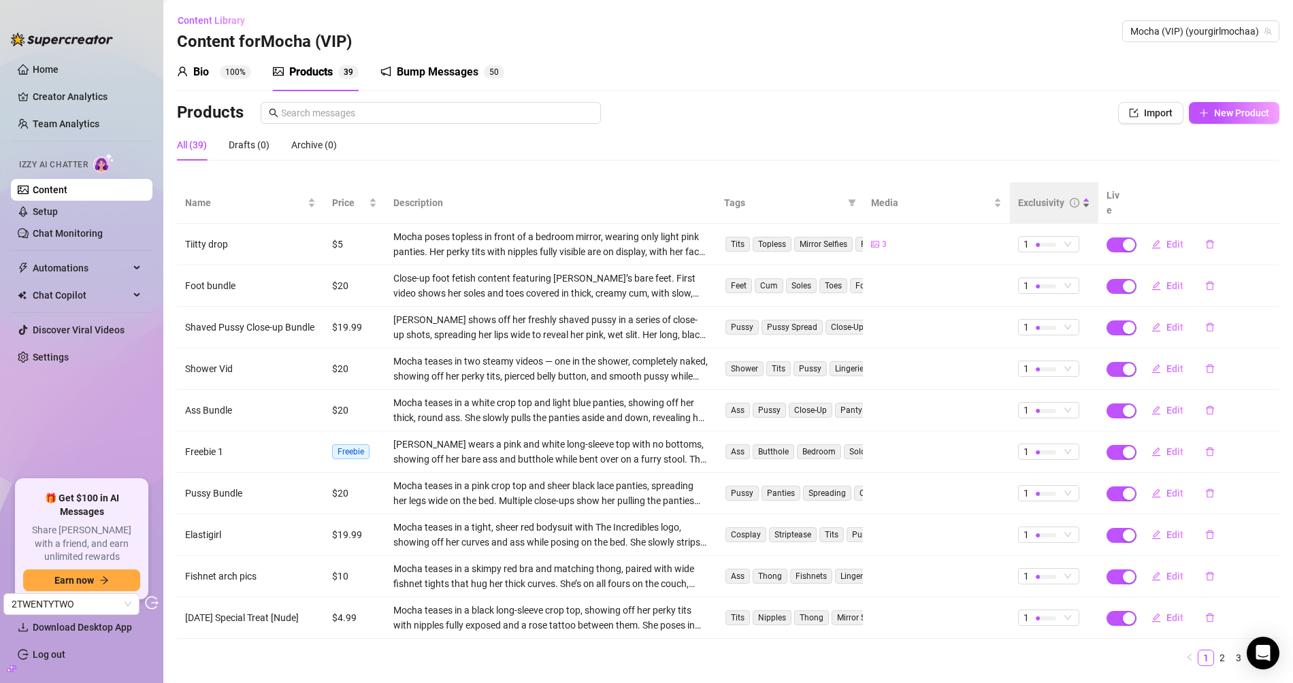
click at [1029, 195] on div "Exclusivity" at bounding box center [1041, 202] width 46 height 15
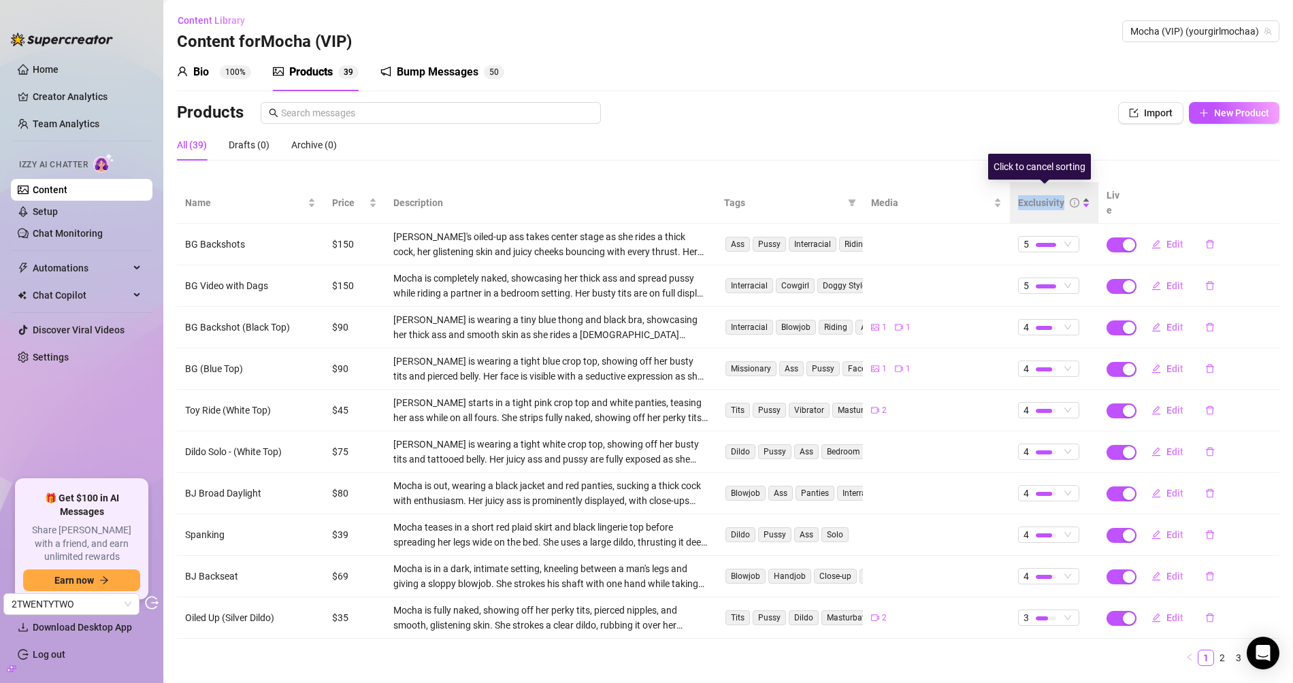
click at [1029, 195] on div "Exclusivity" at bounding box center [1041, 202] width 46 height 15
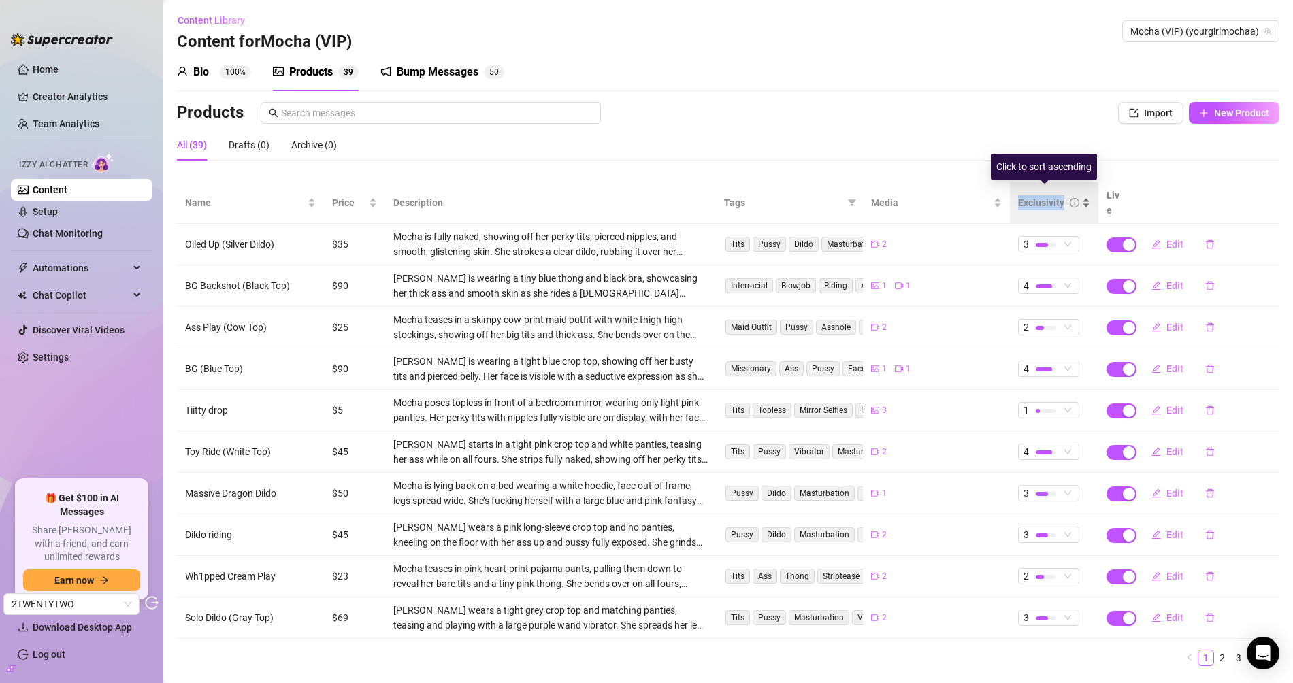
click at [1022, 195] on div "Exclusivity" at bounding box center [1041, 202] width 46 height 15
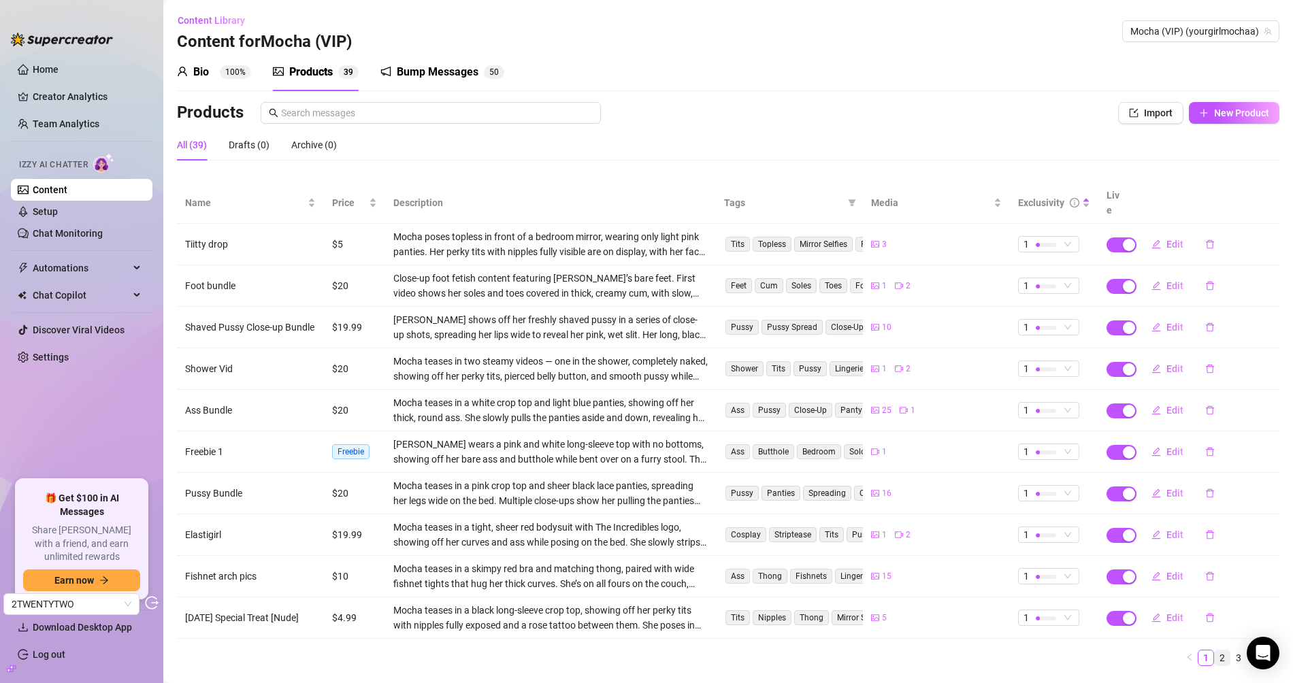
click at [1214, 650] on link "2" at bounding box center [1221, 657] width 15 height 15
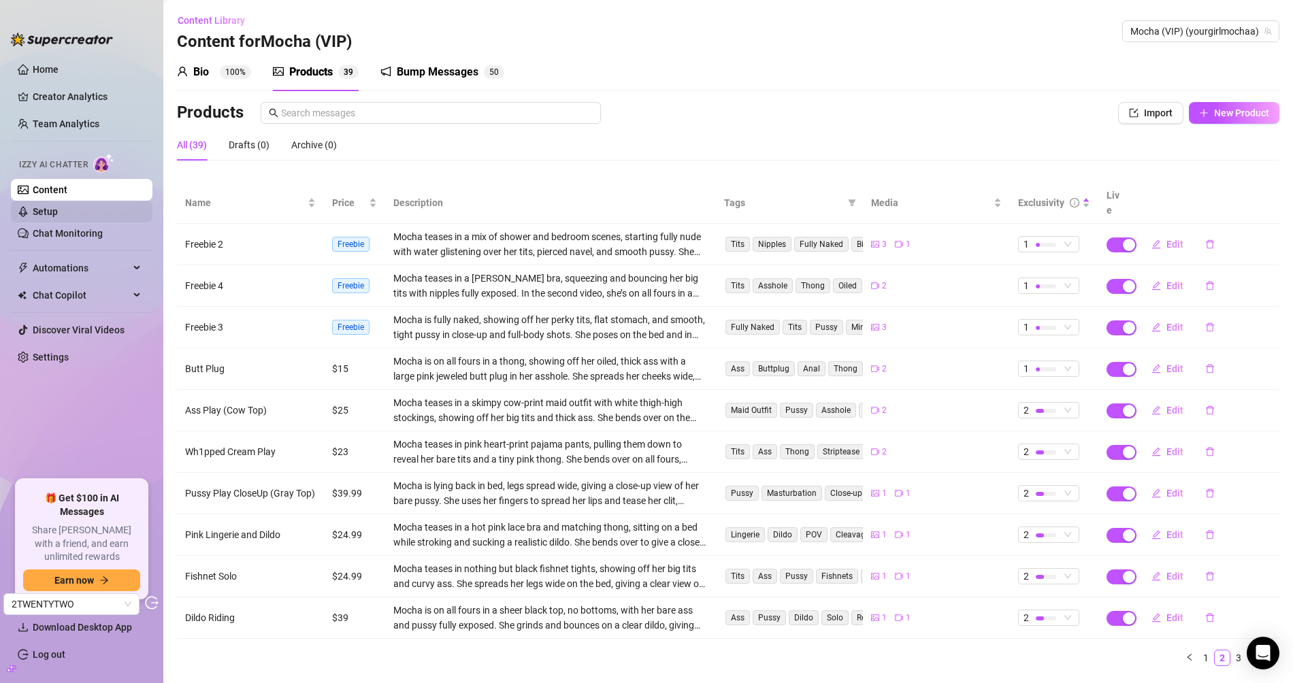
click at [58, 216] on link "Setup" at bounding box center [45, 211] width 25 height 11
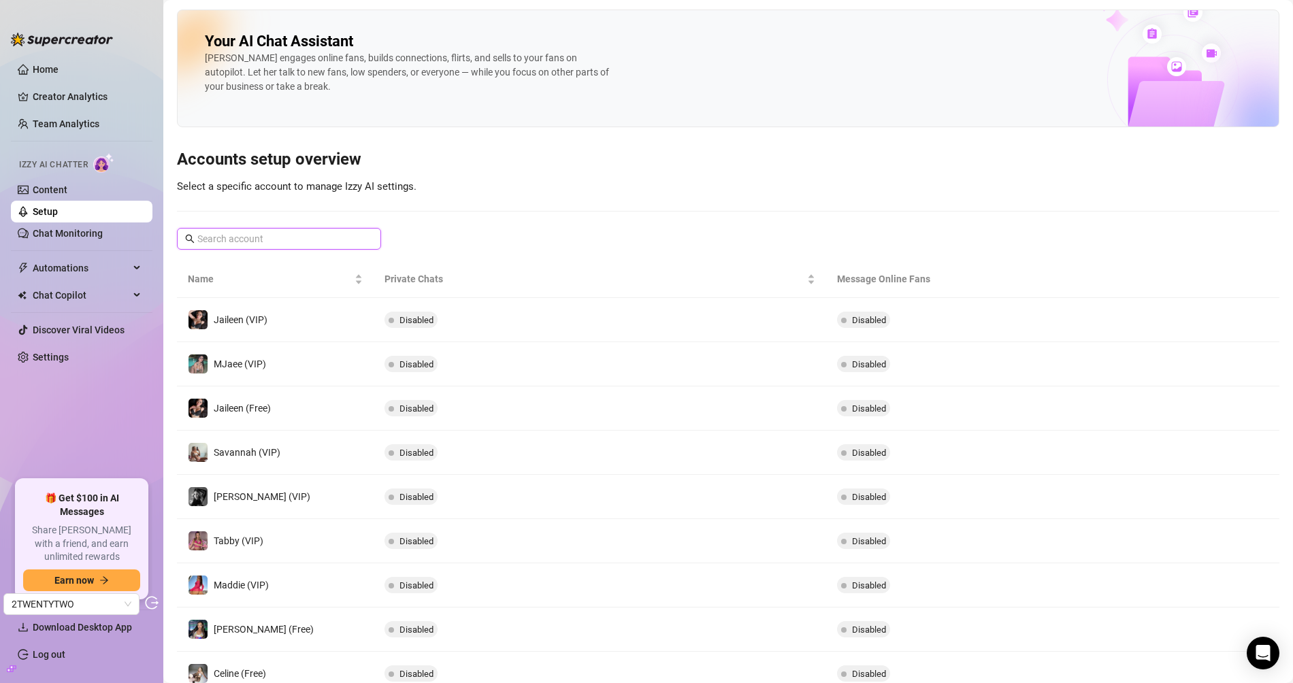
click at [293, 239] on input "text" at bounding box center [279, 238] width 165 height 15
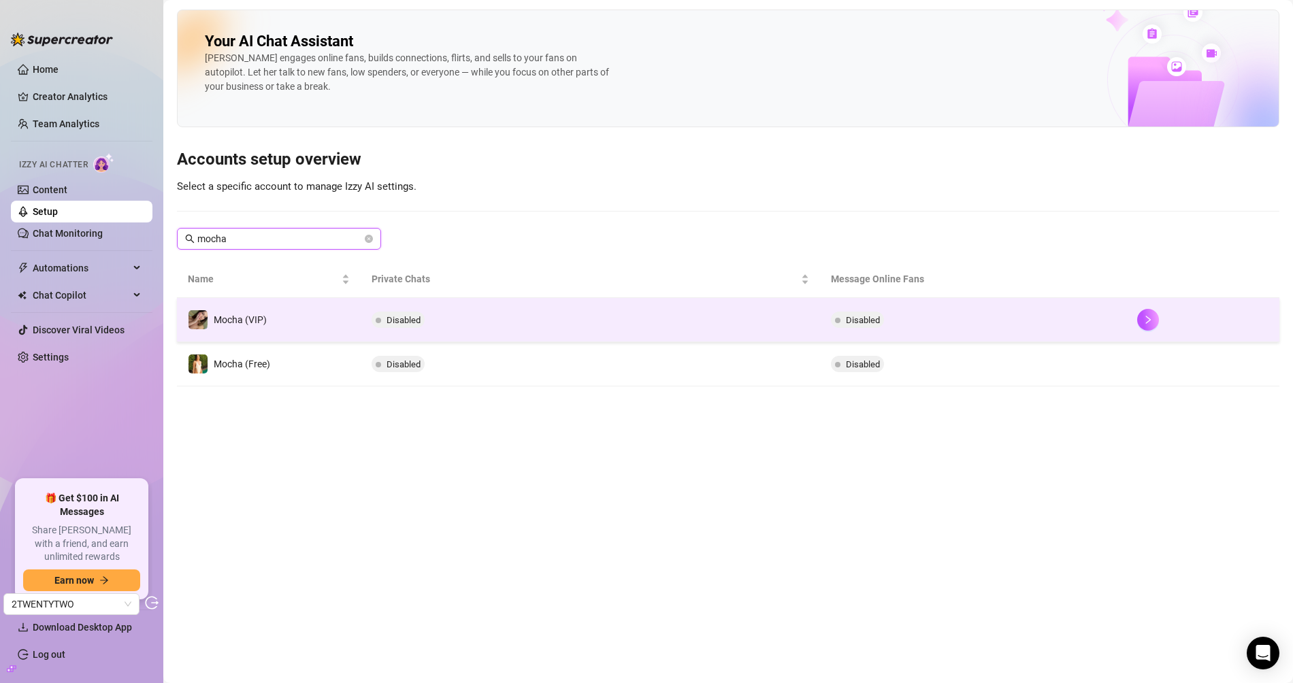
type input "mocha"
click at [314, 323] on td "Mocha (VIP)" at bounding box center [269, 320] width 184 height 44
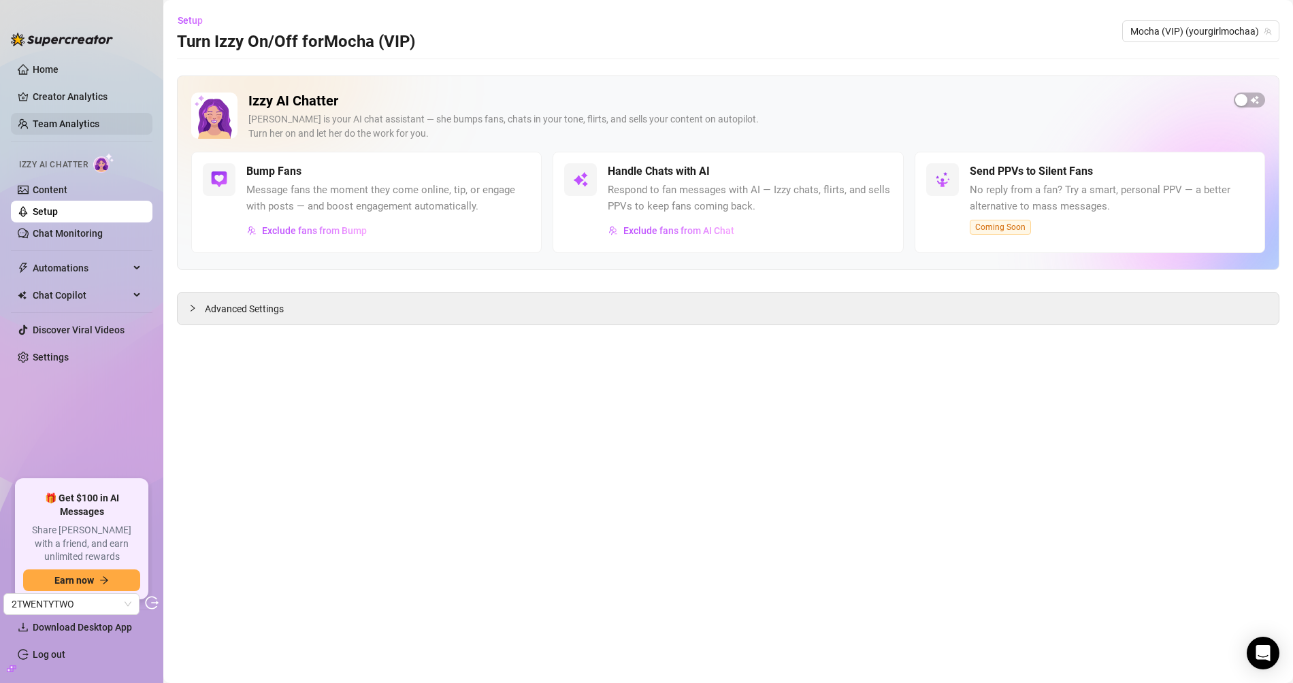
click at [69, 125] on link "Team Analytics" at bounding box center [66, 123] width 67 height 11
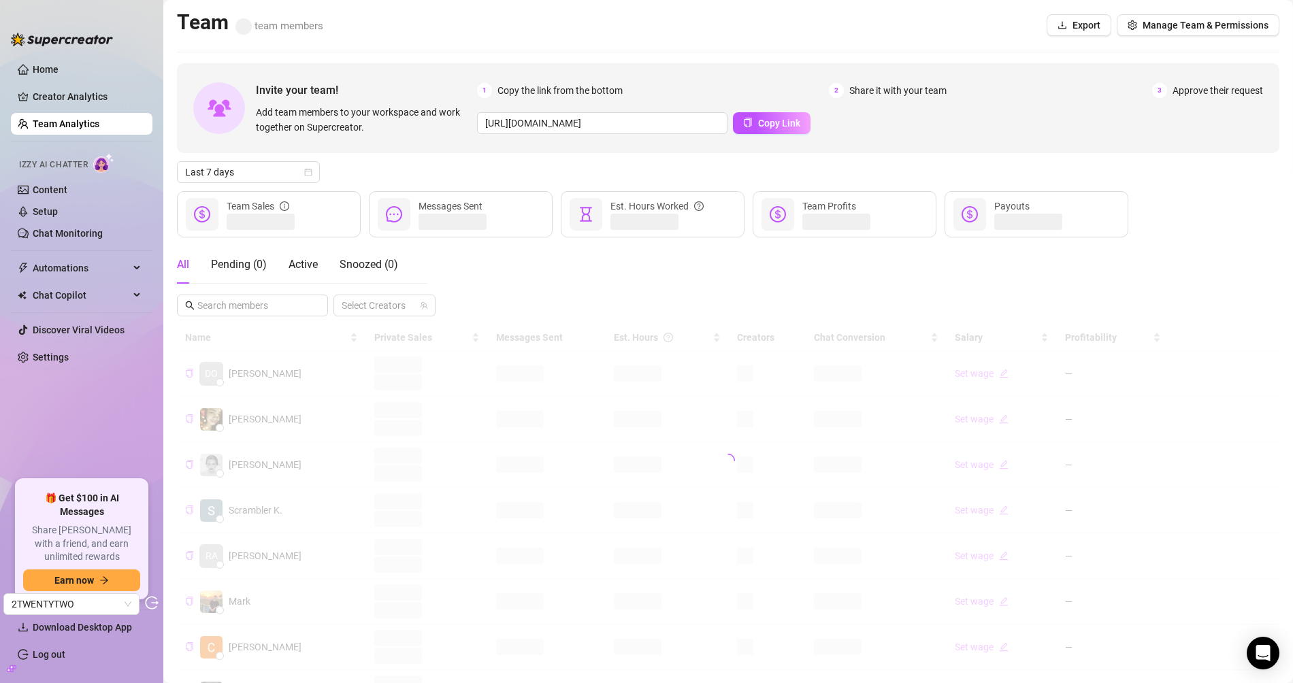
click at [1148, 40] on div "Team team members Export Manage Team & Permissions" at bounding box center [728, 25] width 1102 height 31
click at [1155, 30] on span "Manage Team & Permissions" at bounding box center [1205, 25] width 126 height 11
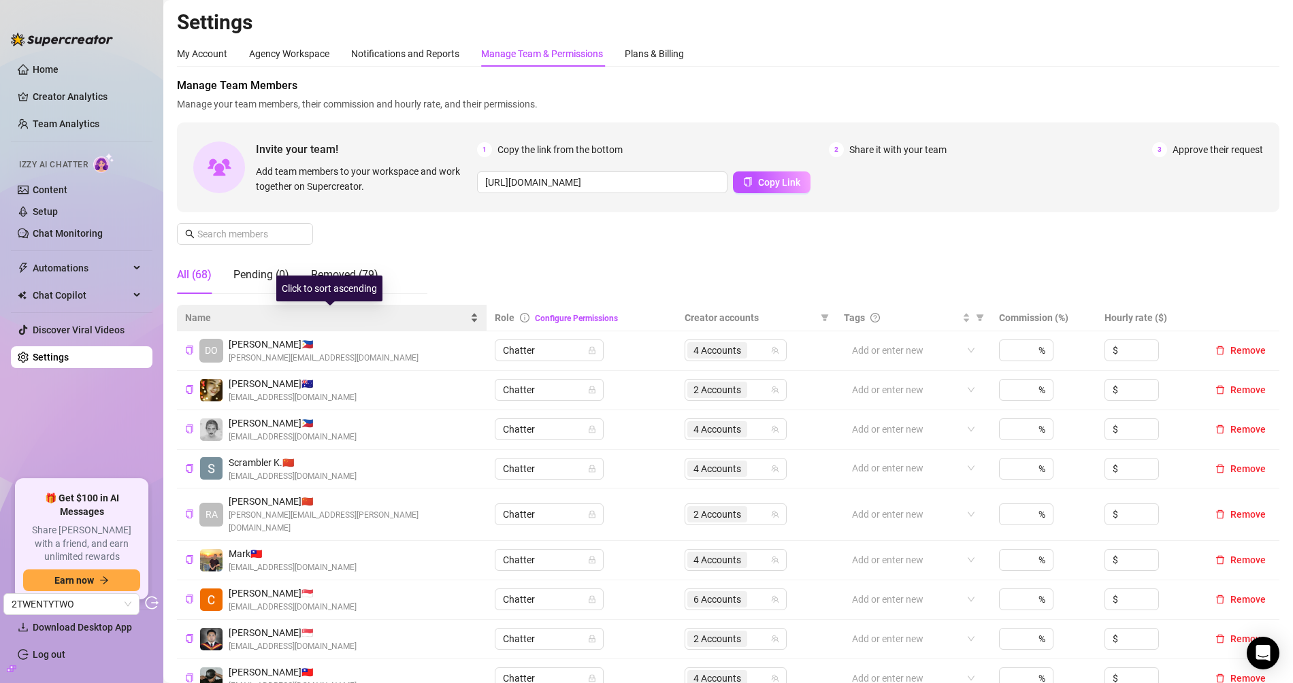
click at [473, 319] on div "Name" at bounding box center [331, 317] width 293 height 15
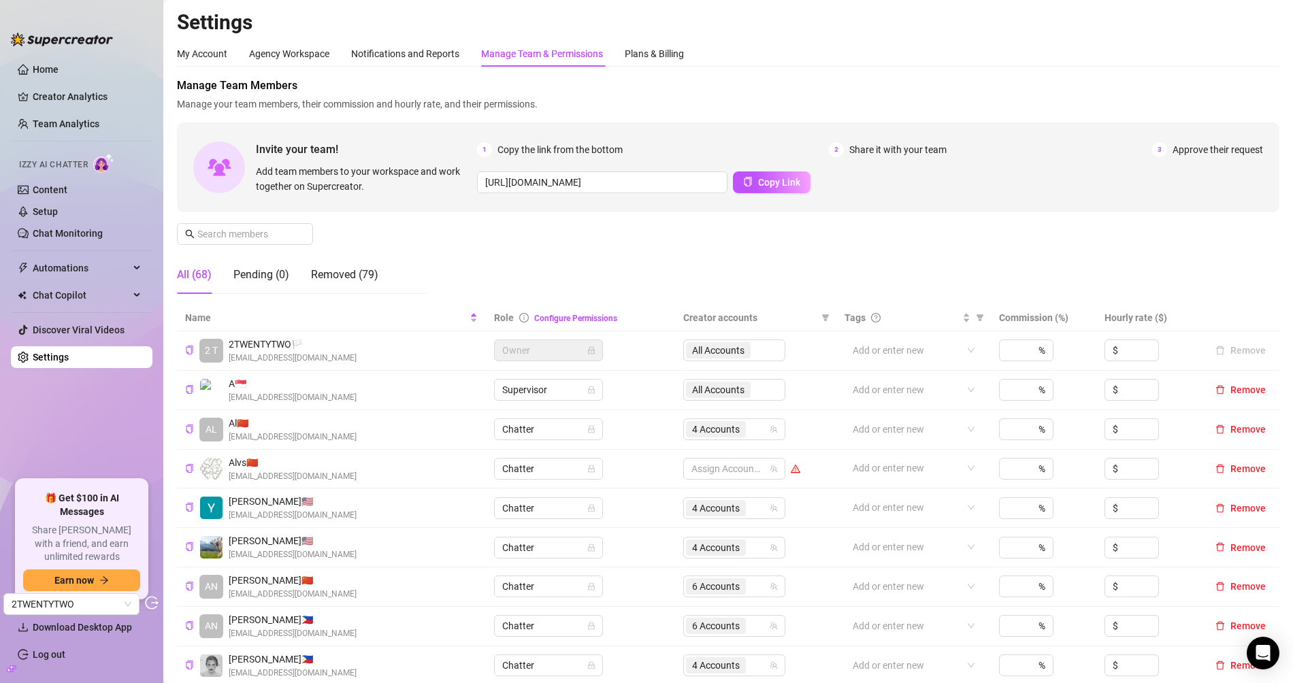
click at [503, 320] on span "Role" at bounding box center [504, 317] width 20 height 11
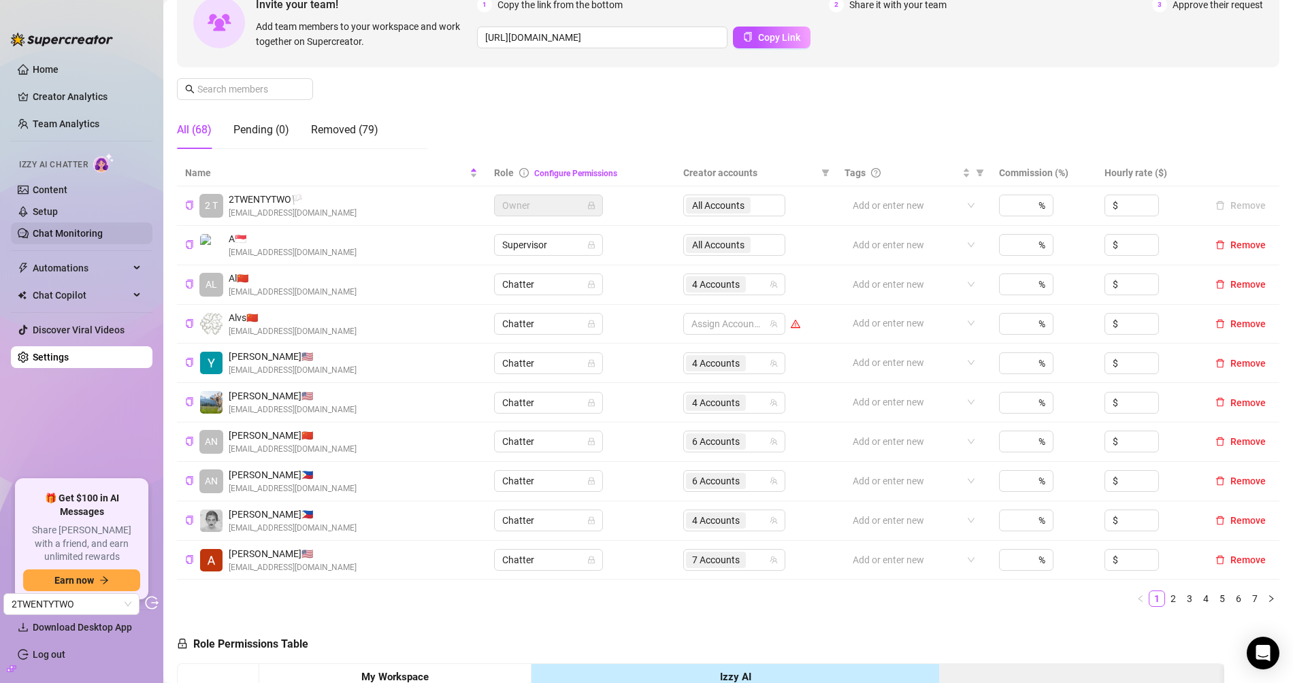
click at [65, 233] on link "Chat Monitoring" at bounding box center [68, 233] width 70 height 11
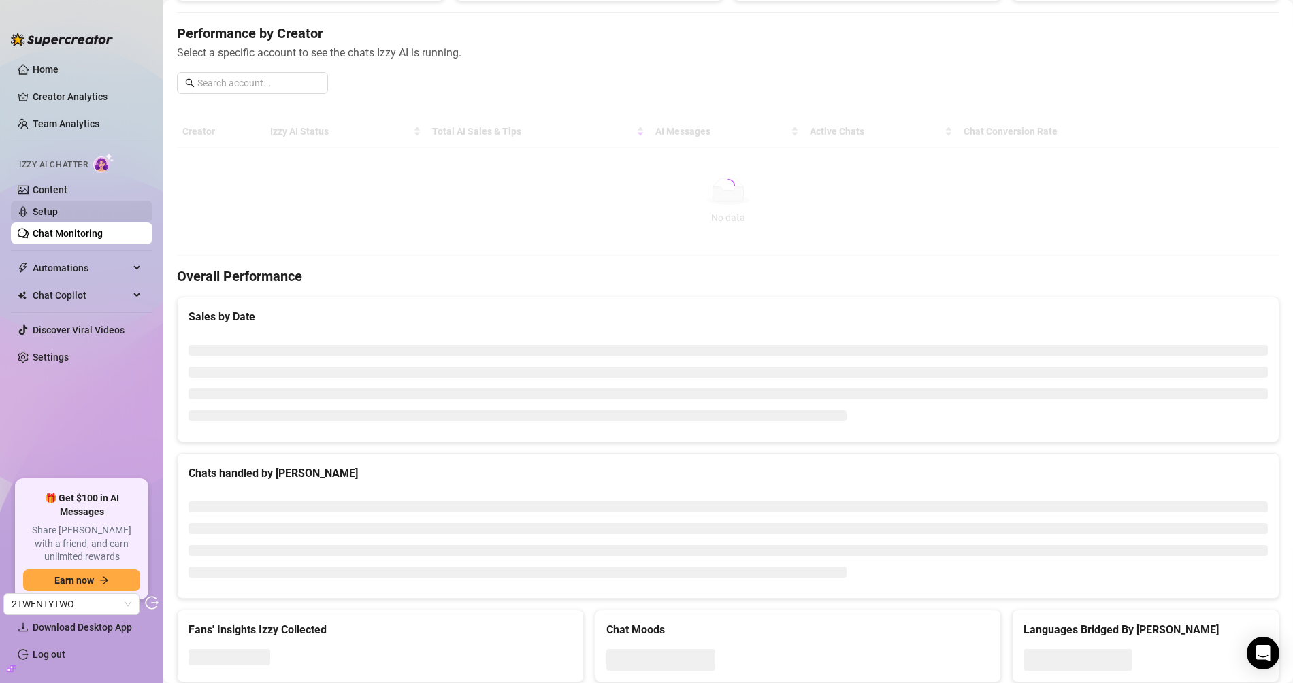
click at [58, 212] on link "Setup" at bounding box center [45, 211] width 25 height 11
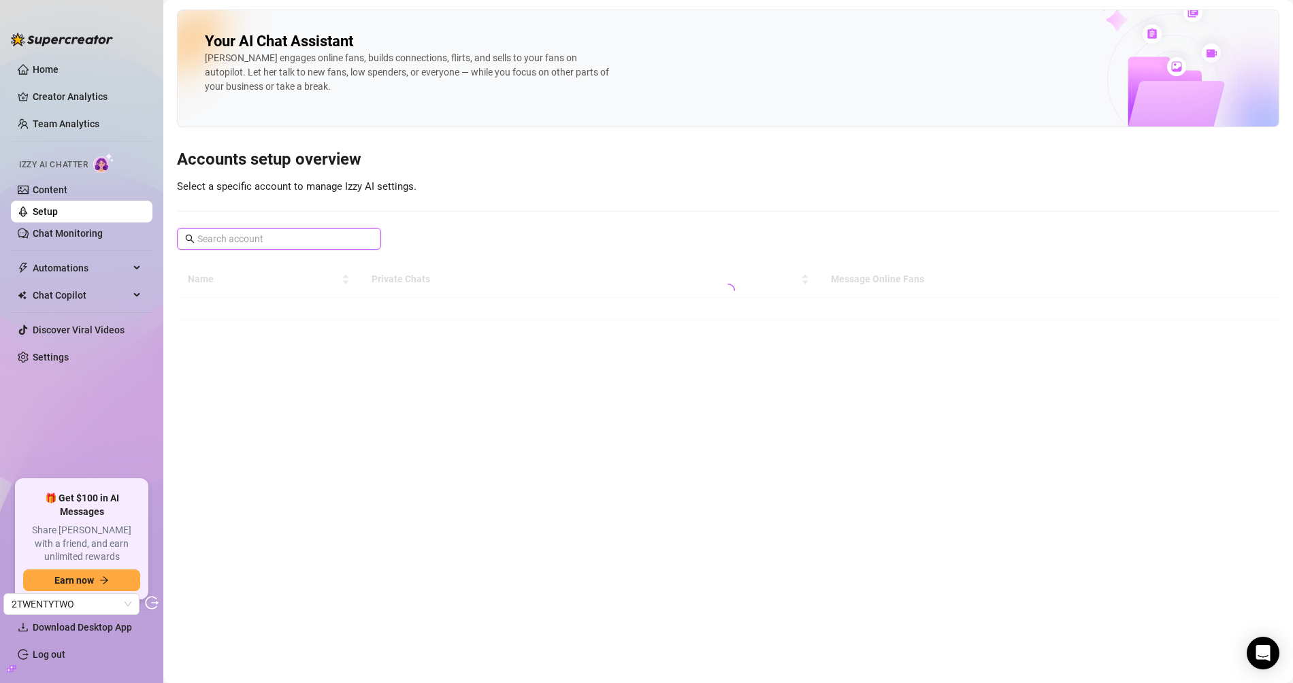
click at [272, 239] on input "text" at bounding box center [279, 238] width 165 height 15
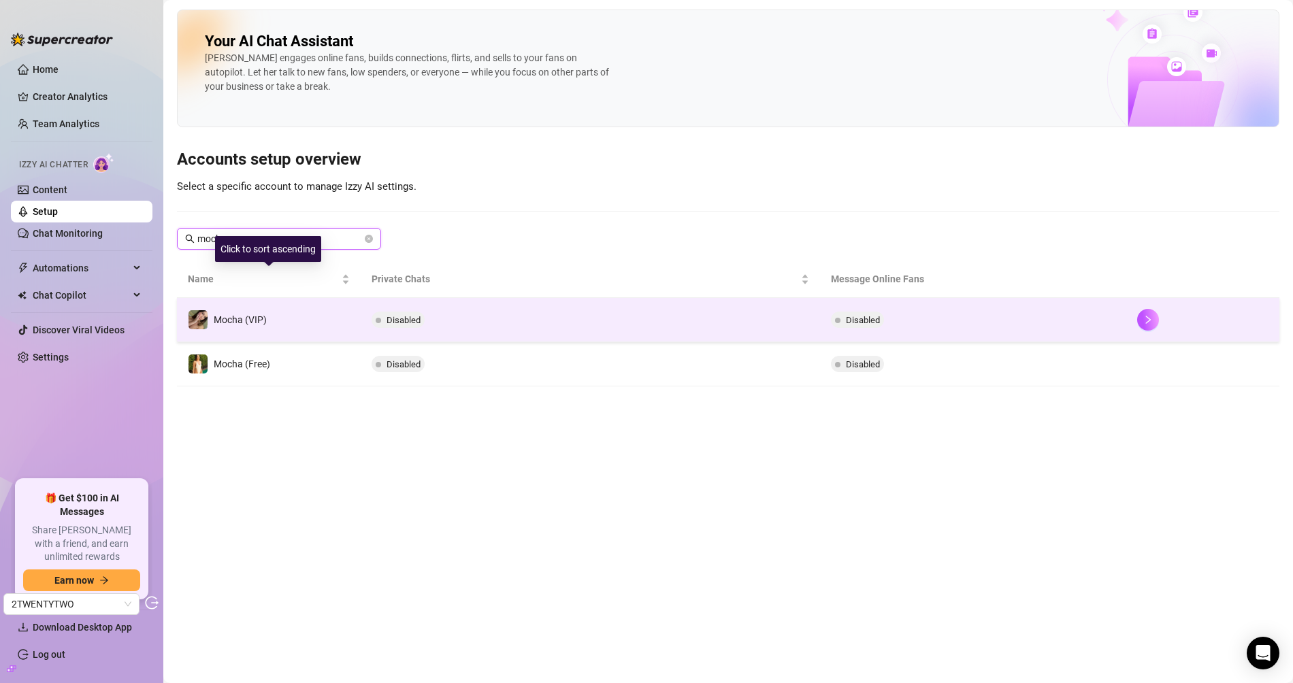
type input "mocha"
click at [317, 320] on td "Mocha (VIP)" at bounding box center [269, 320] width 184 height 44
